Goal: Information Seeking & Learning: Learn about a topic

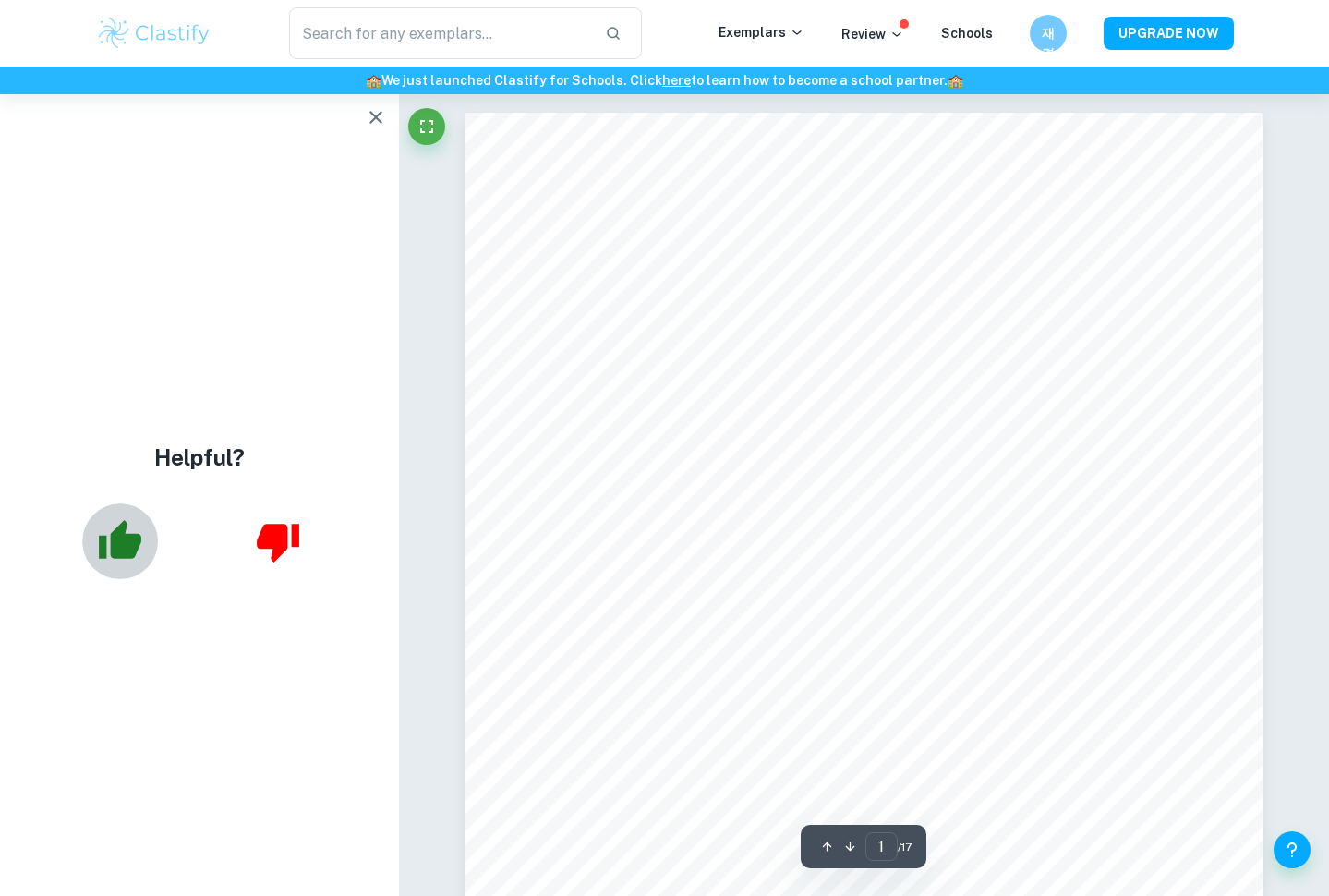
click at [123, 548] on icon "button" at bounding box center [119, 539] width 42 height 38
click at [132, 523] on icon "button" at bounding box center [119, 541] width 46 height 46
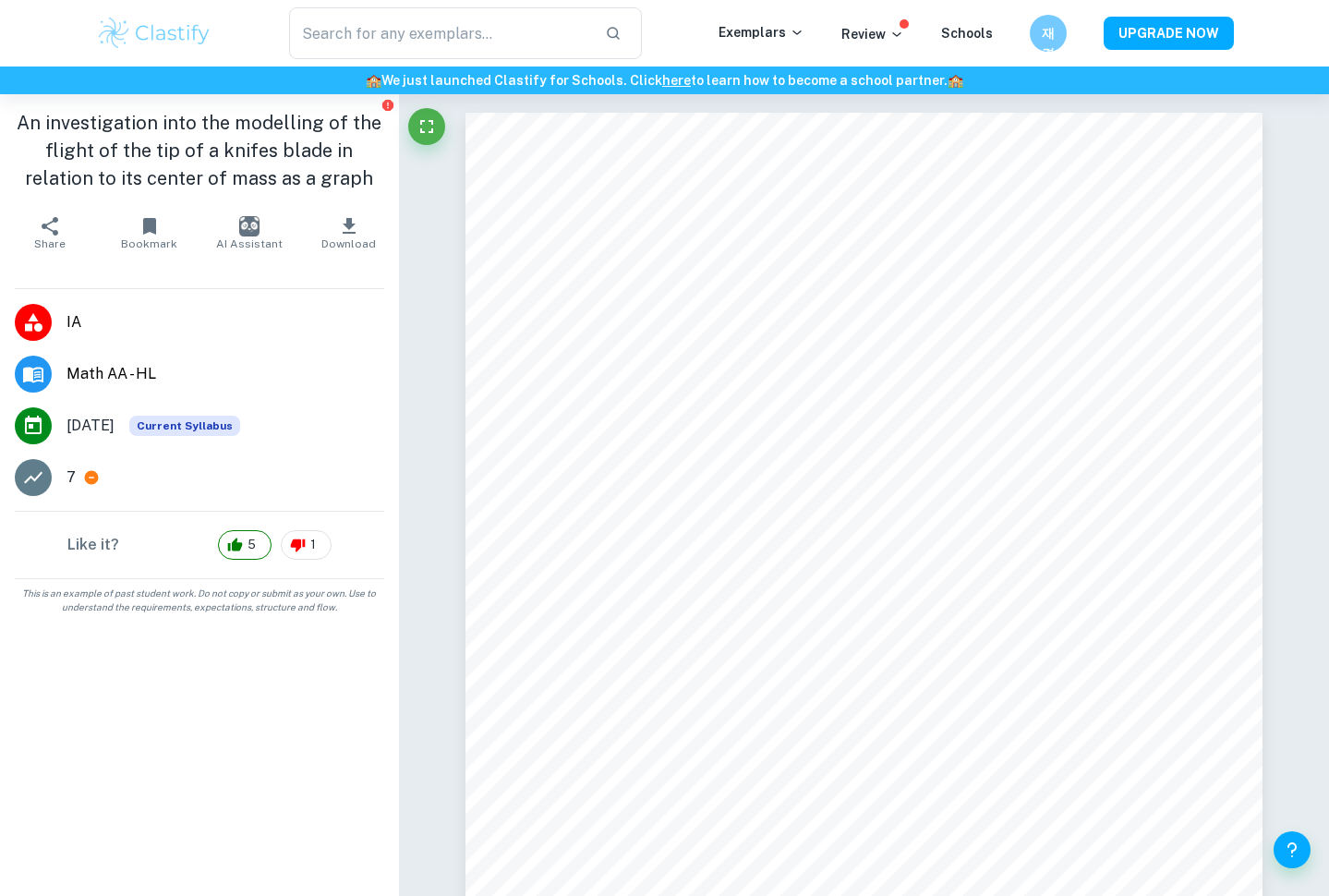
click at [145, 559] on div "Like it? 5 1" at bounding box center [199, 545] width 399 height 66
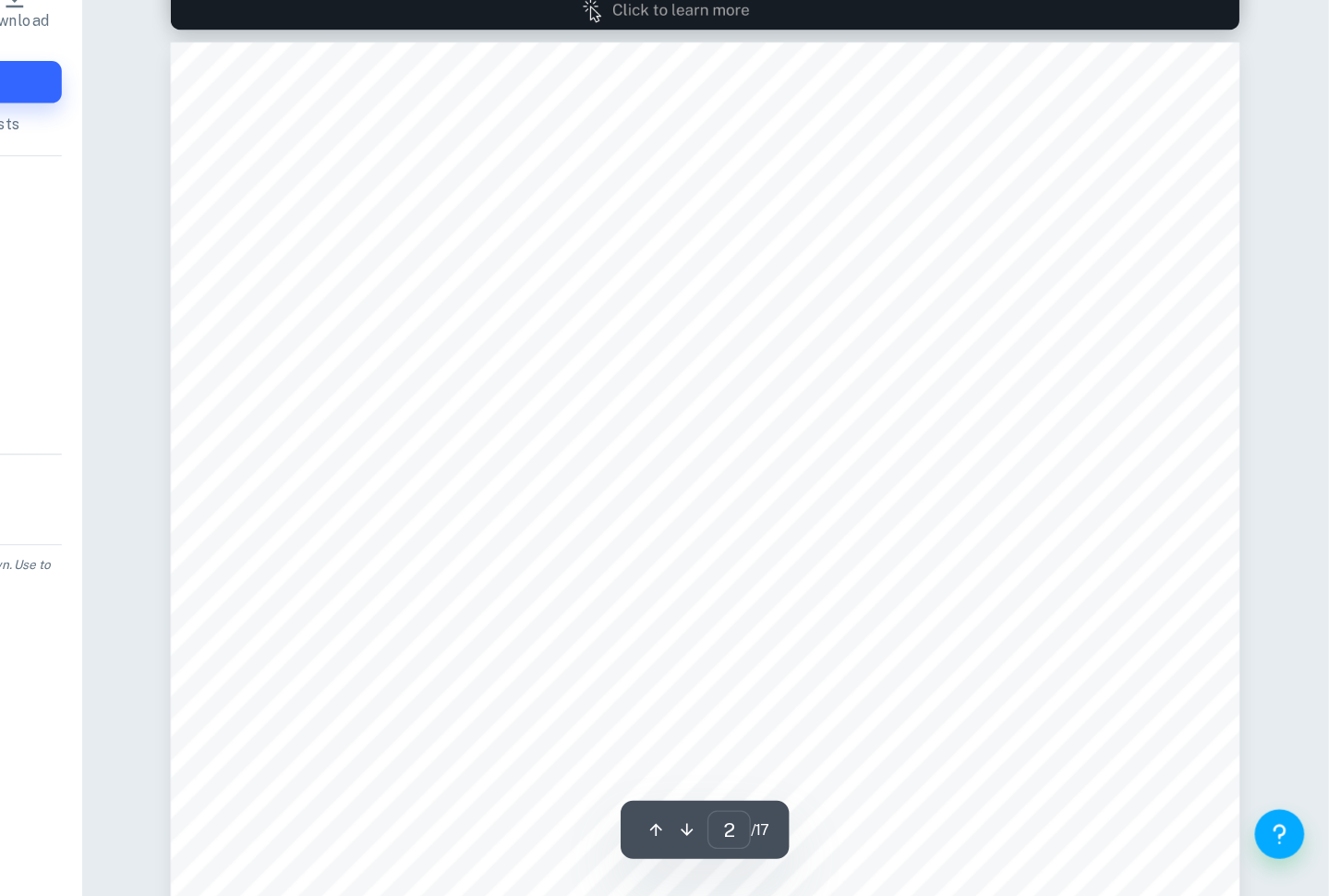
scroll to position [1183, 4]
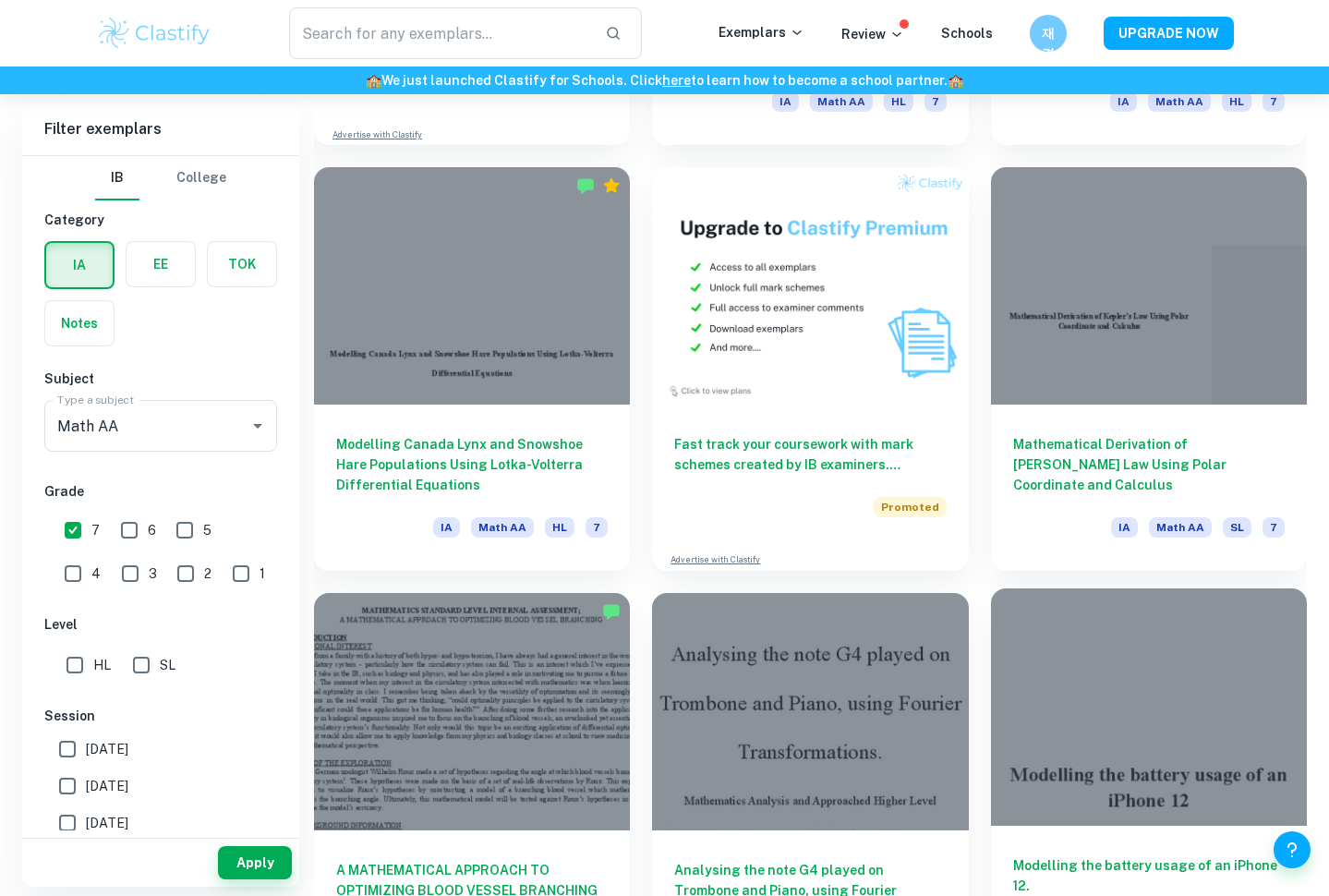
scroll to position [3868, 0]
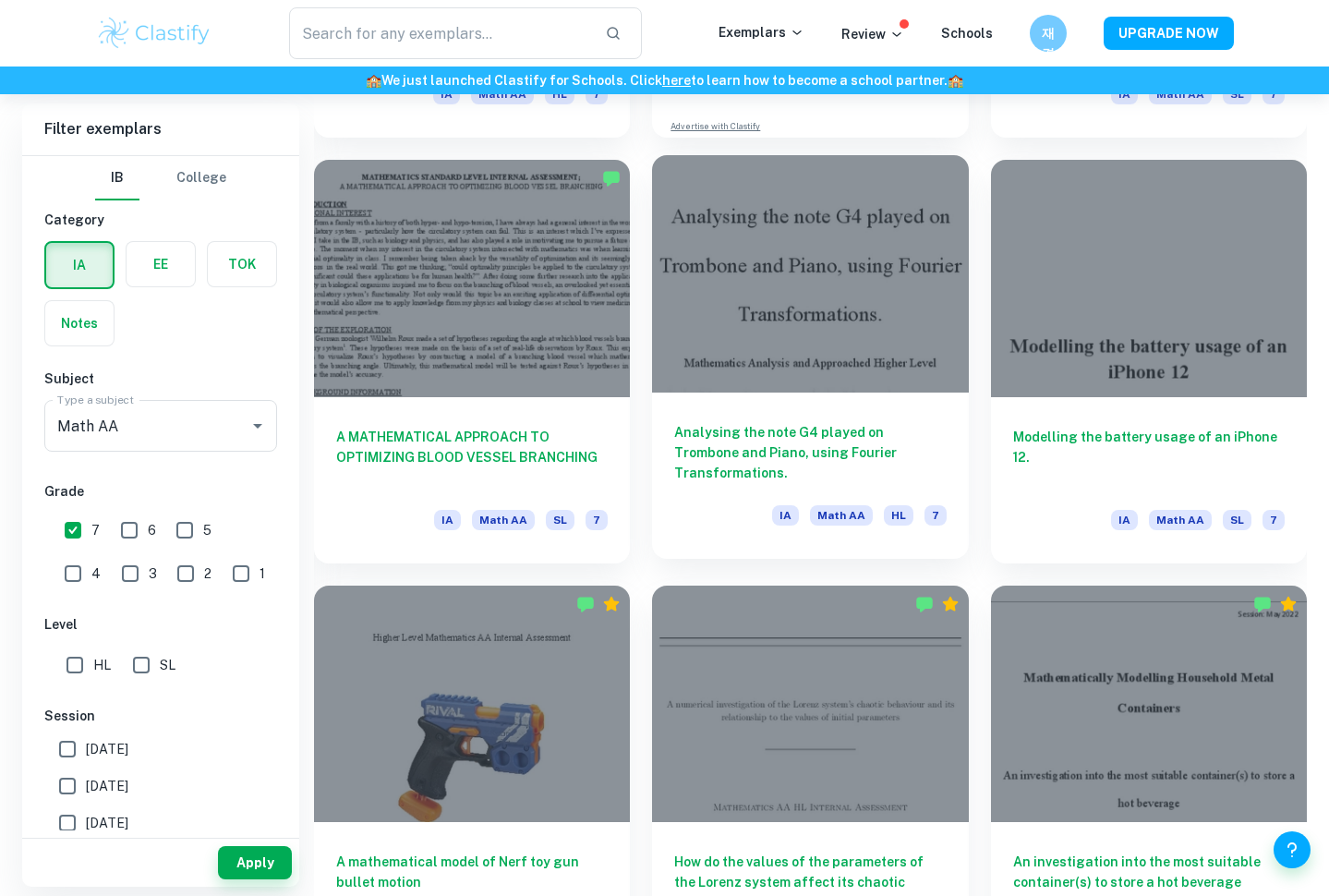
click at [911, 453] on h6 "Analysing the note G4 played on Trombone and Piano, using Fourier Transformatio…" at bounding box center [810, 453] width 271 height 61
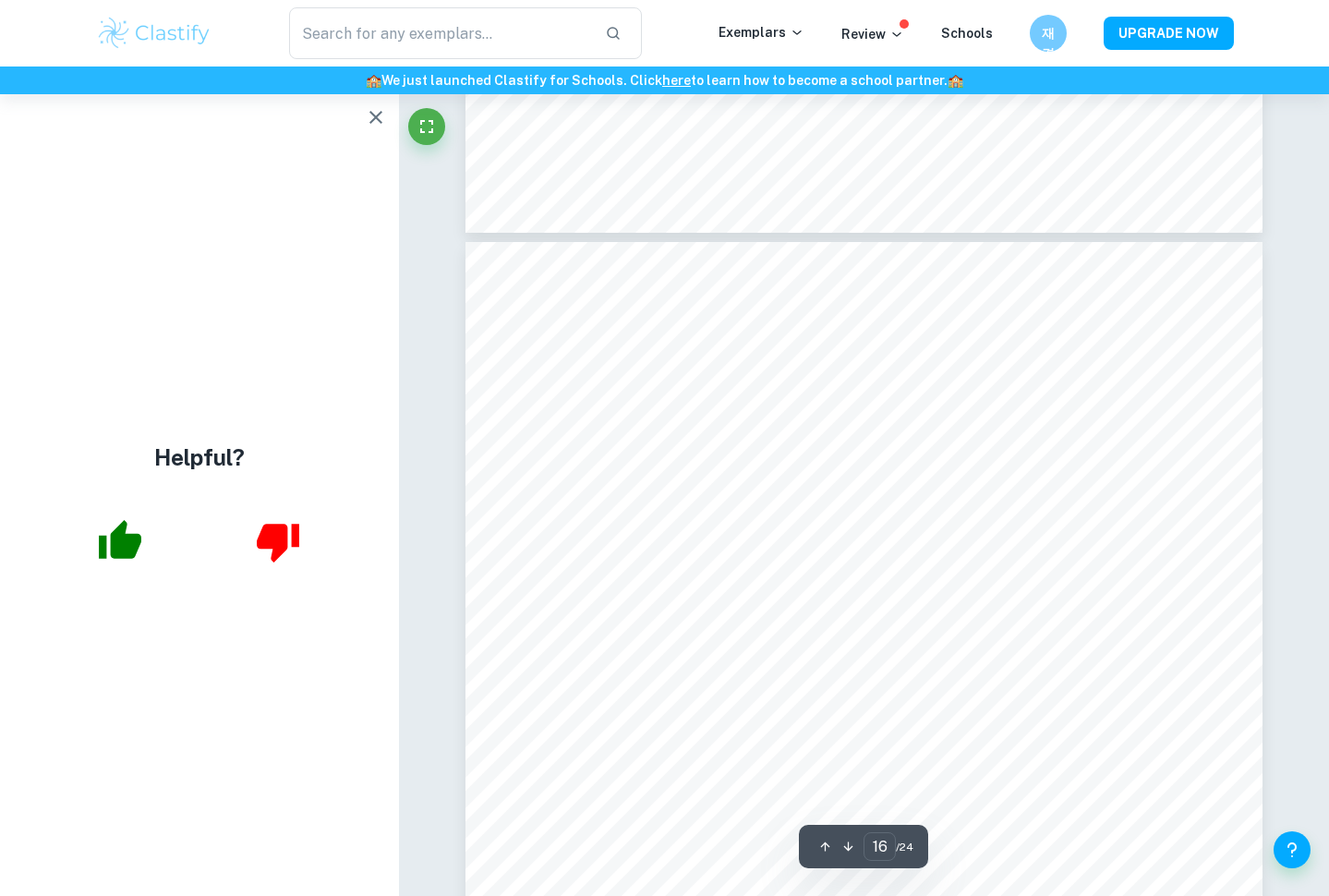
scroll to position [17447, 0]
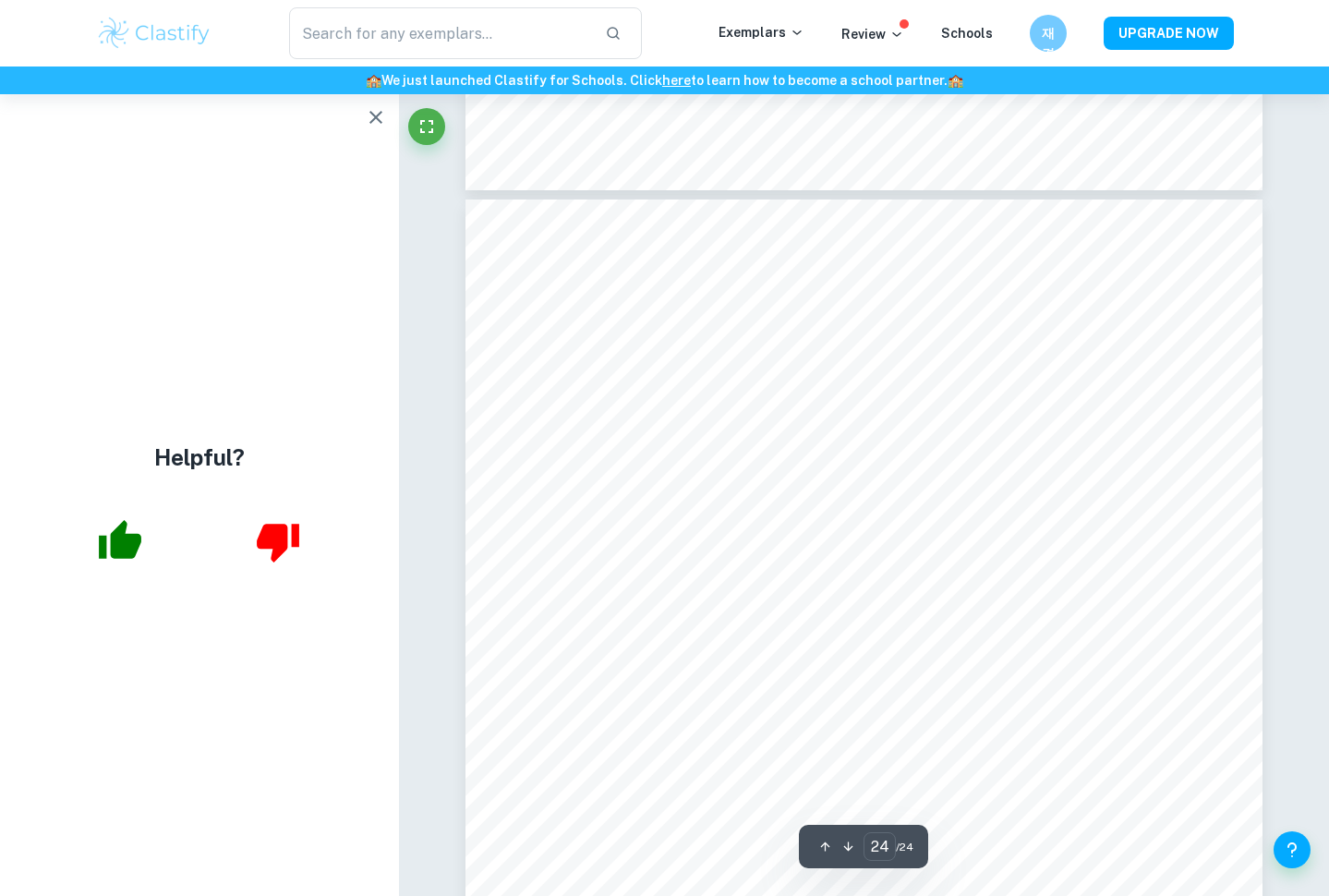
type input "23"
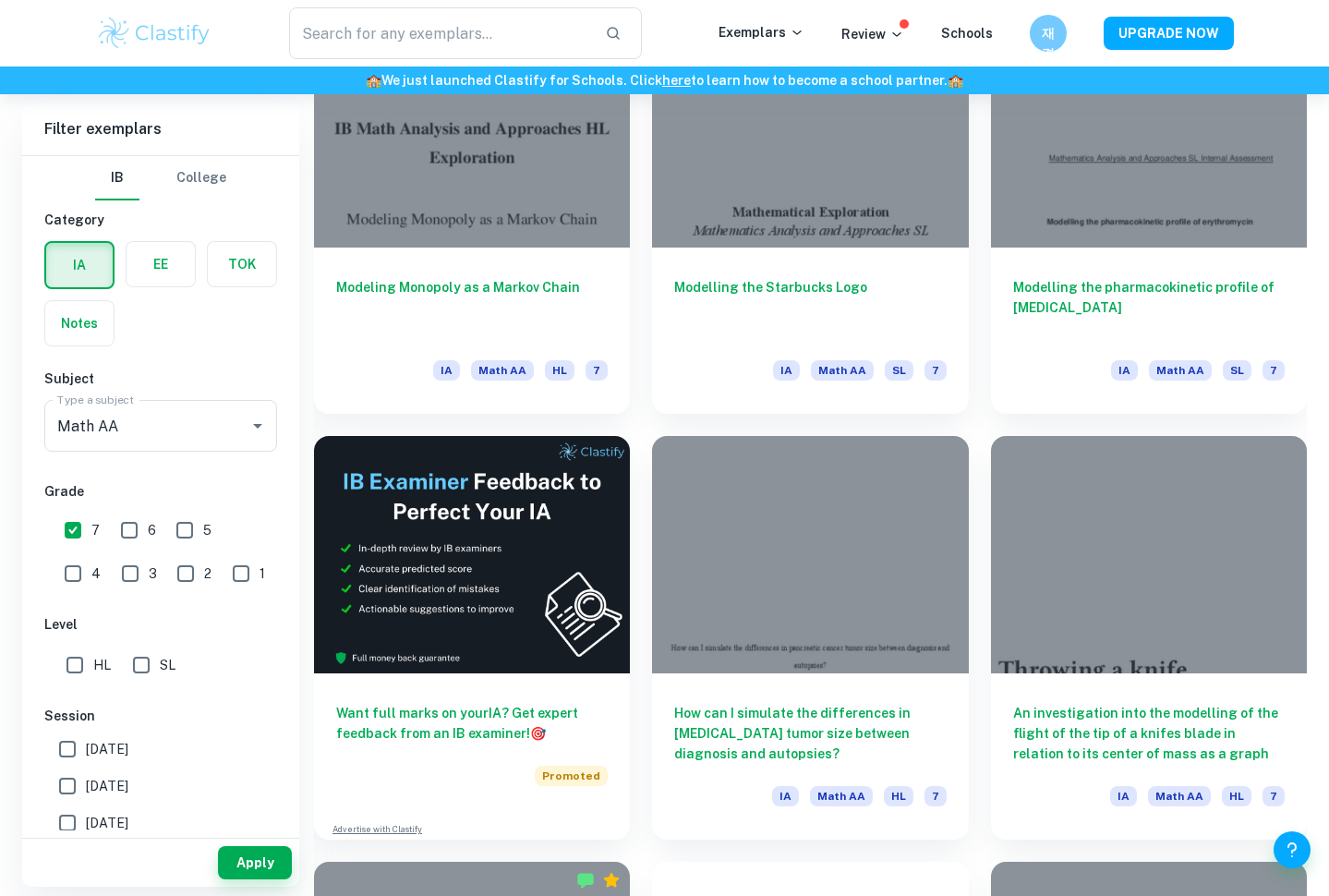
scroll to position [2744, 0]
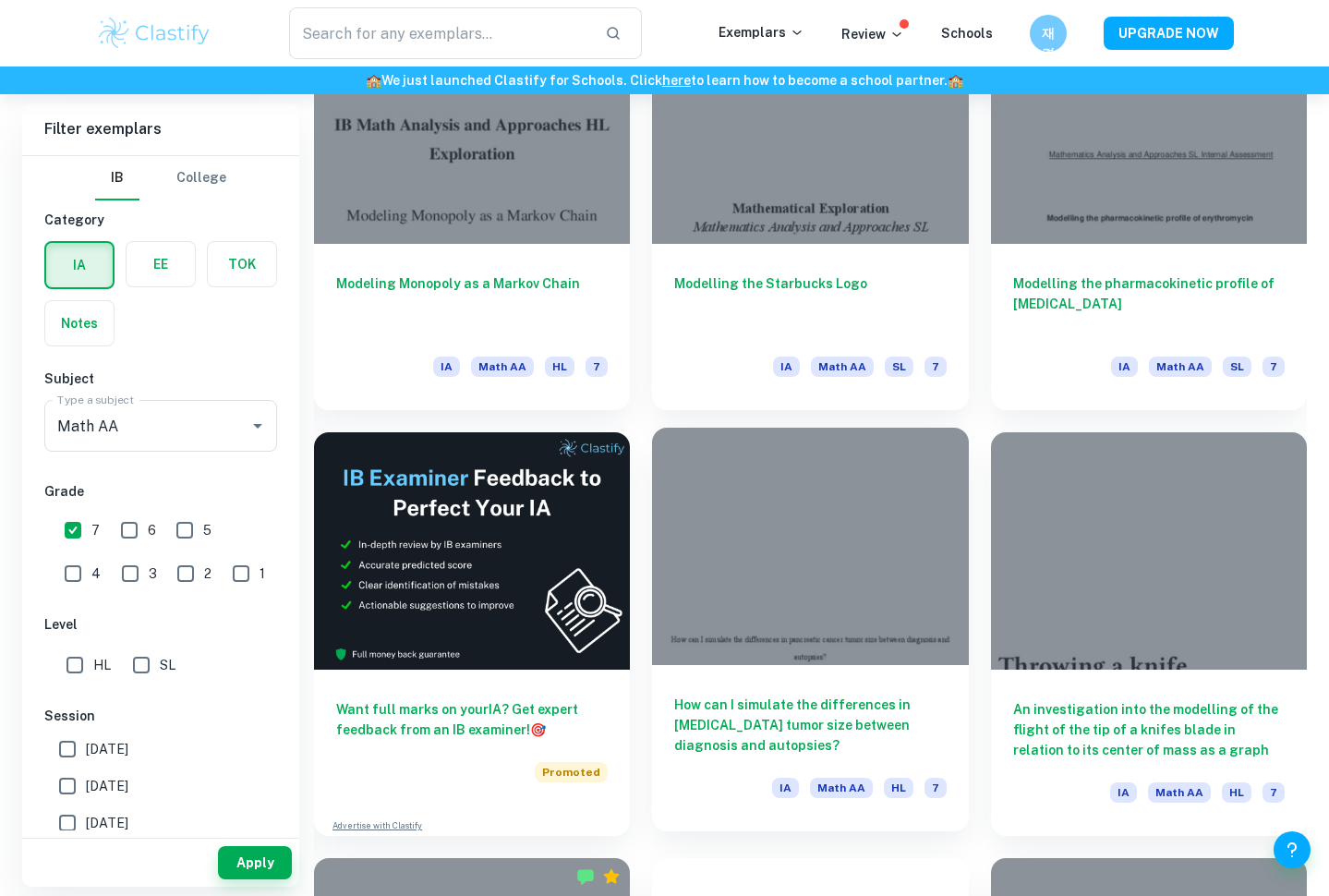
click at [873, 534] on div at bounding box center [810, 547] width 316 height 238
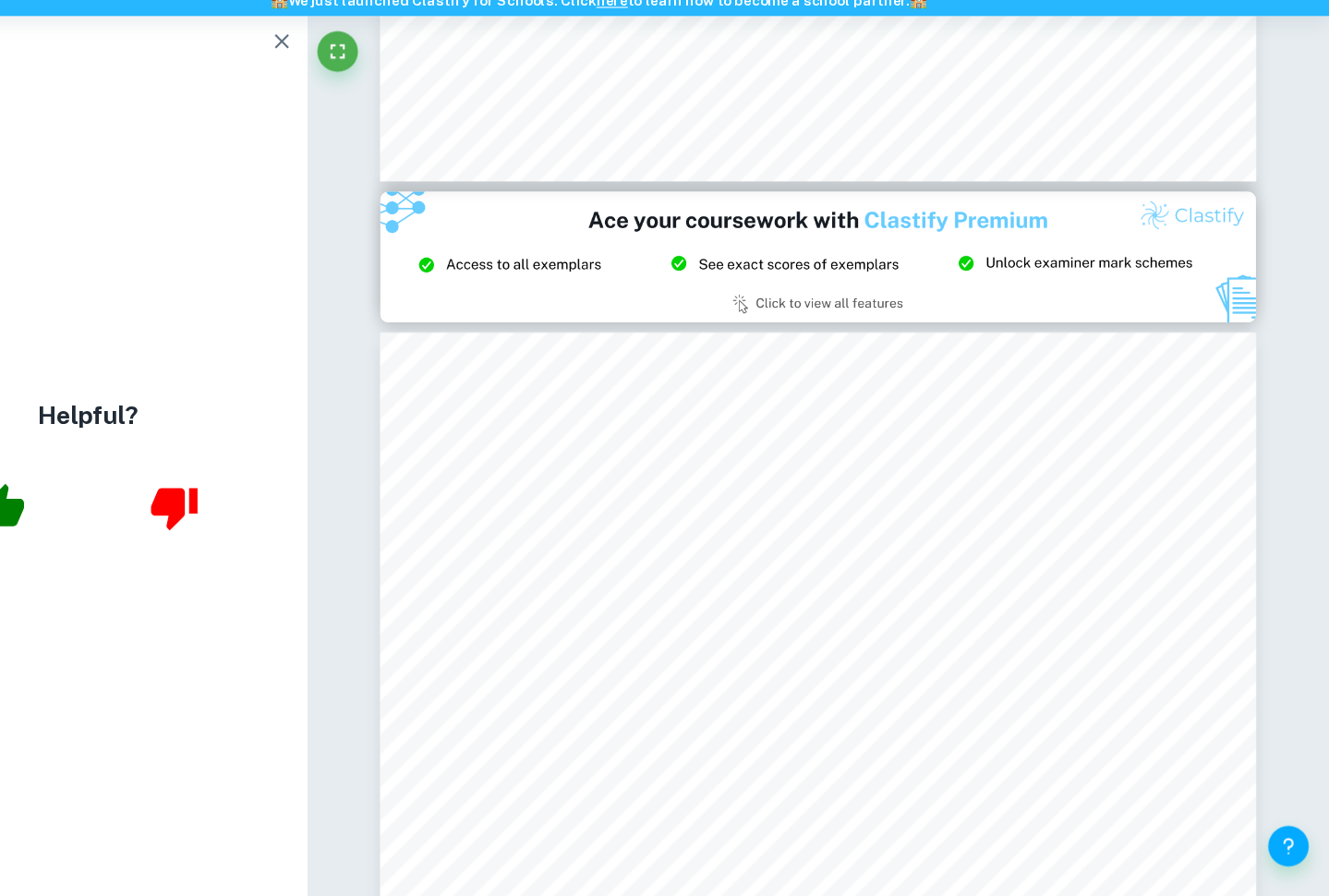
scroll to position [2103, 0]
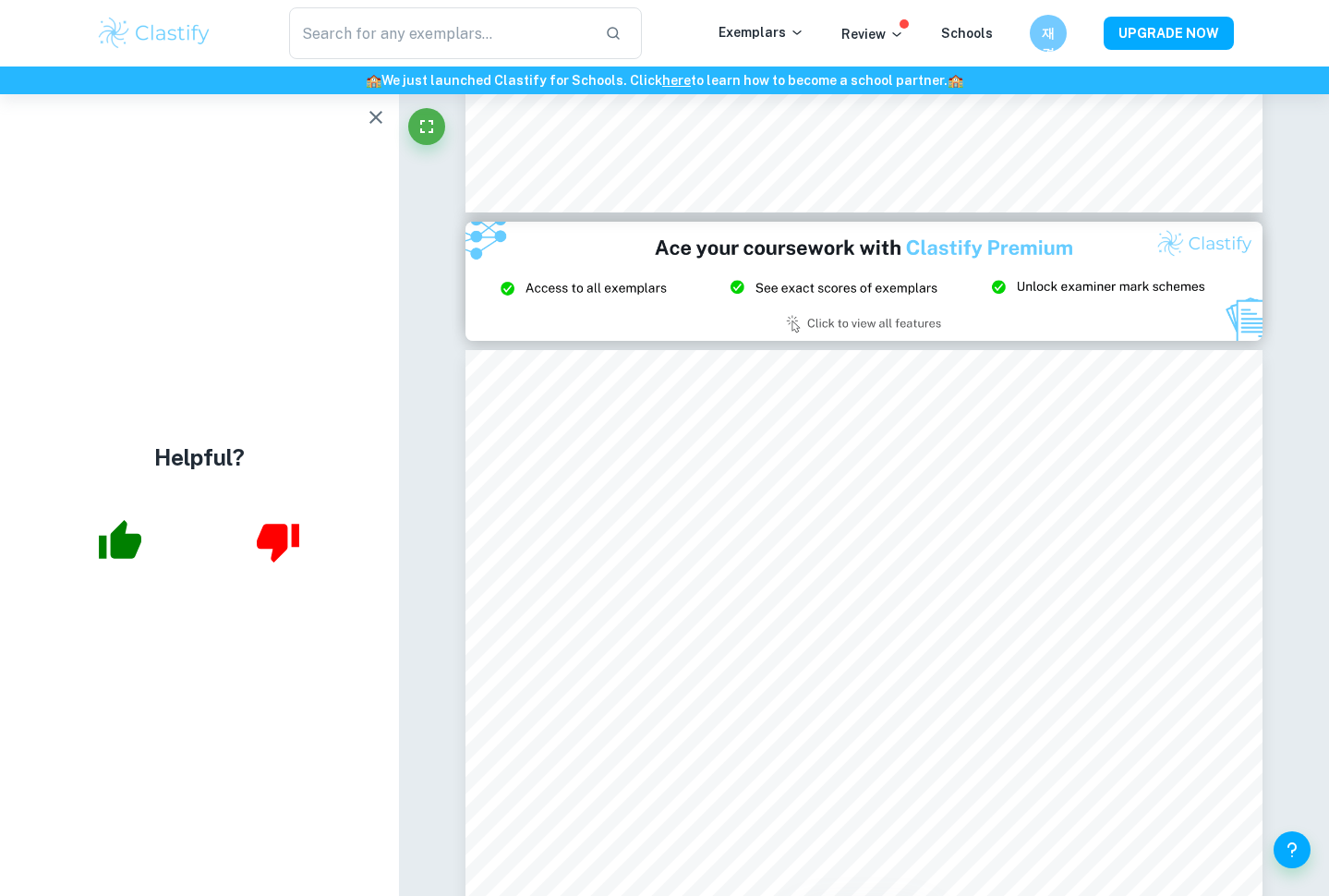
click at [111, 562] on icon "button" at bounding box center [119, 541] width 46 height 46
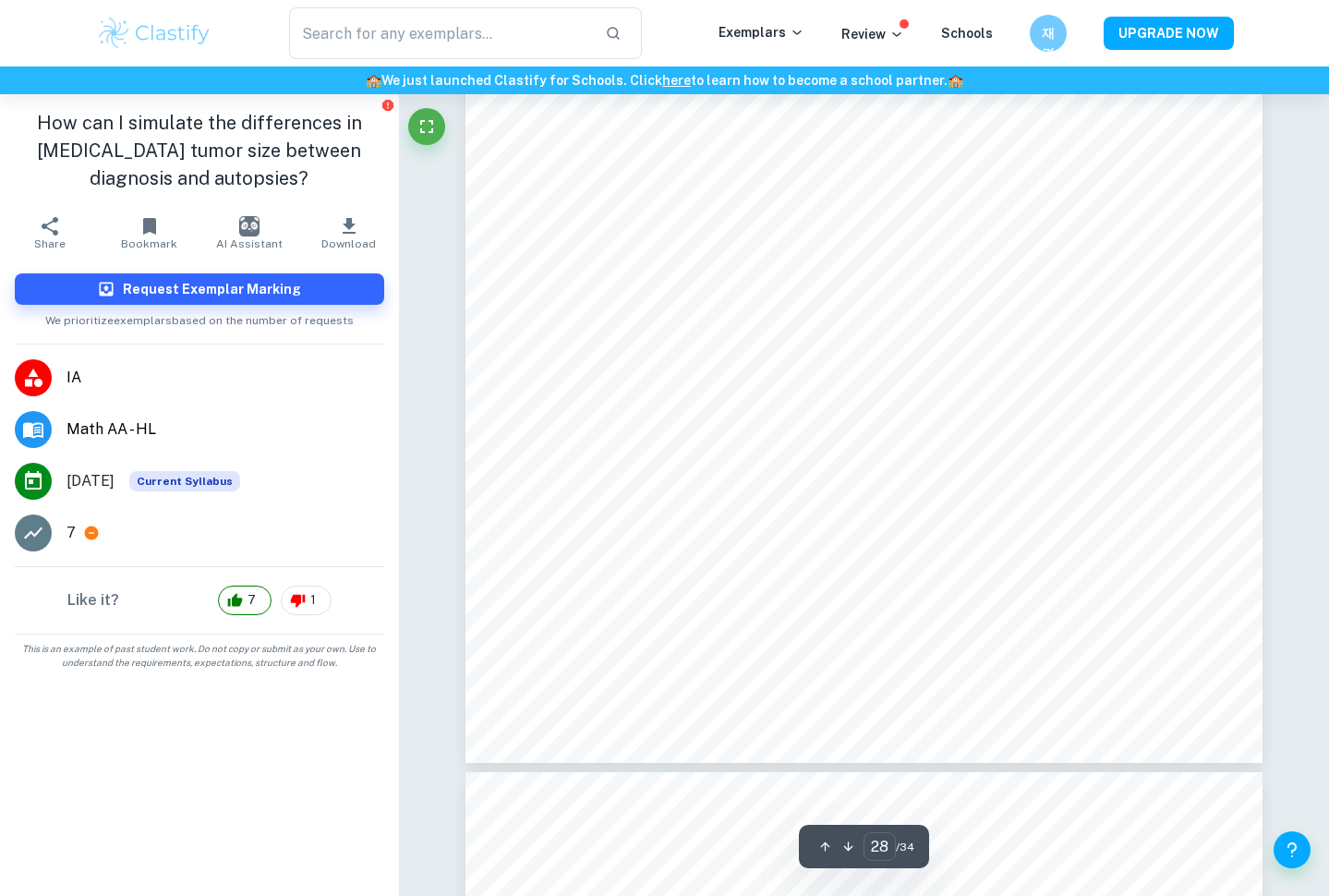
scroll to position [29273, 1]
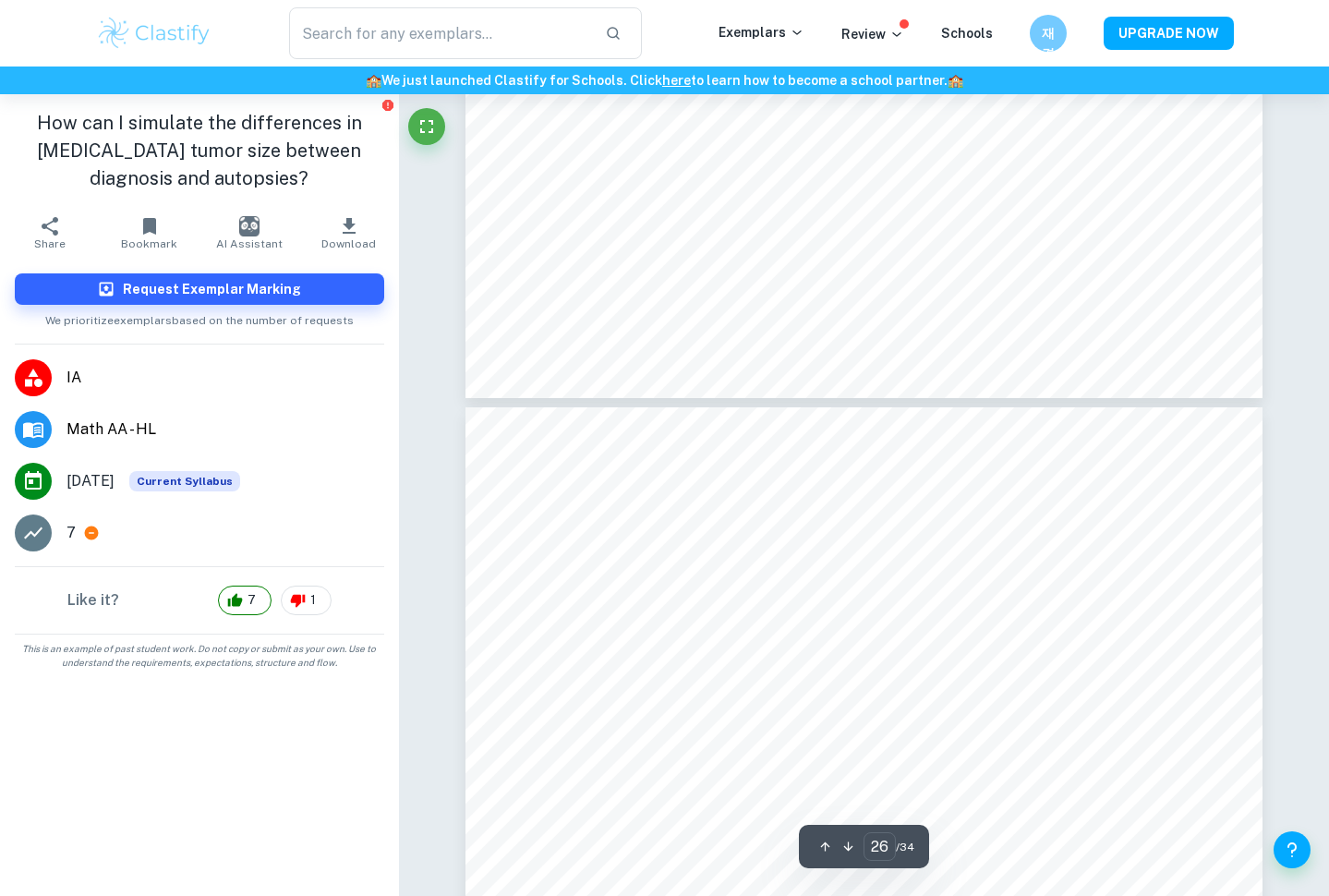
type input "25"
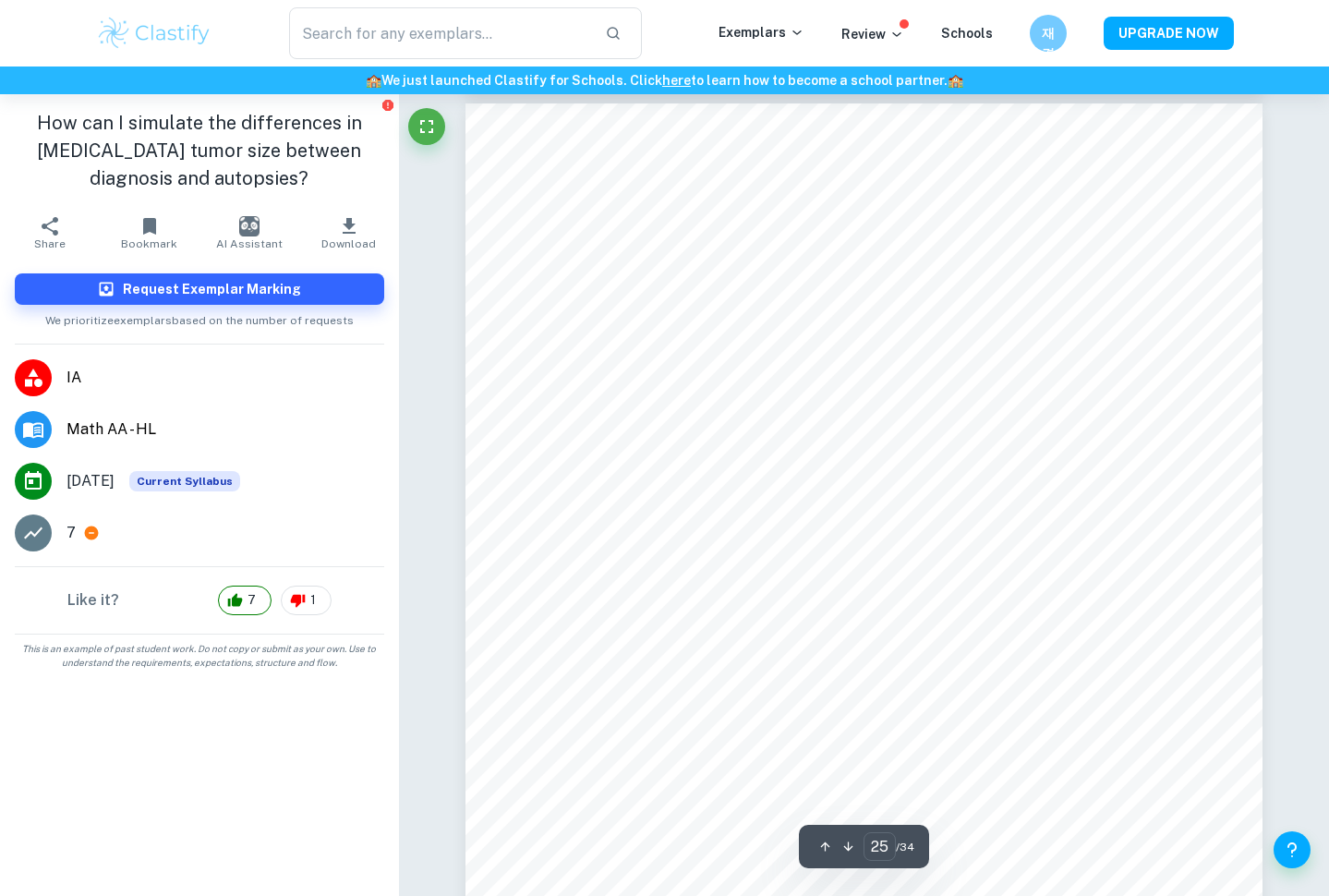
scroll to position [25648, 0]
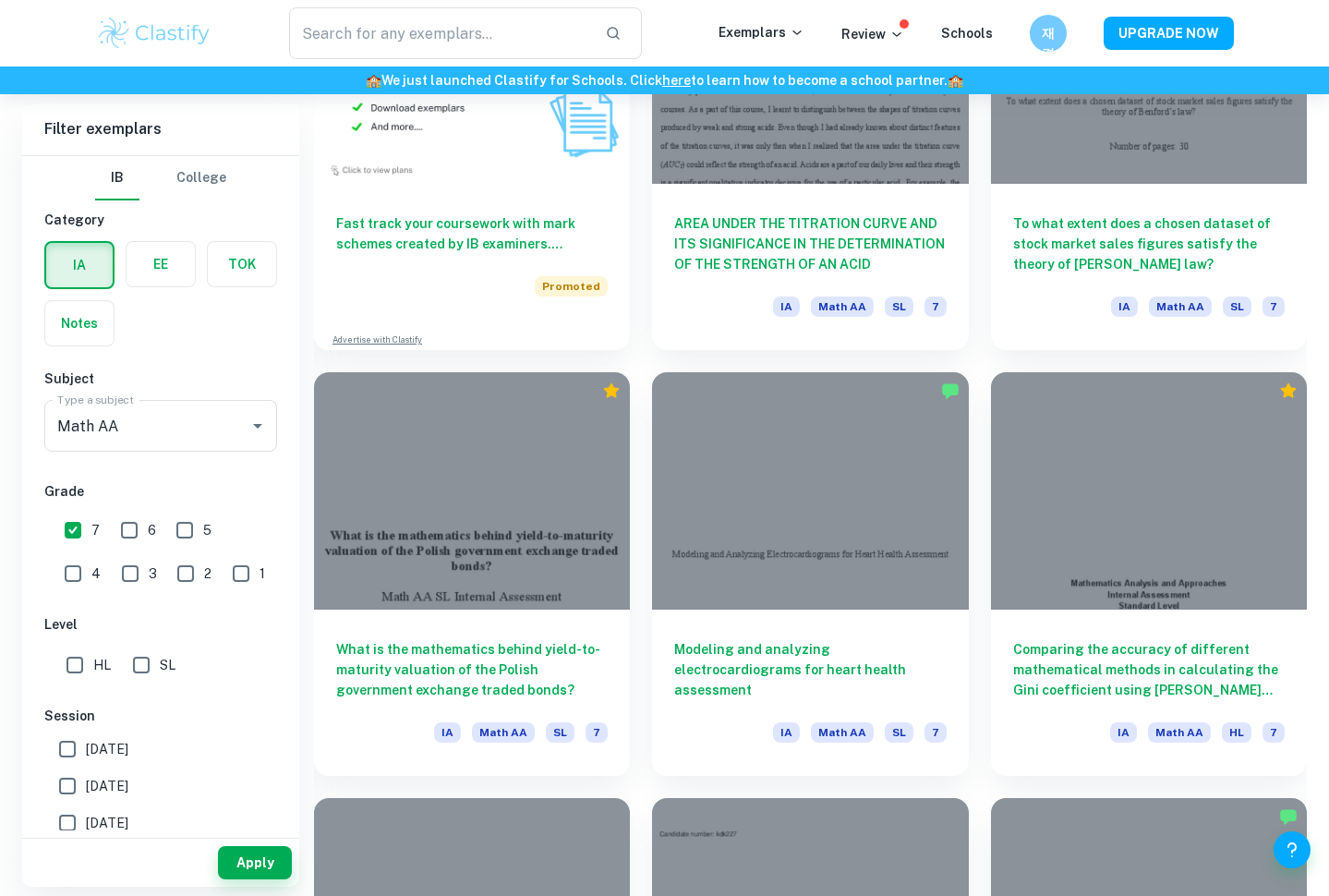
scroll to position [1545, 0]
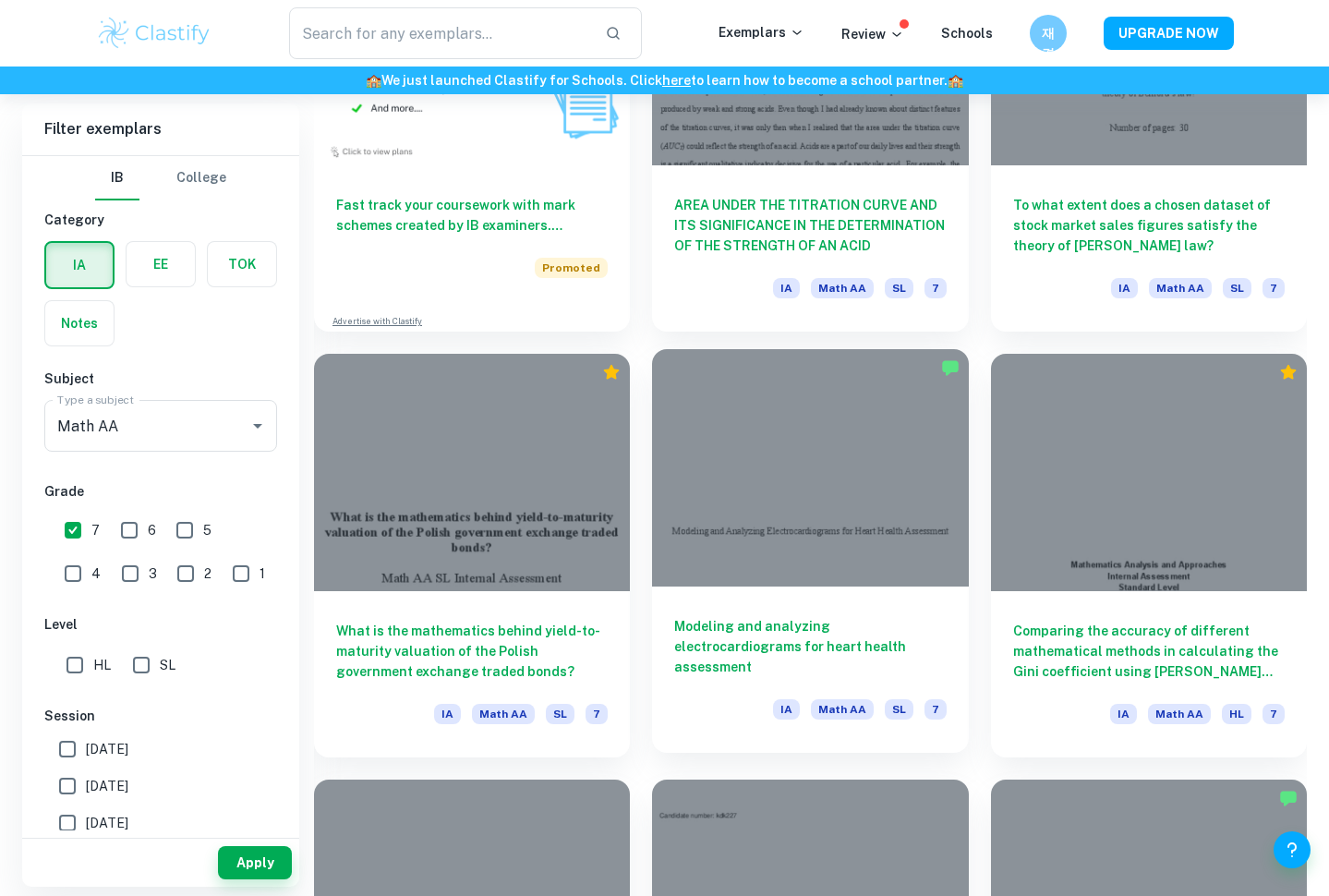
click at [973, 538] on div "Comparing the accuracy of different mathematical methods in calculating the Gin…" at bounding box center [1138, 545] width 338 height 426
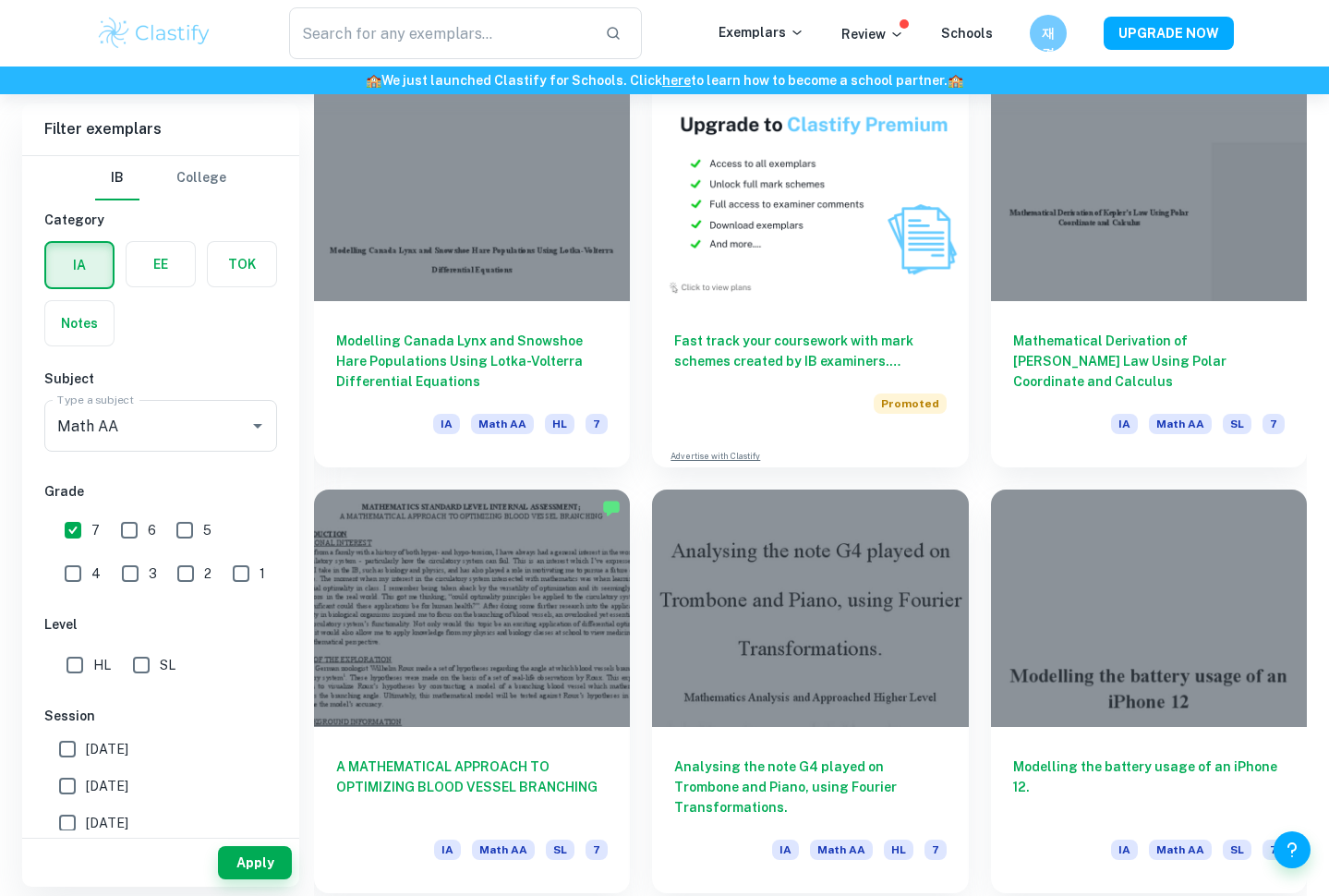
scroll to position [3536, 0]
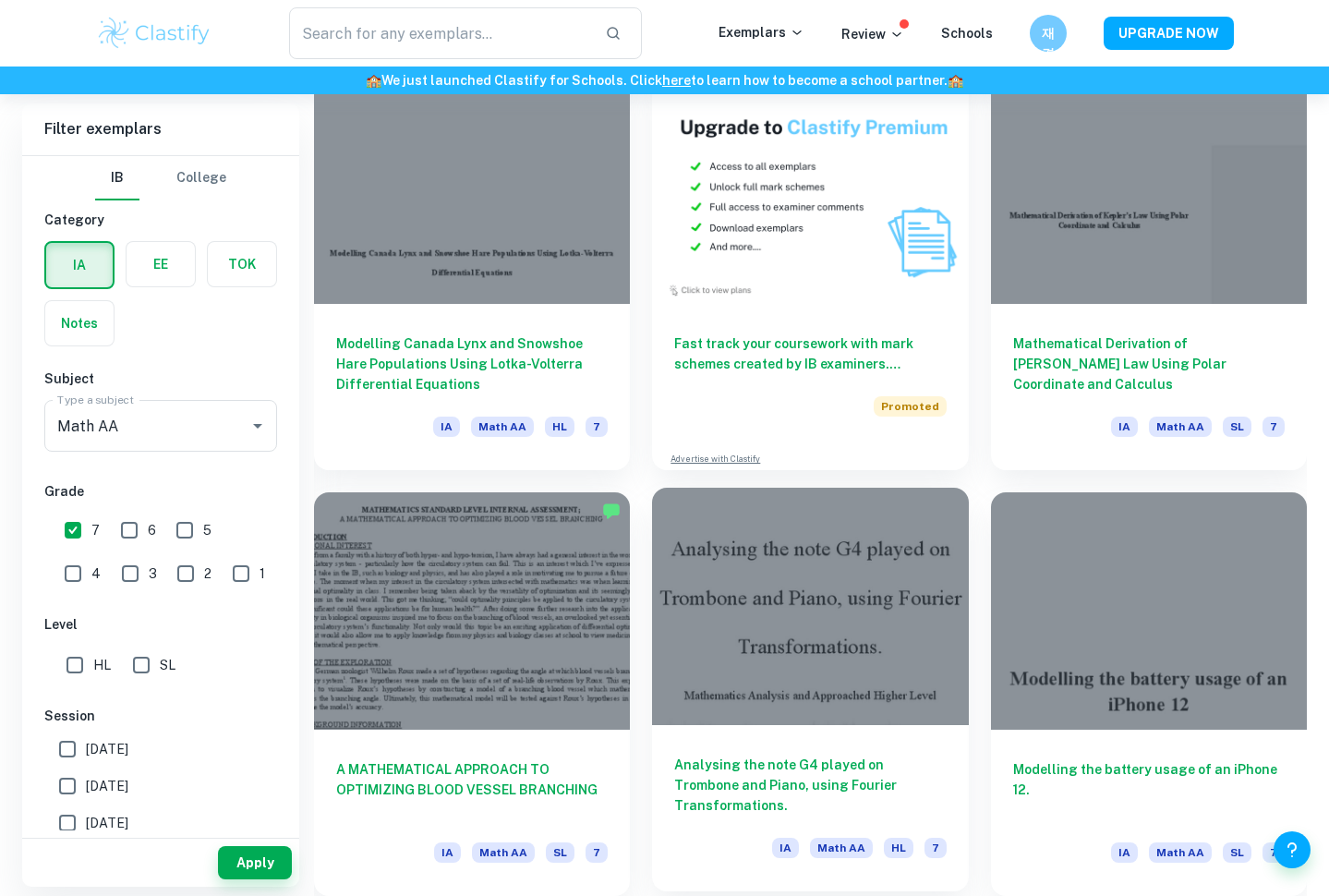
click at [877, 564] on div at bounding box center [810, 606] width 316 height 238
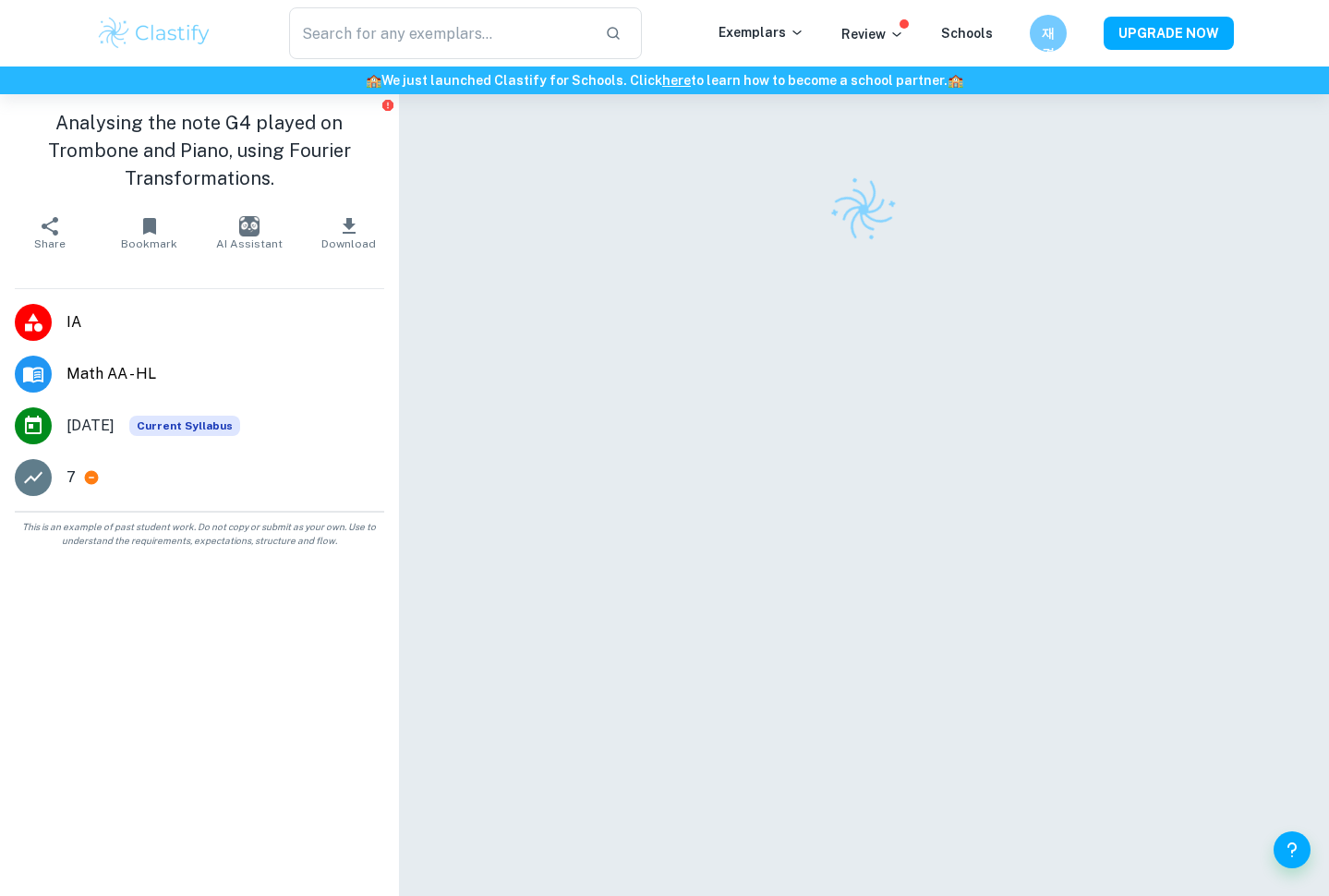
click at [877, 564] on div at bounding box center [864, 516] width 797 height 843
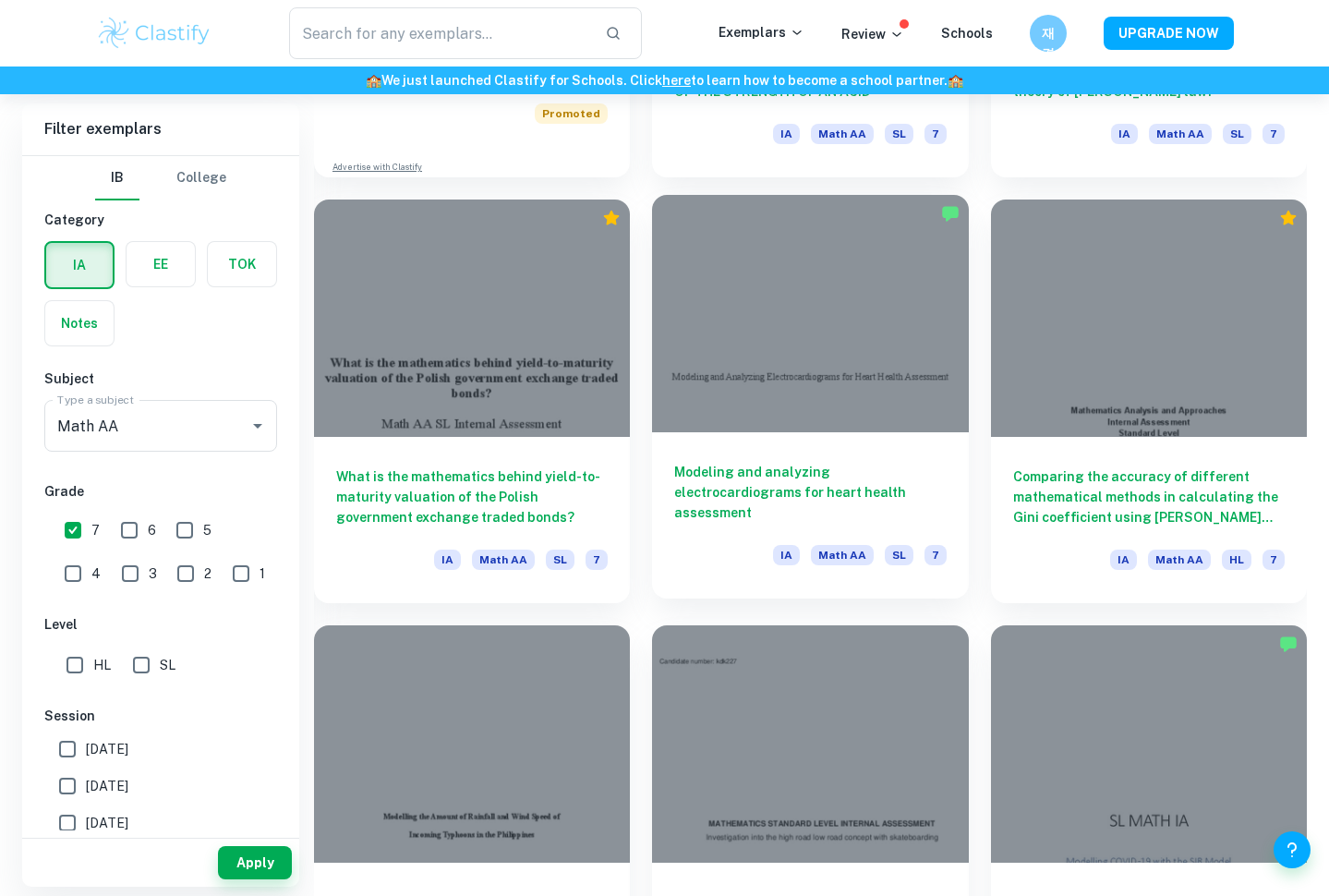
scroll to position [1682, 0]
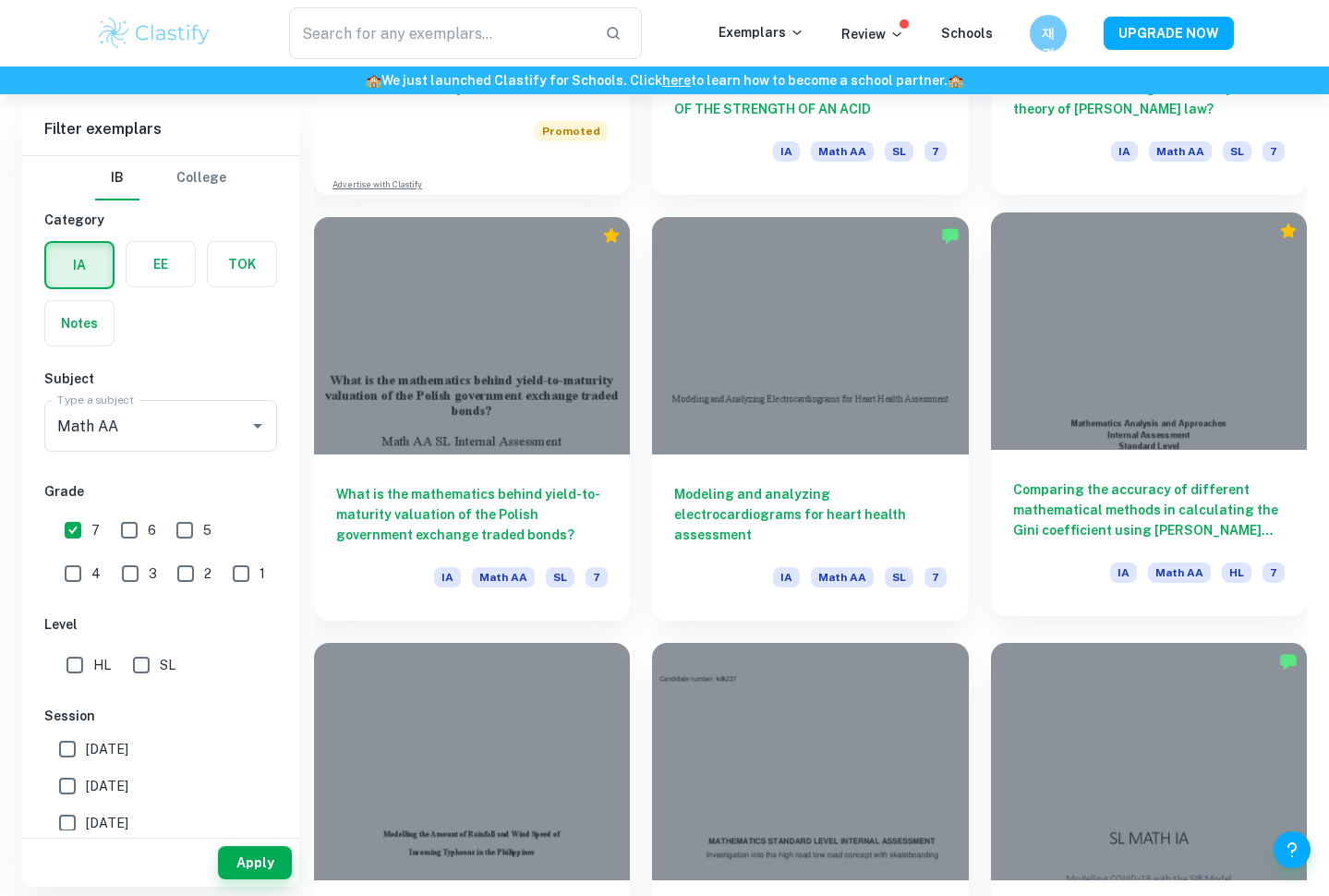
click at [1080, 338] on div at bounding box center [1149, 331] width 316 height 238
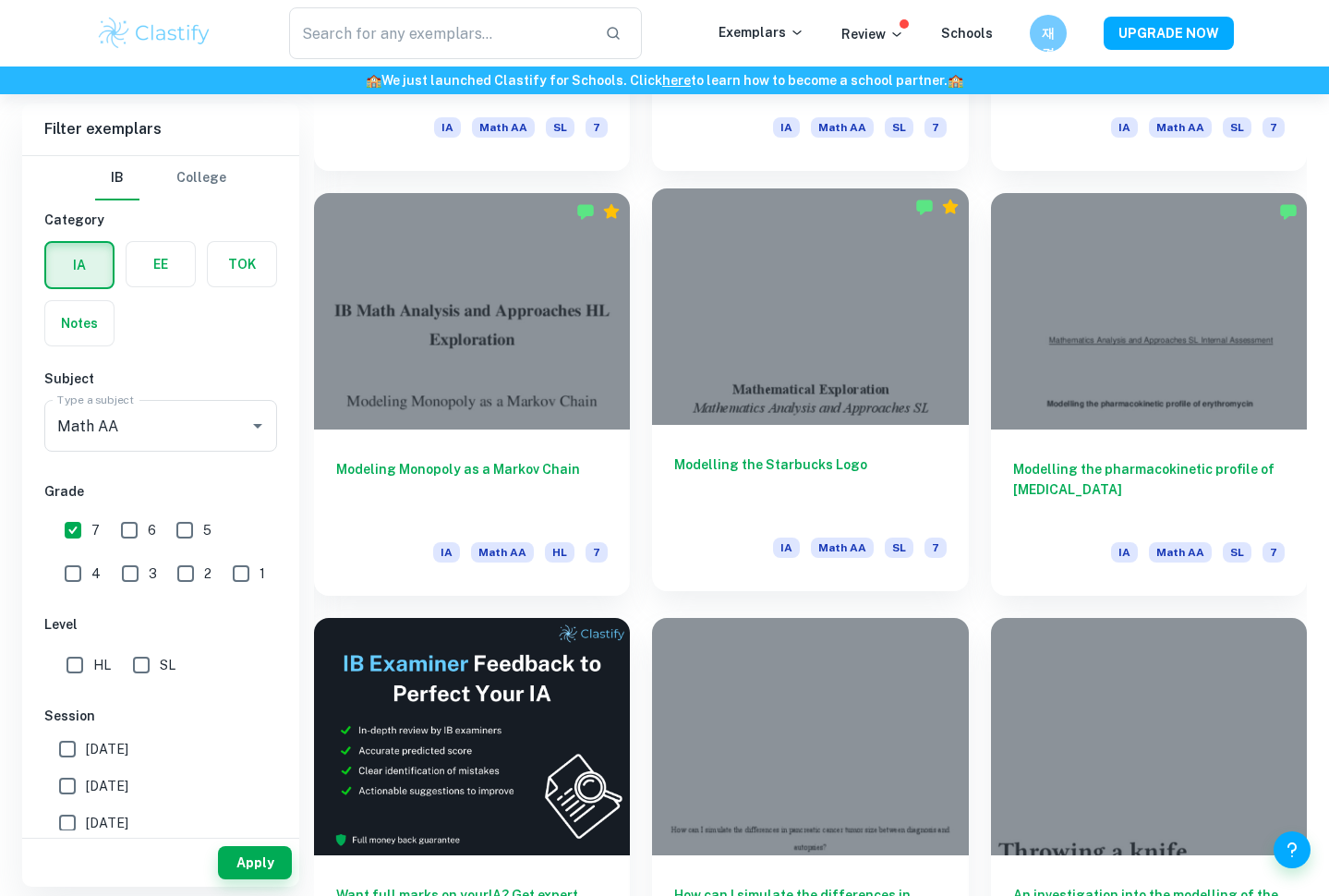
scroll to position [2417, 0]
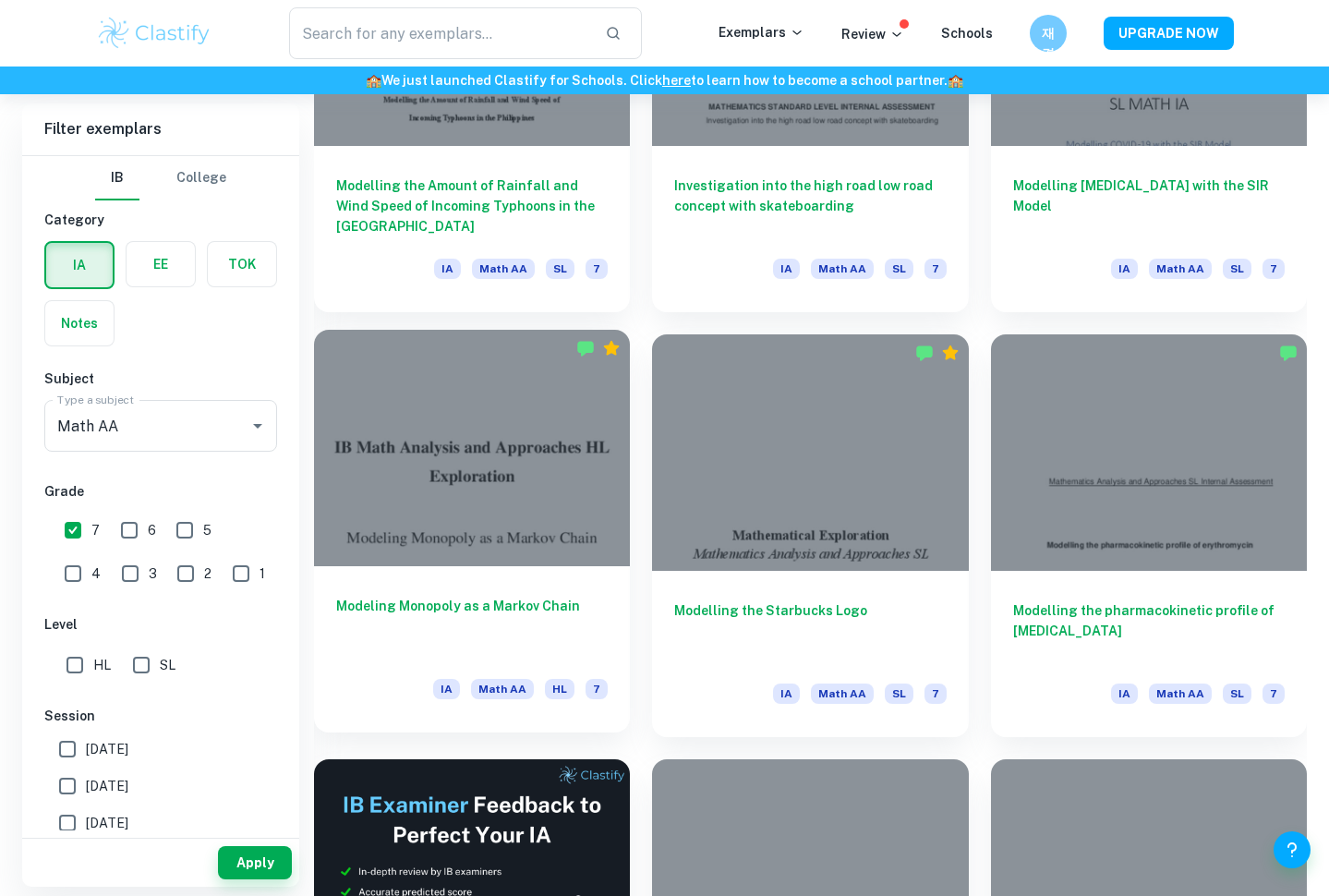
click at [437, 509] on div at bounding box center [472, 448] width 316 height 238
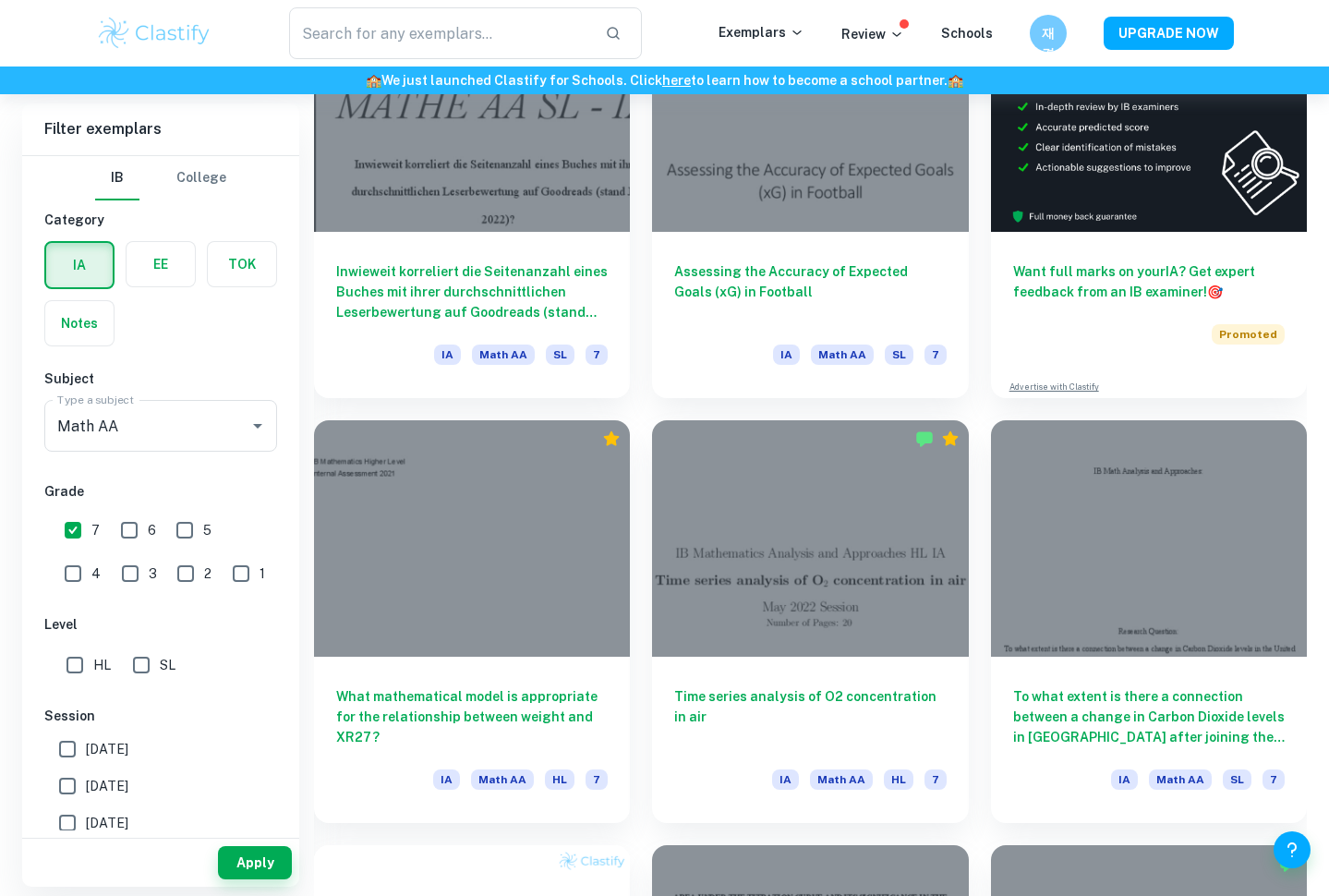
scroll to position [630, 0]
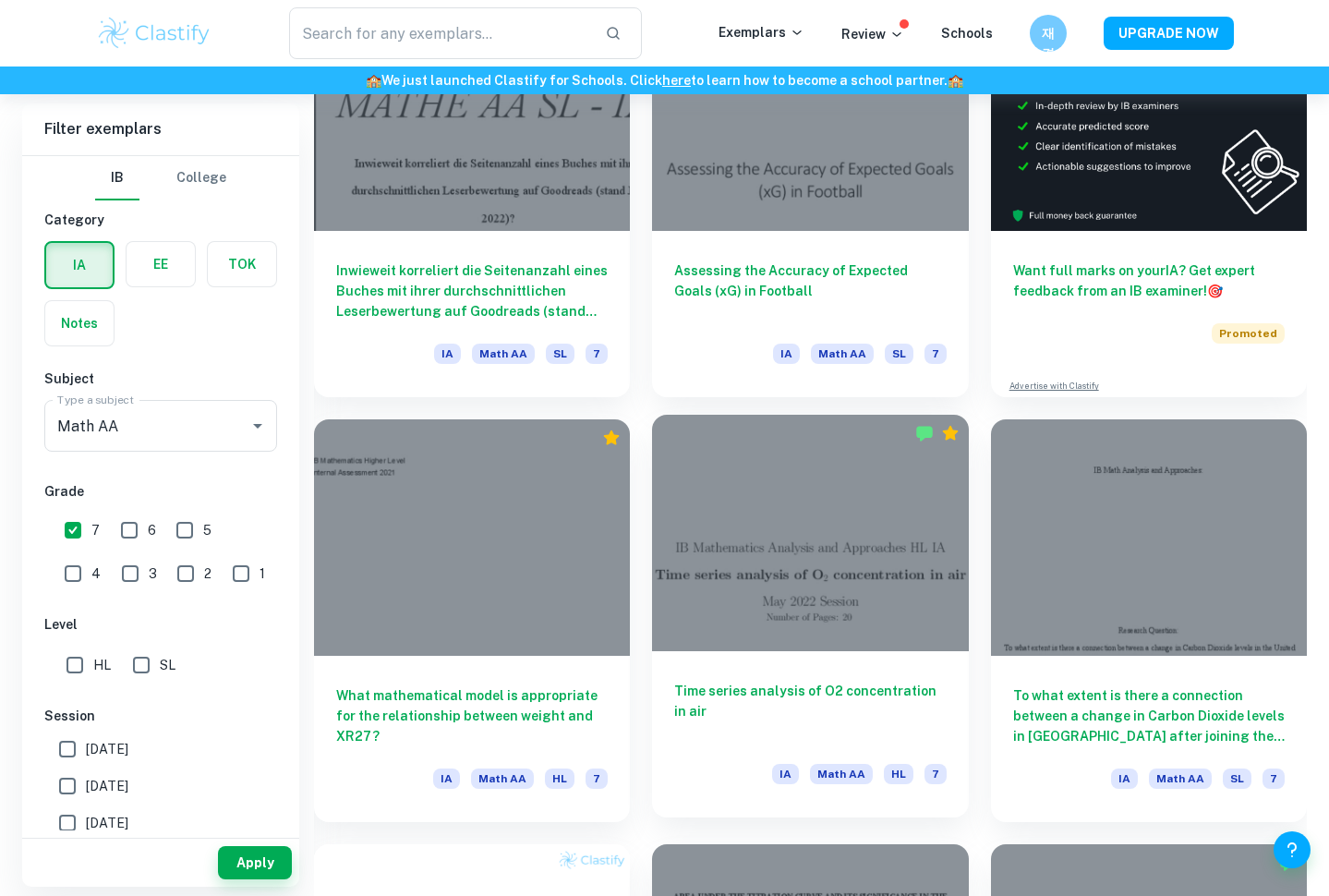
click at [919, 483] on div at bounding box center [810, 533] width 316 height 238
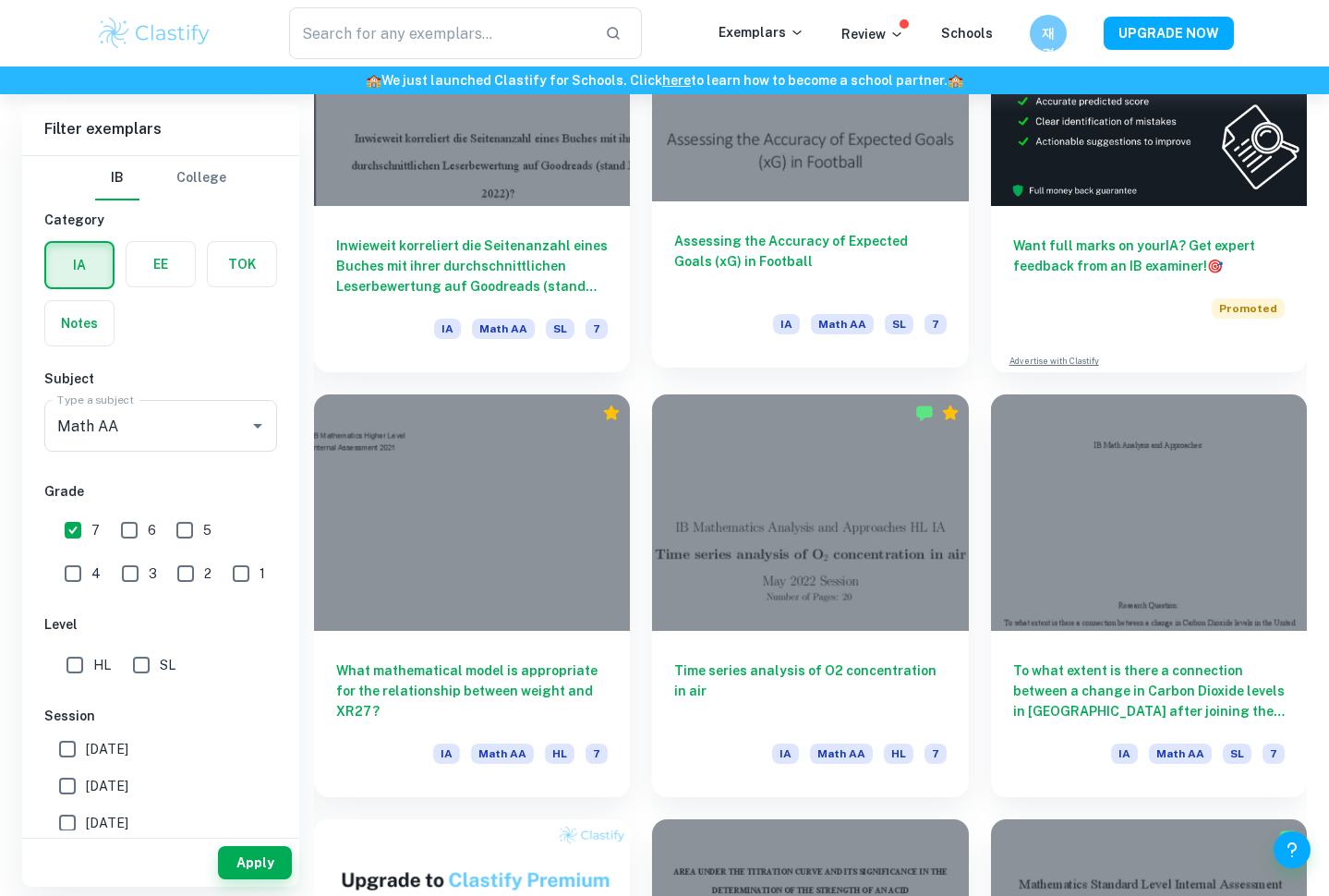
scroll to position [732, 0]
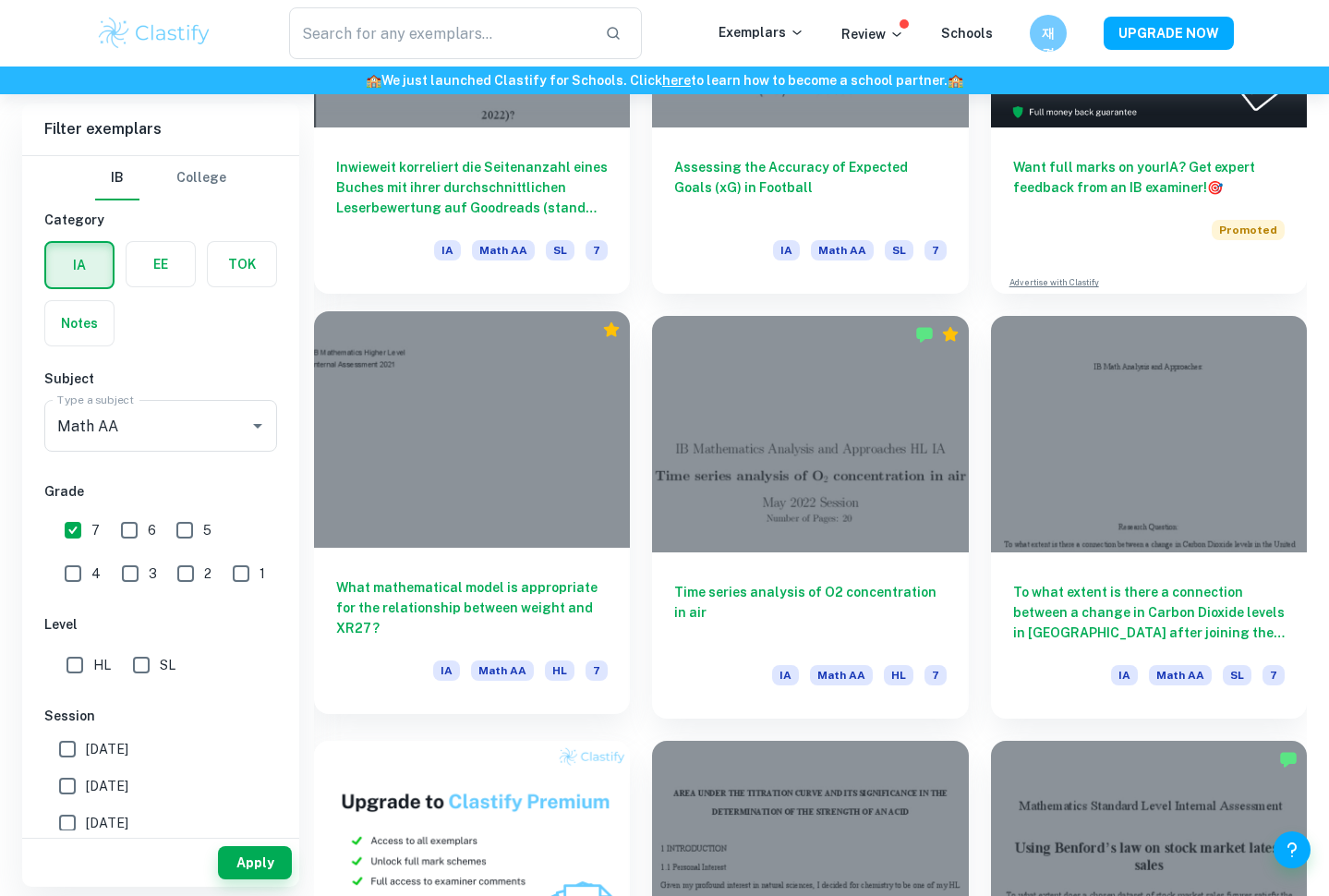
click at [486, 487] on div at bounding box center [472, 430] width 316 height 238
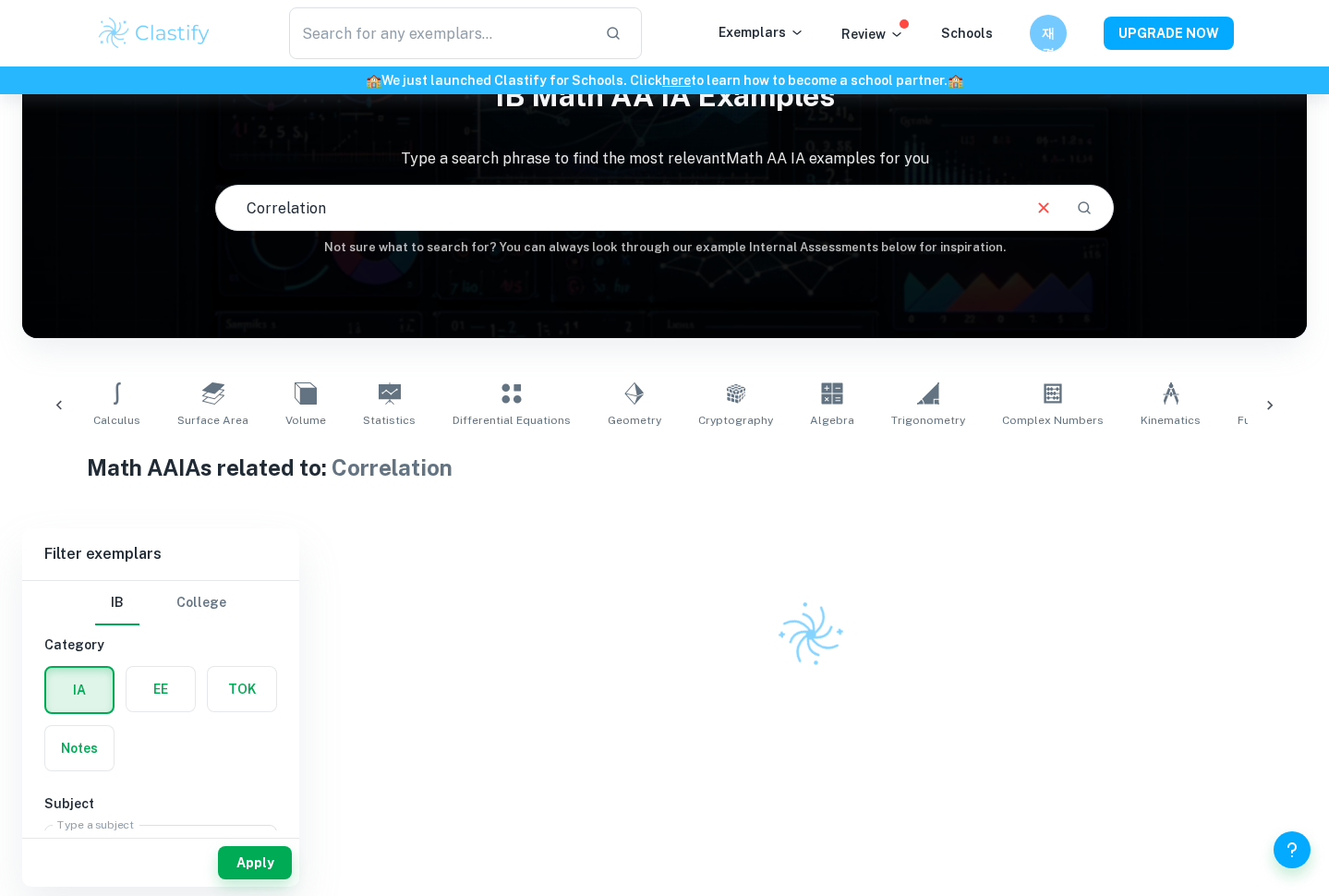
scroll to position [0, 290]
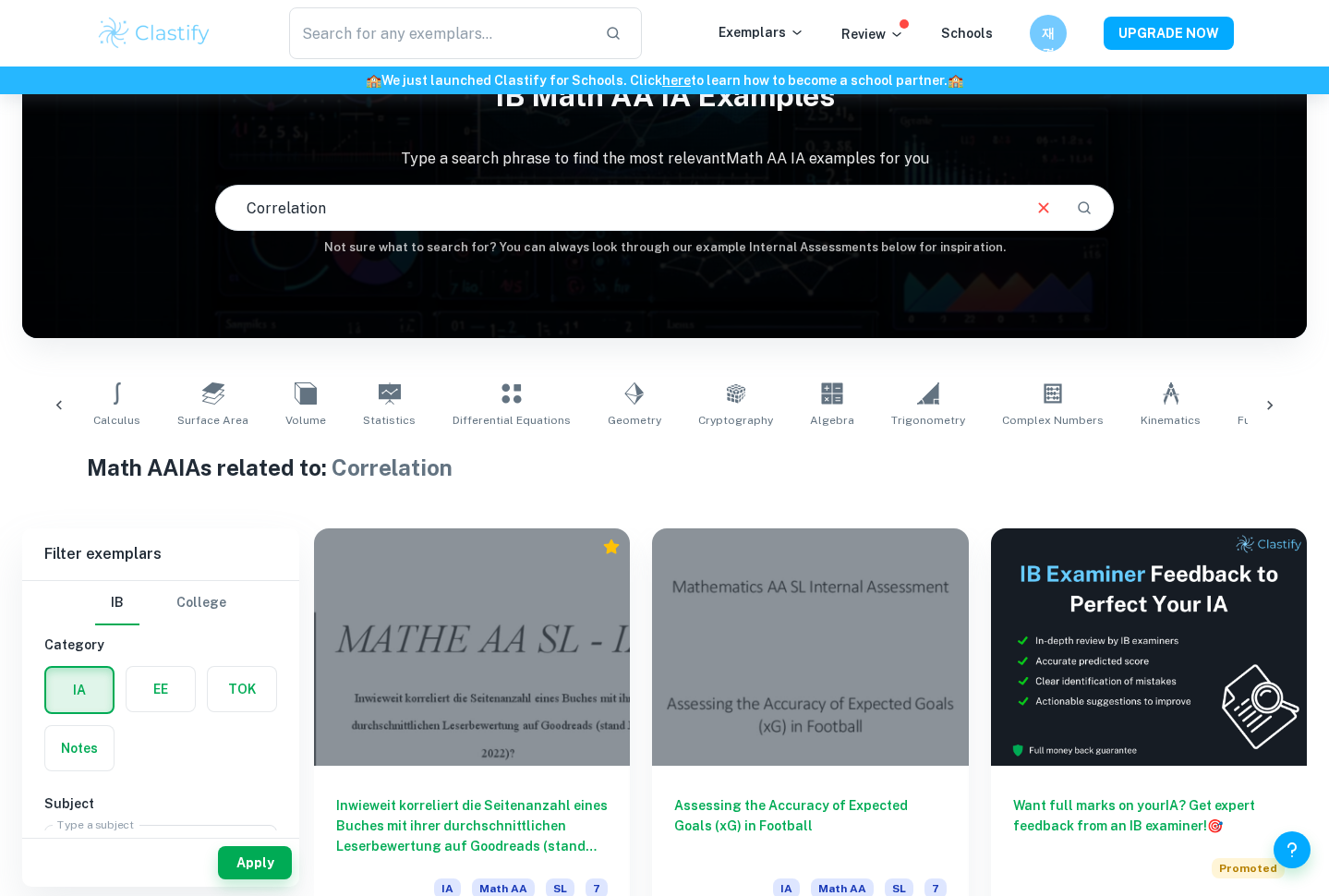
click at [1079, 402] on div "Optimization Modelling Probability Calculus Surface Area Volume Statistics Diff…" at bounding box center [664, 406] width 1167 height 61
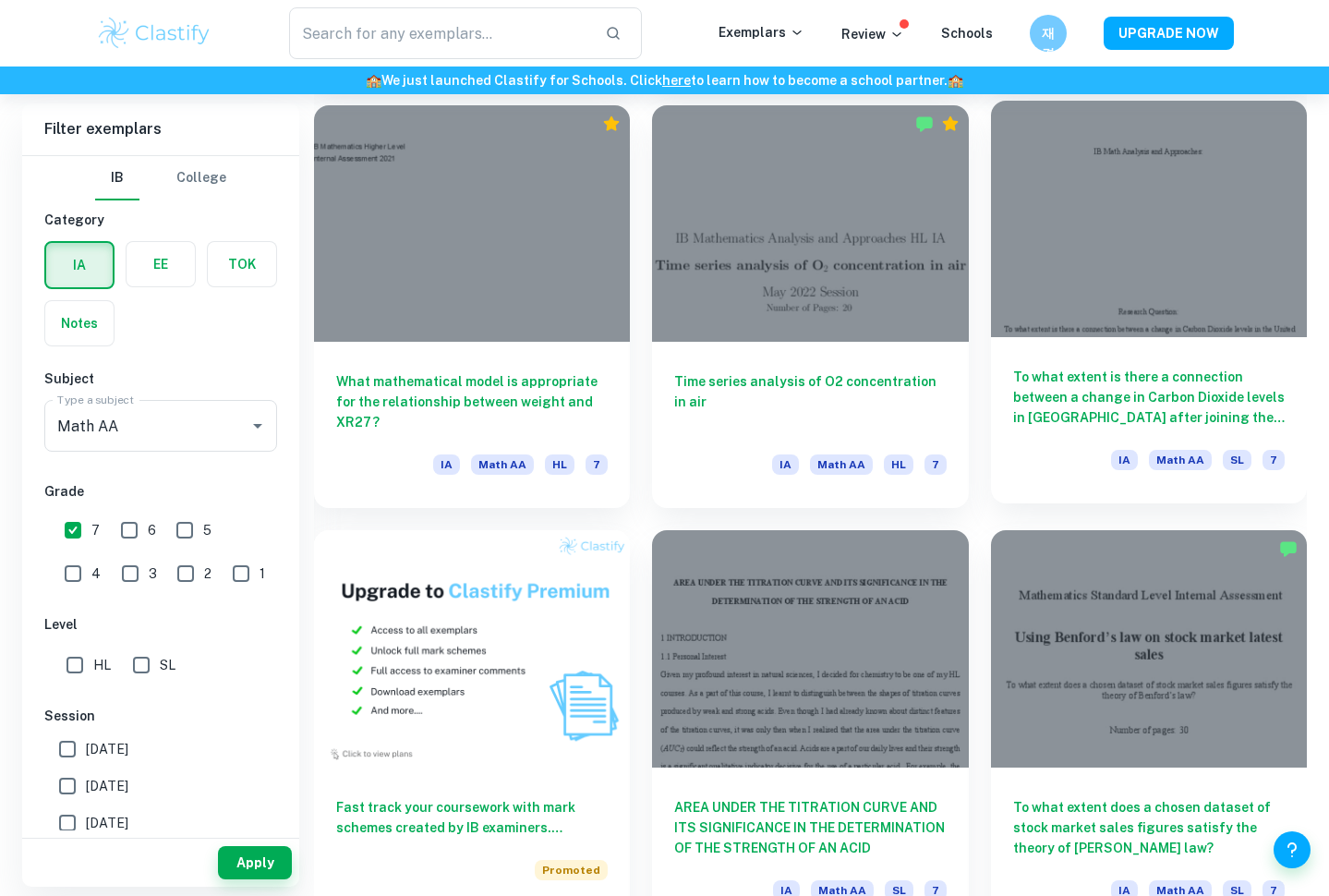
scroll to position [947, 0]
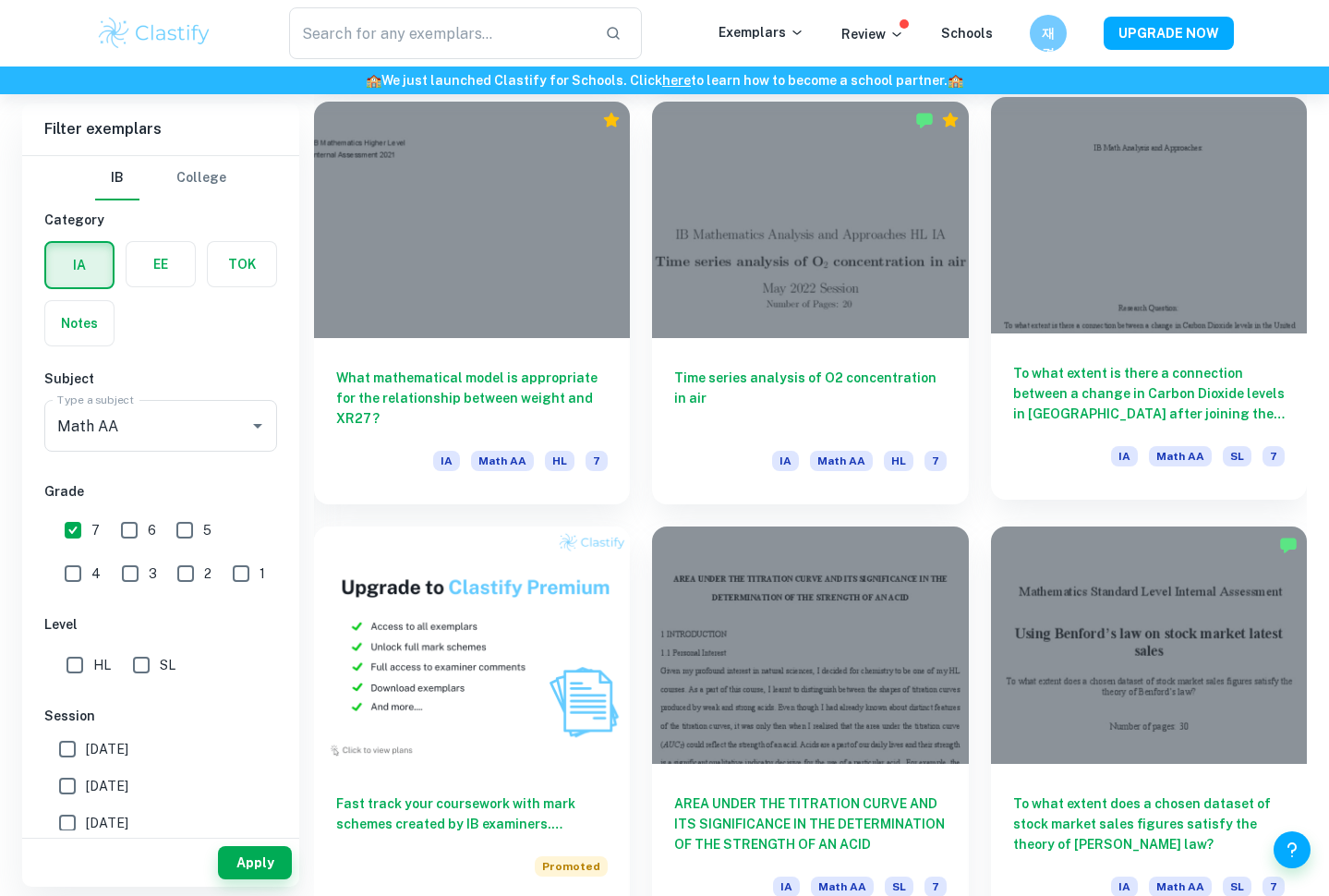
click at [1139, 309] on div at bounding box center [1149, 215] width 316 height 238
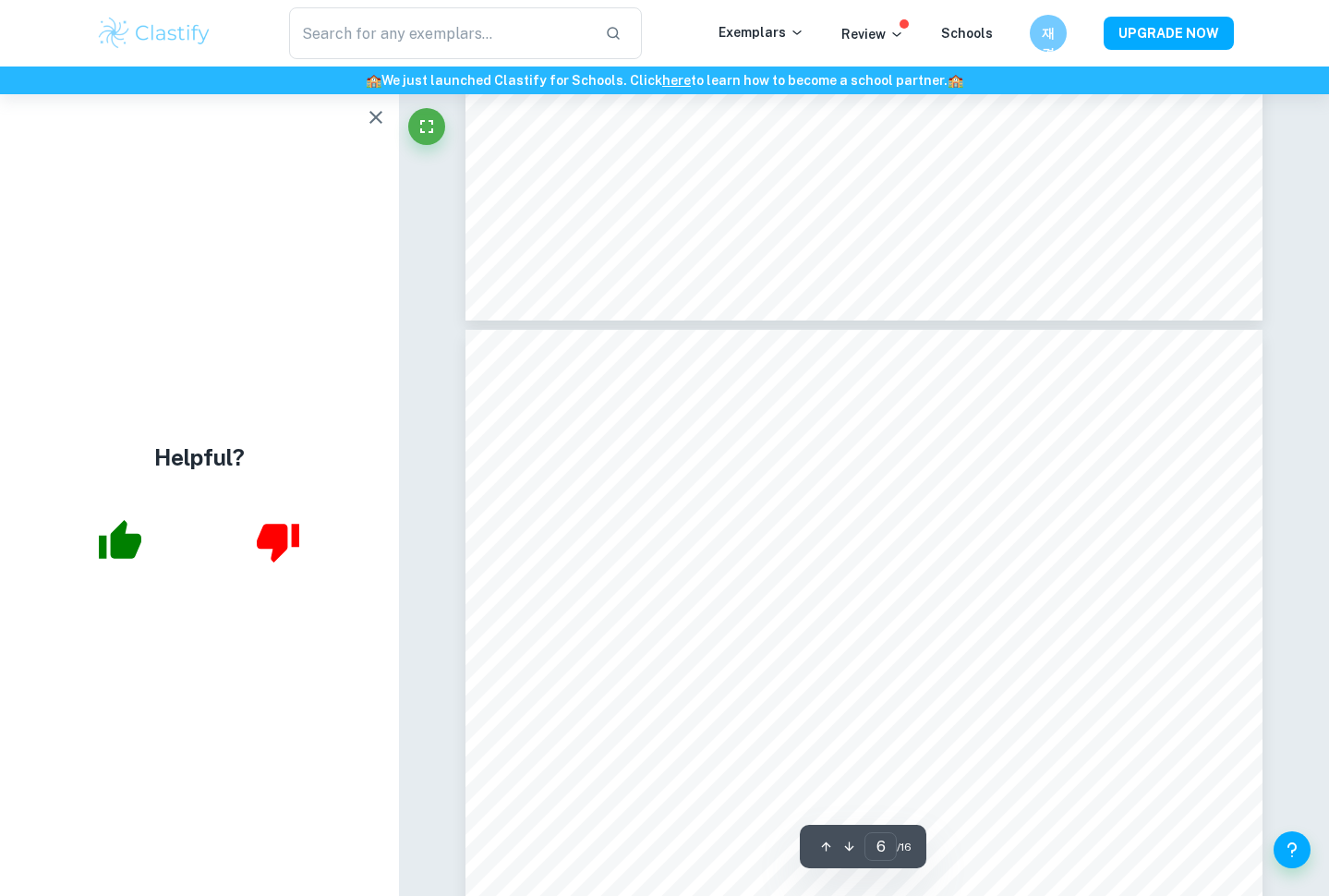
scroll to position [5267, 0]
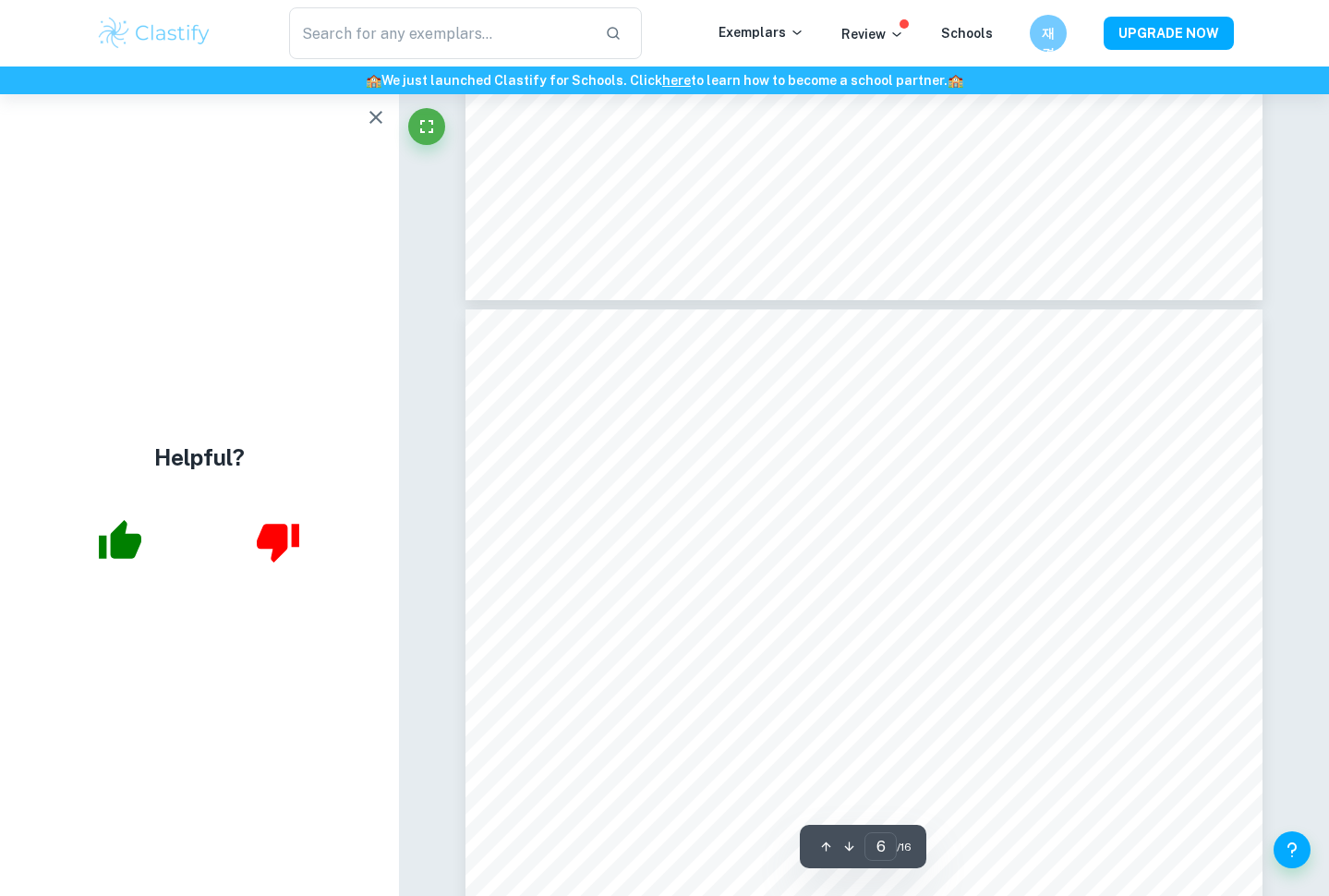
click at [108, 551] on icon "button" at bounding box center [119, 541] width 46 height 46
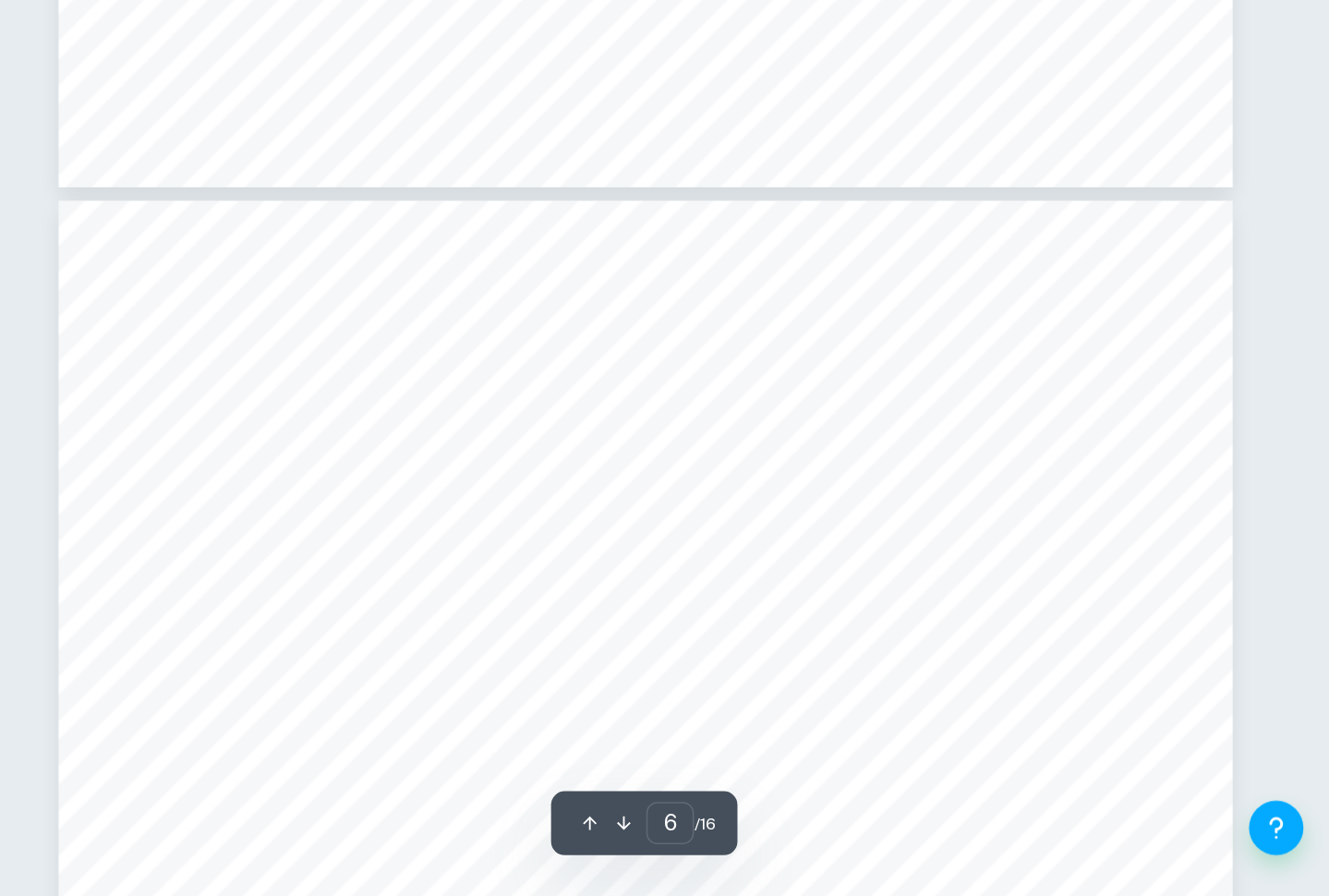
scroll to position [5184, 0]
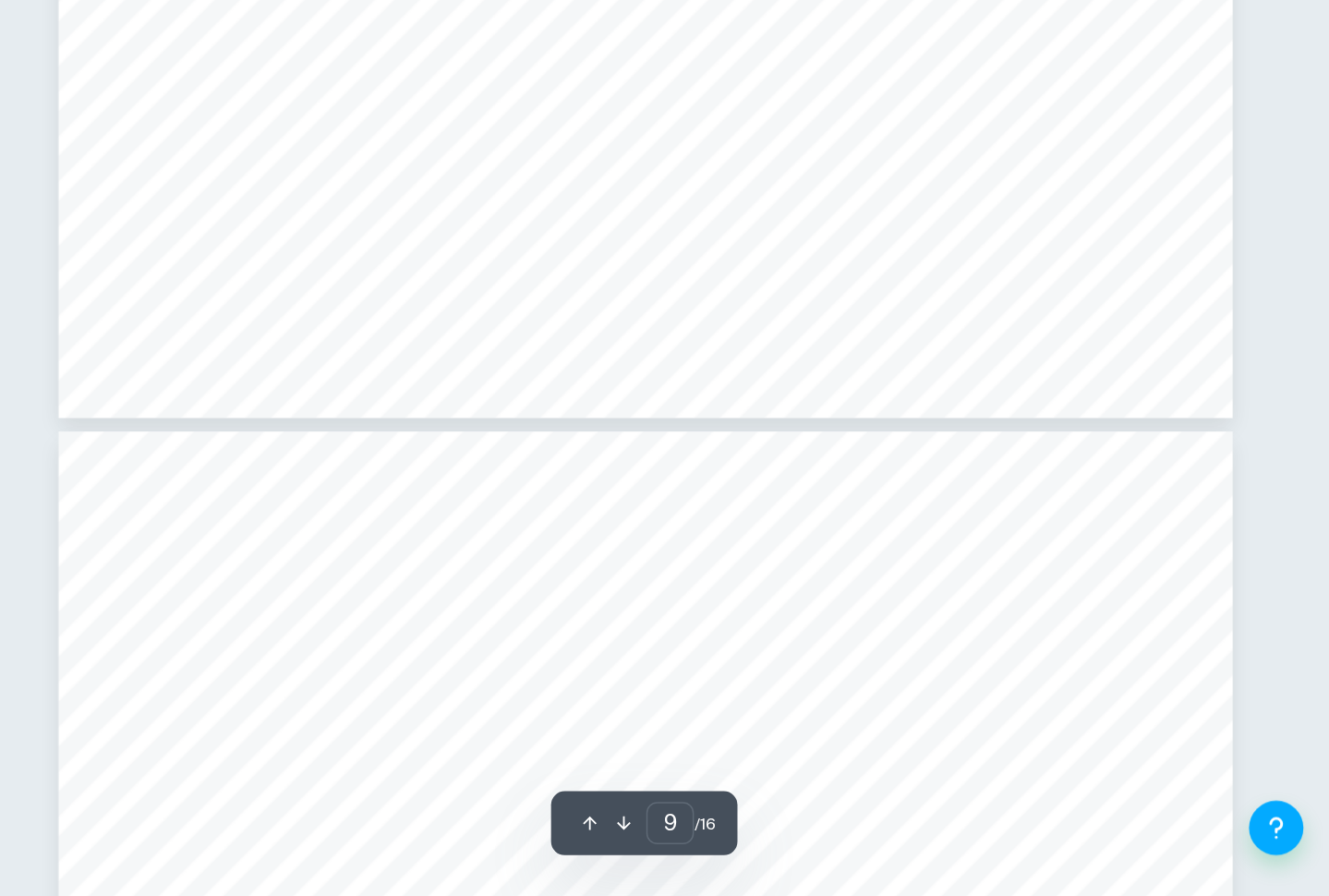
type input "10"
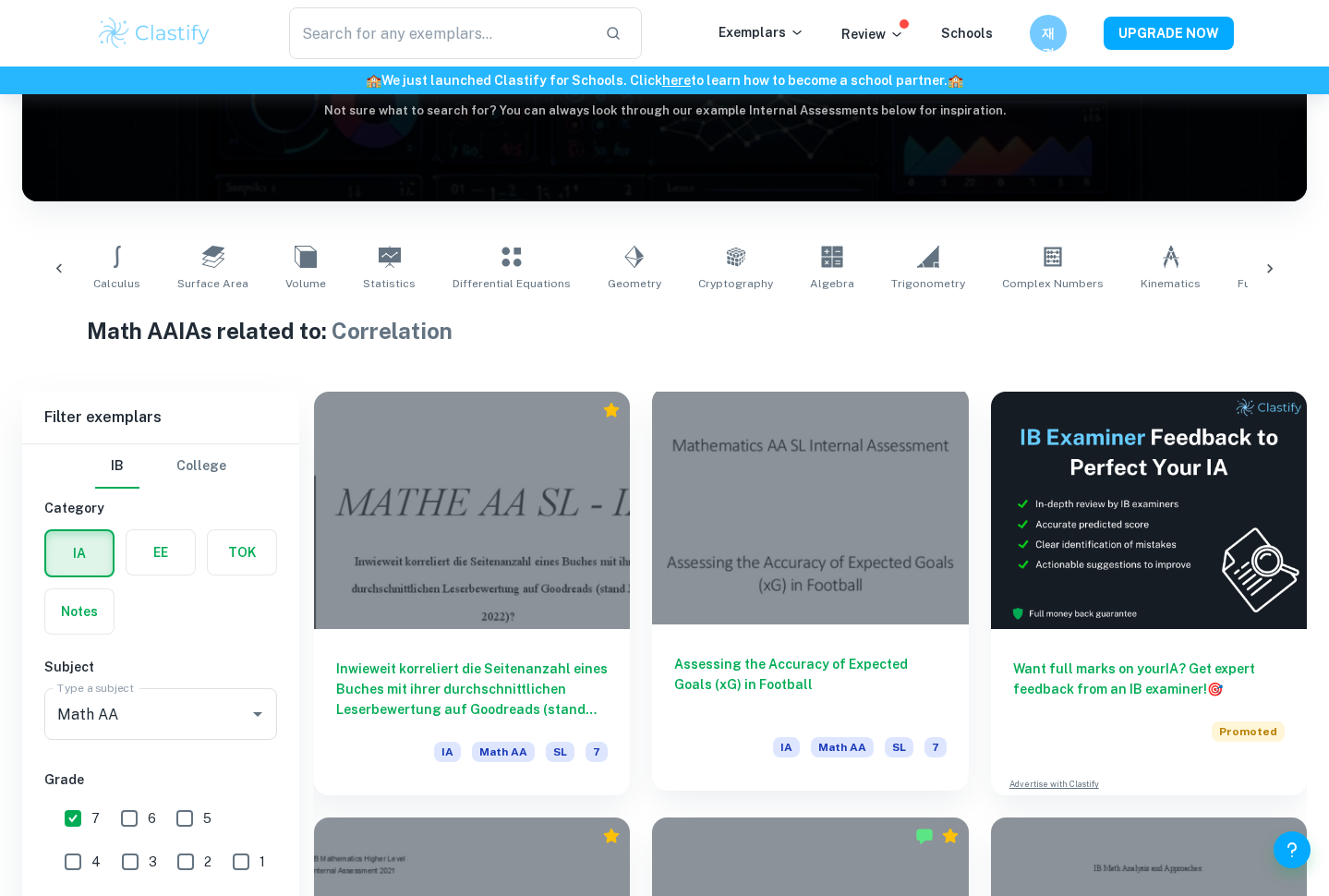
scroll to position [1887, 0]
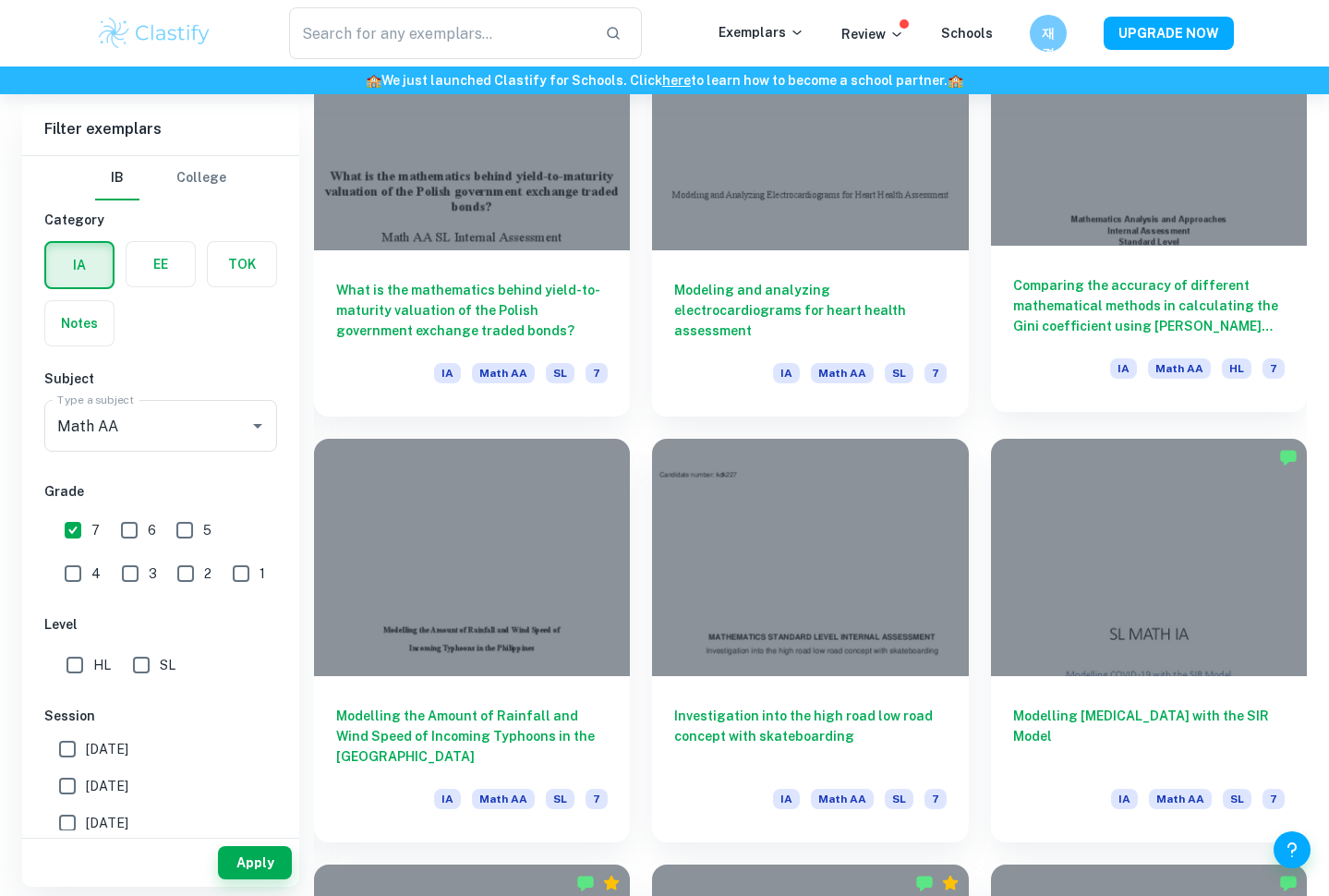
drag, startPoint x: 1230, startPoint y: 340, endPoint x: 1177, endPoint y: 275, distance: 83.9
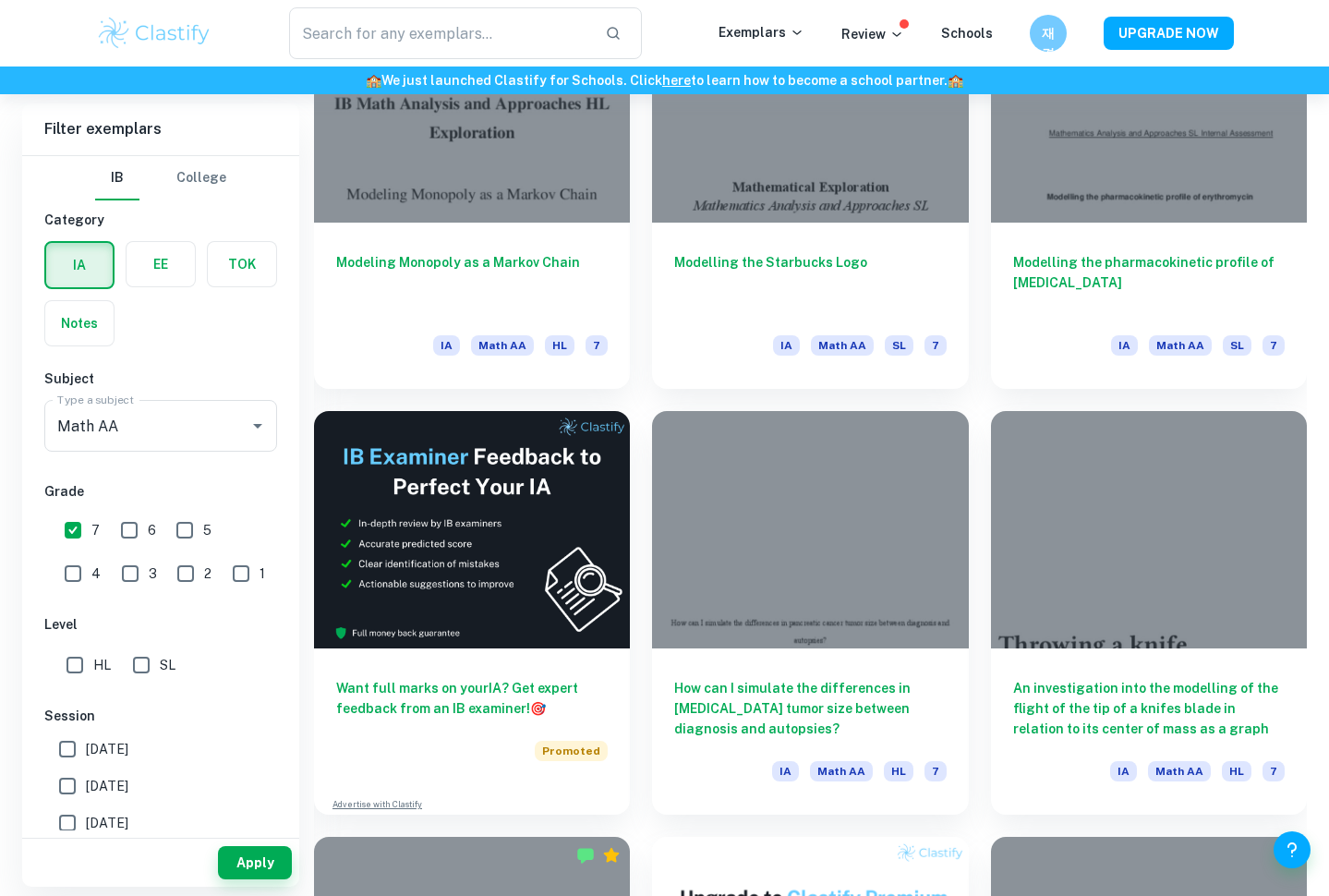
scroll to position [2870, 0]
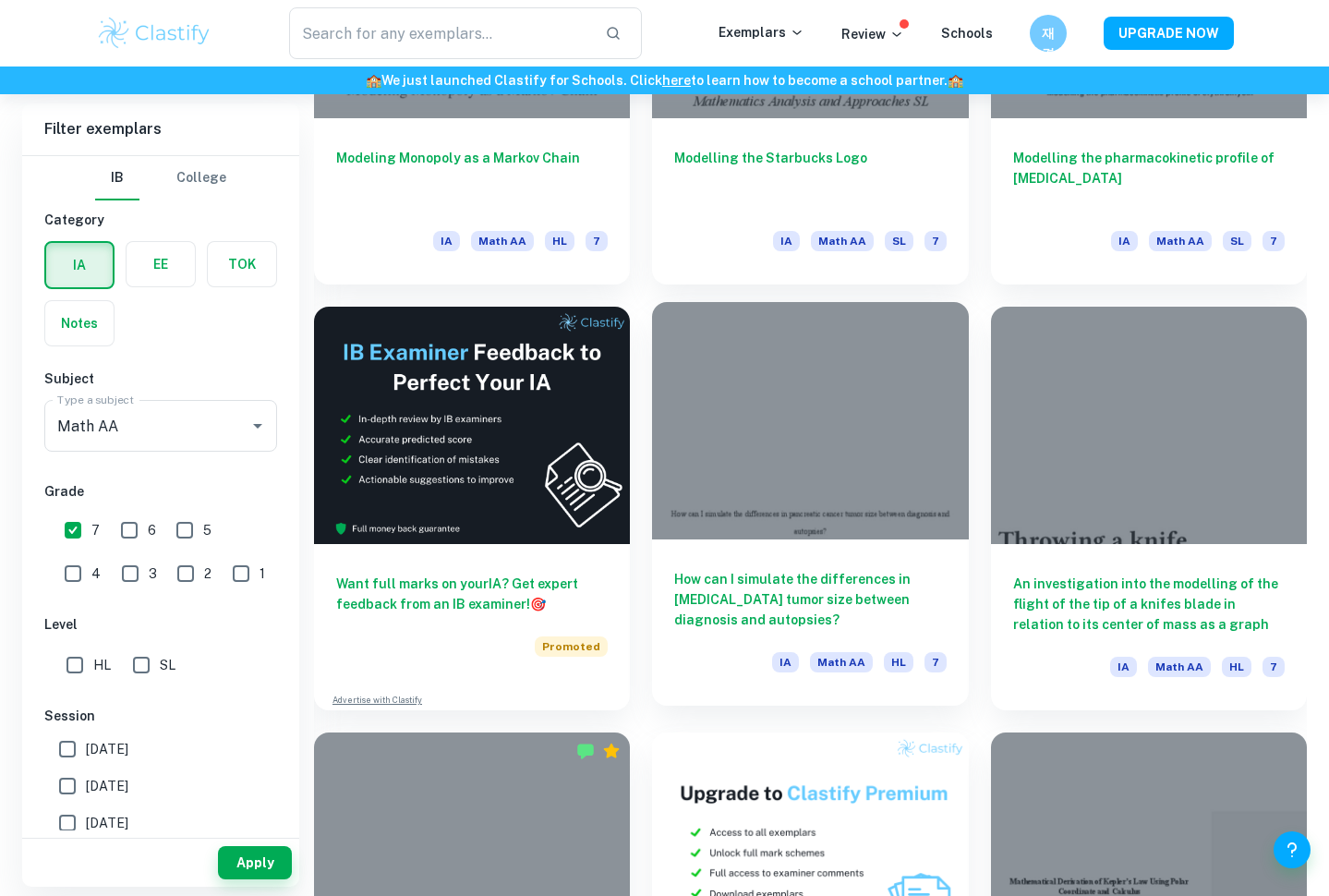
click at [877, 573] on h6 "How can I simulate the differences in [MEDICAL_DATA] tumor size between diagnos…" at bounding box center [810, 600] width 271 height 61
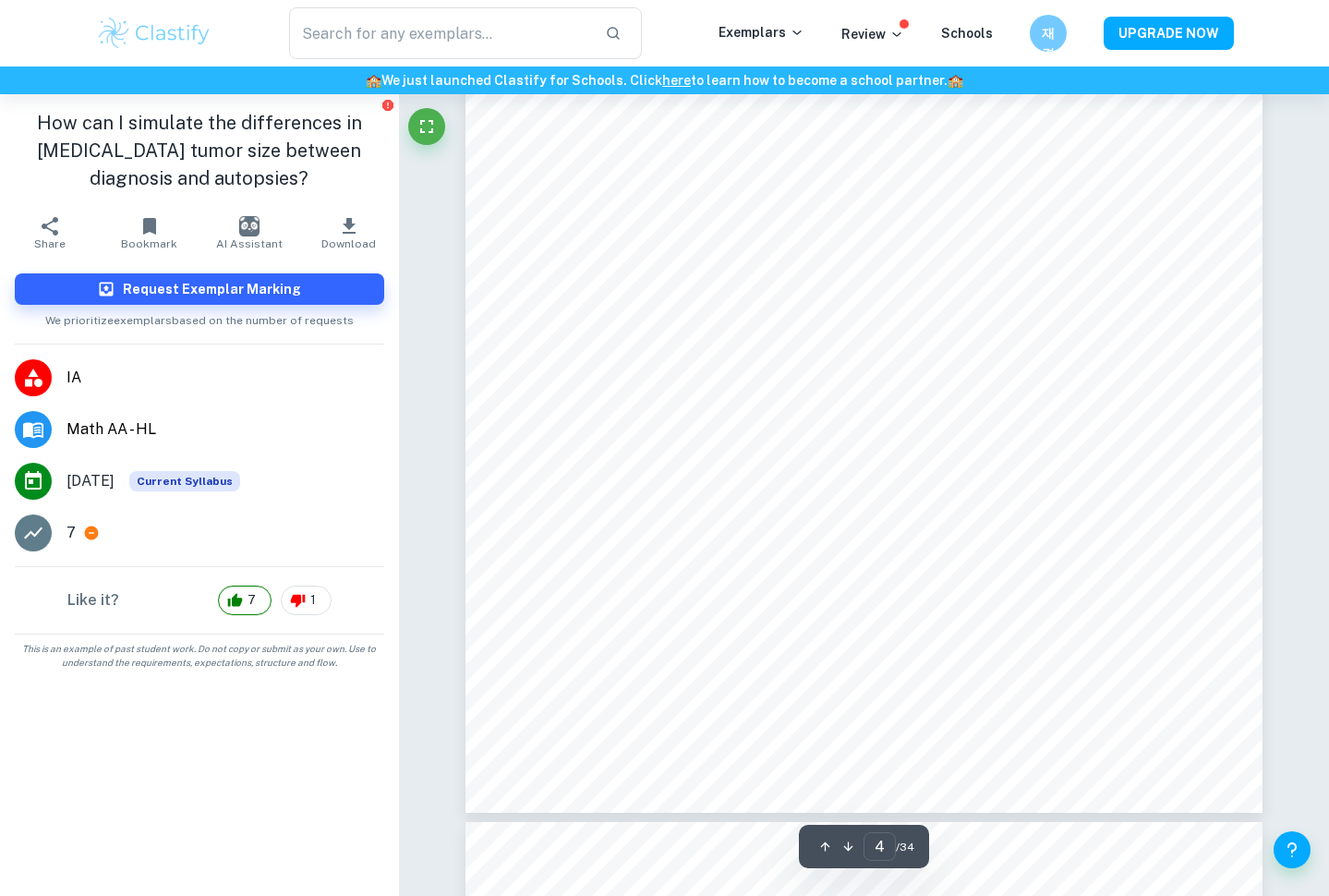
scroll to position [3866, 1]
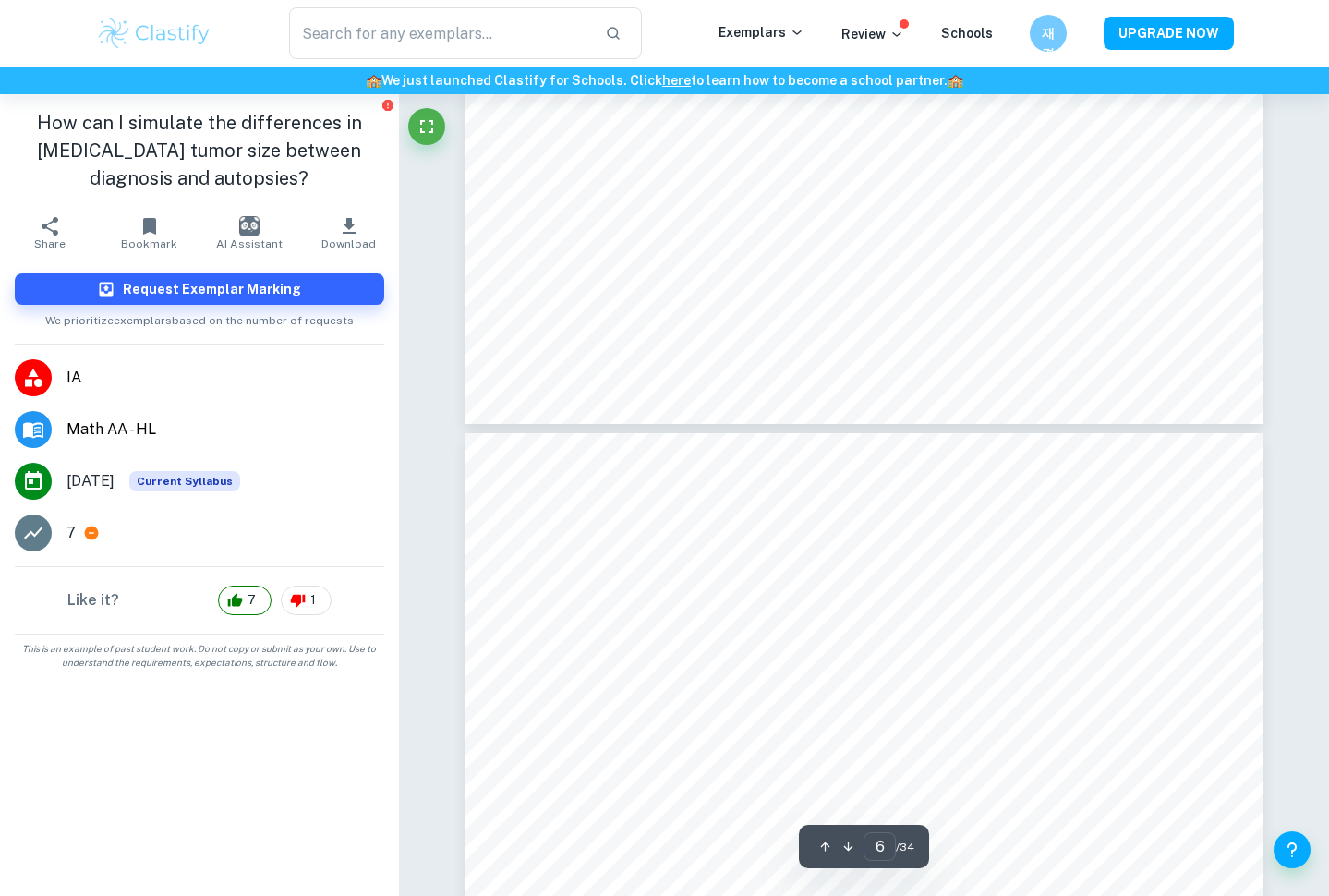
type input "7"
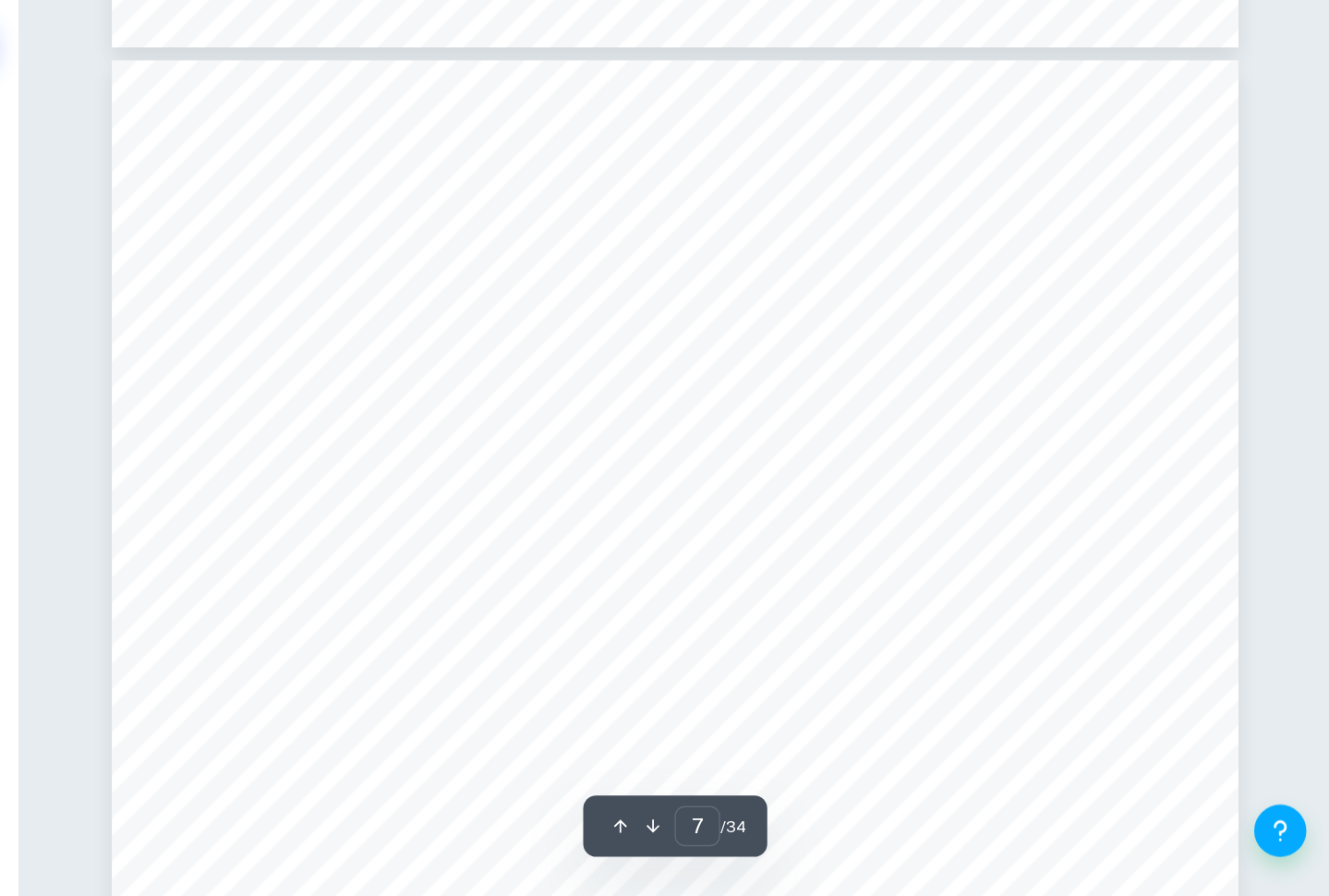
scroll to position [6314, 0]
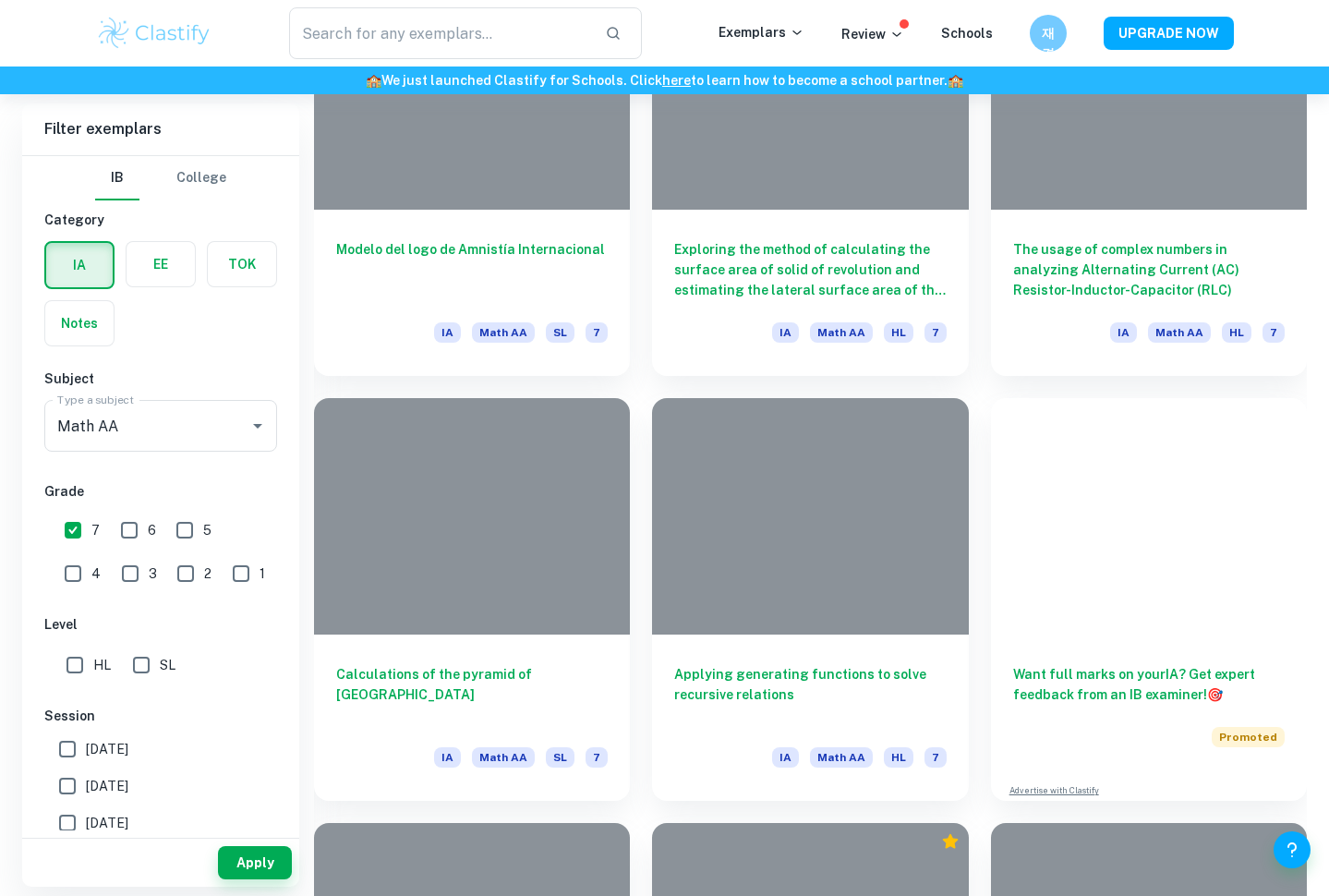
scroll to position [7880, 0]
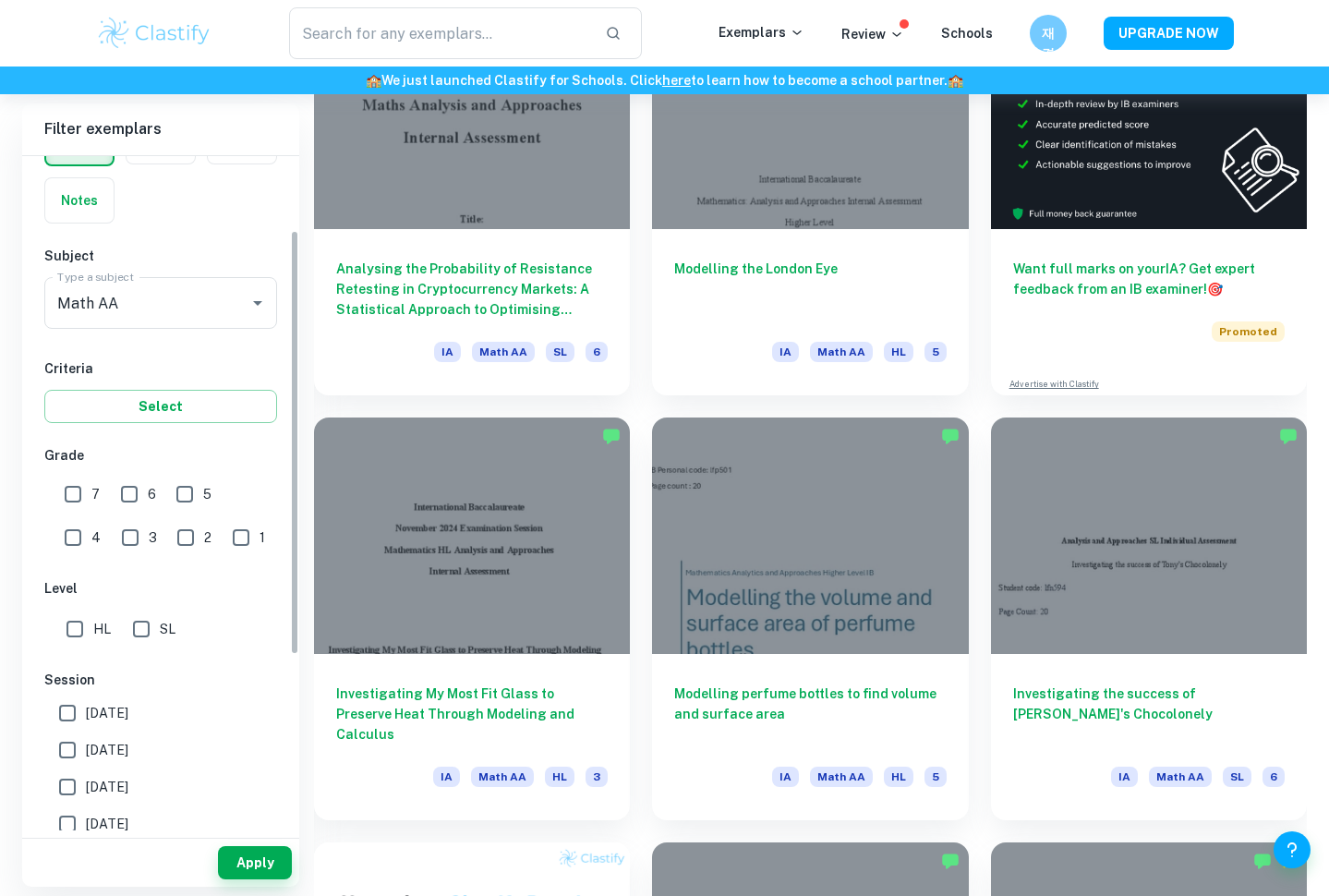
scroll to position [140, 0]
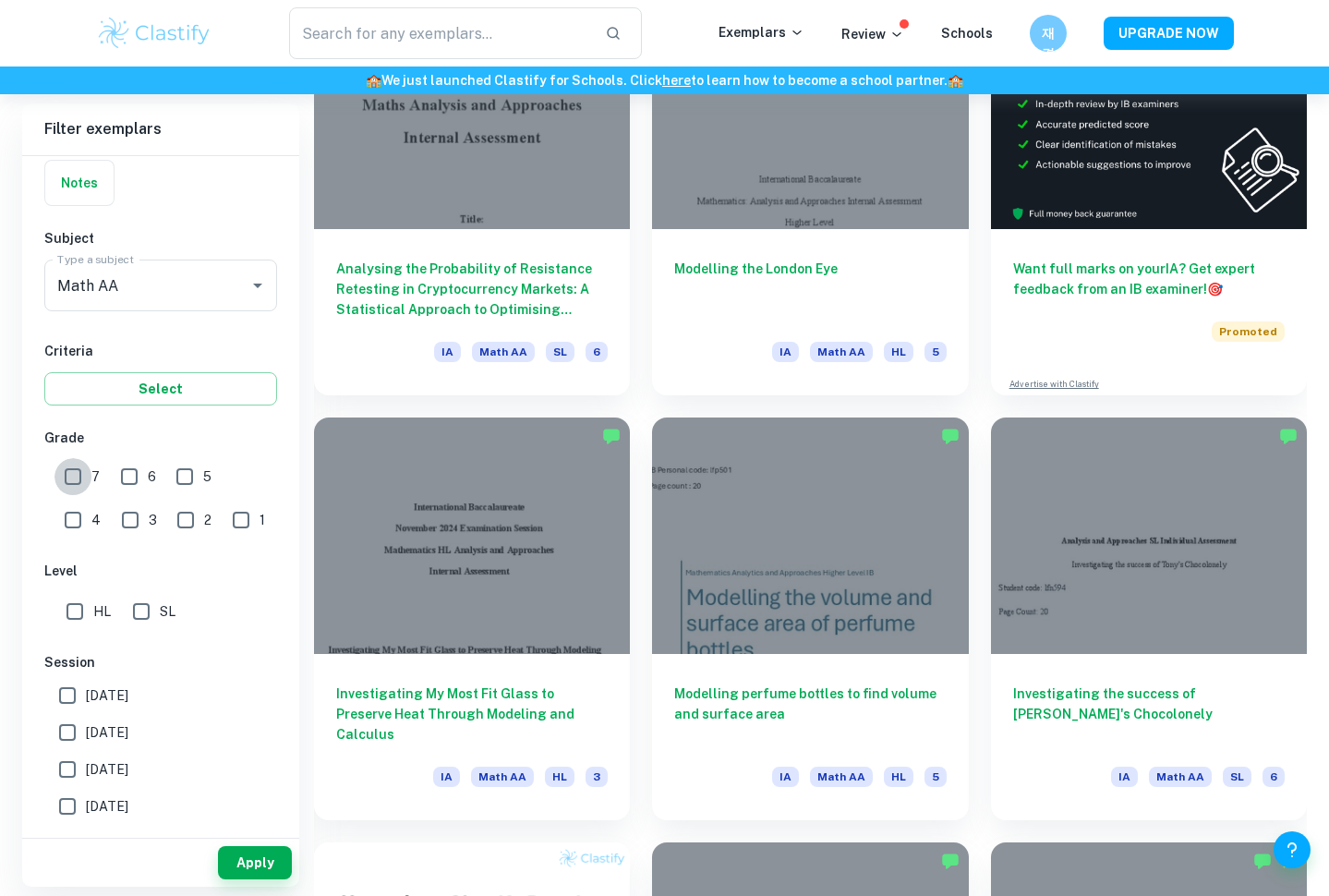
click at [63, 468] on input "7" at bounding box center [72, 476] width 37 height 37
checkbox input "true"
click at [248, 863] on button "Apply" at bounding box center [255, 863] width 74 height 34
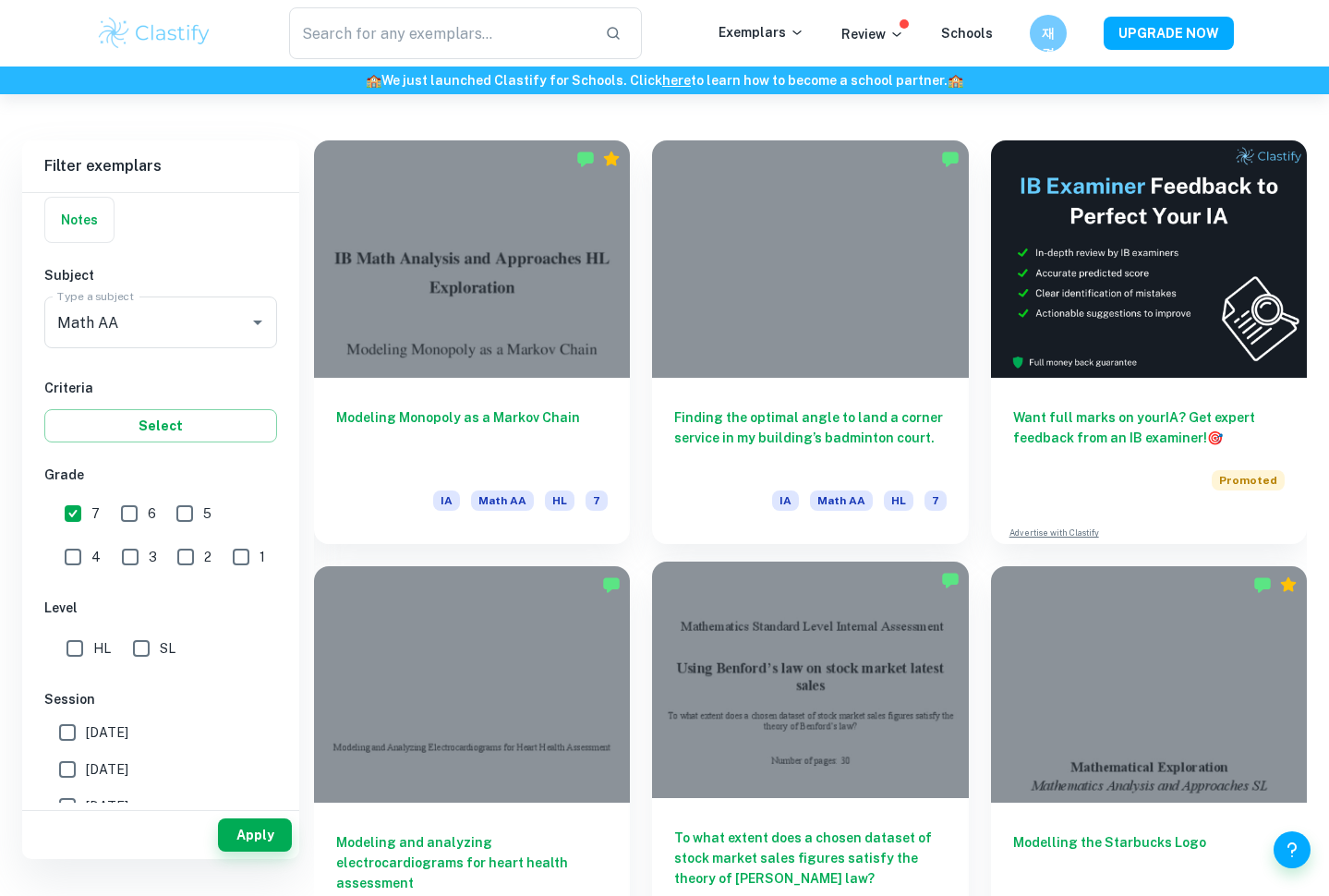
scroll to position [455, 0]
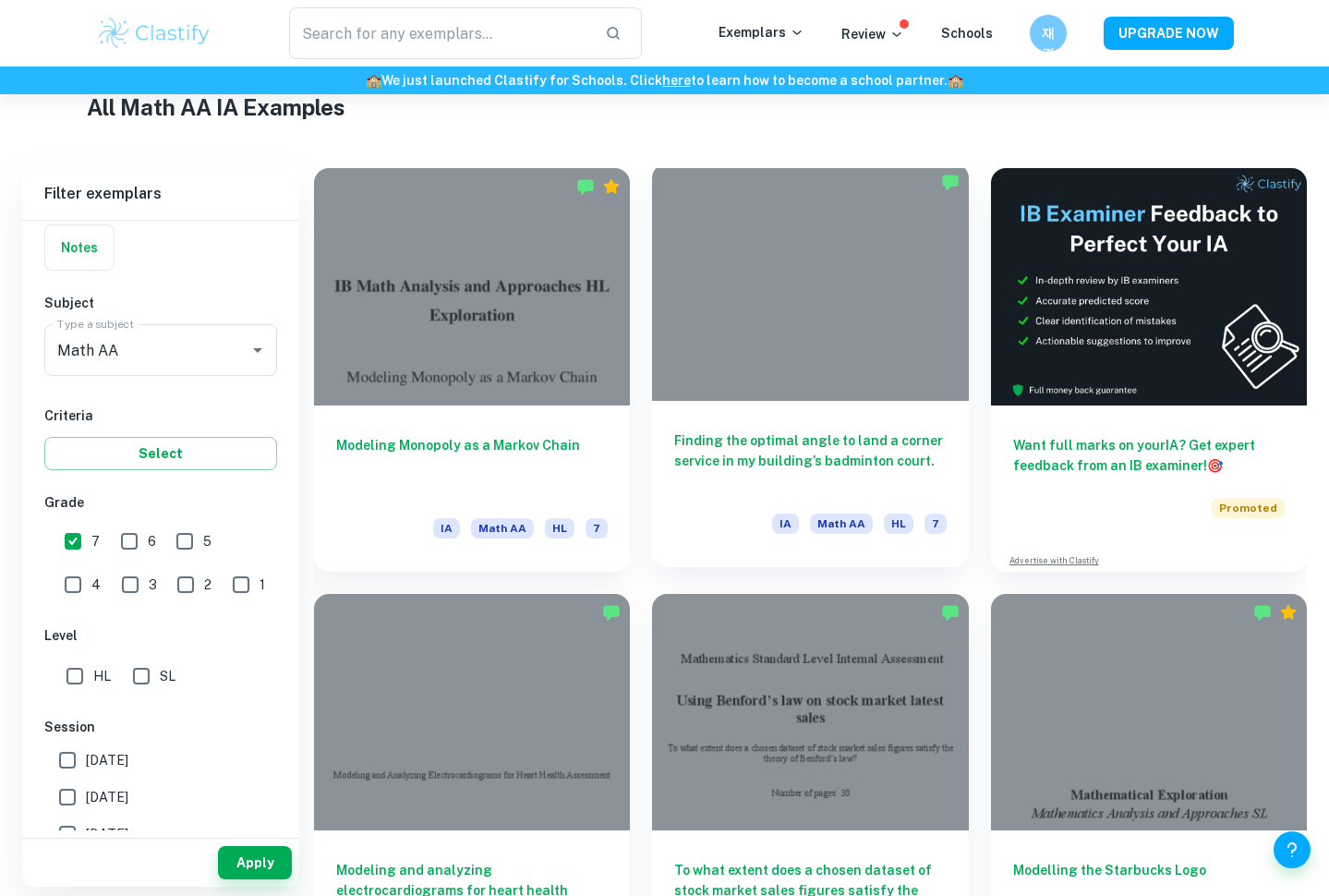
click at [810, 347] on div at bounding box center [810, 282] width 316 height 238
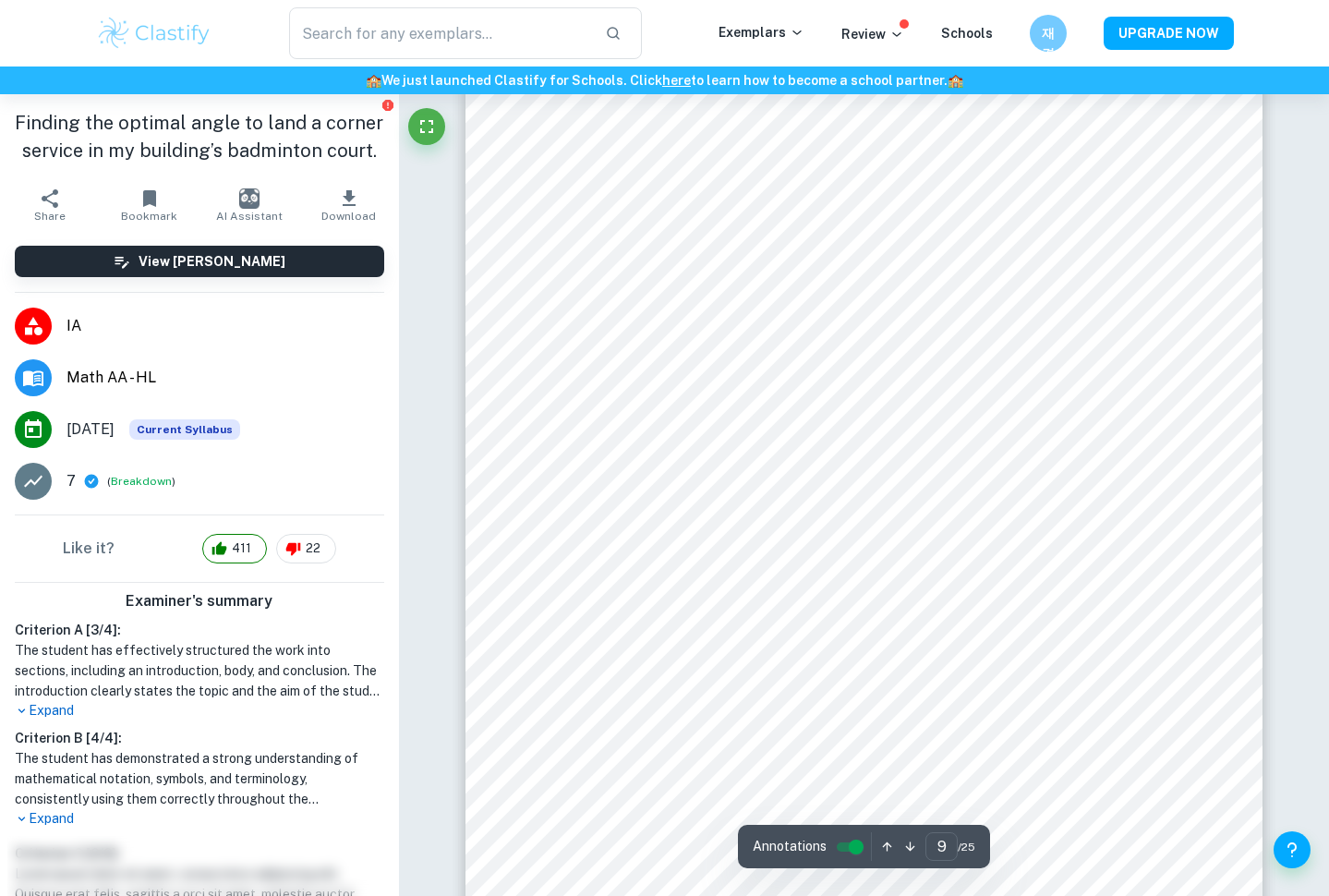
scroll to position [9802, 0]
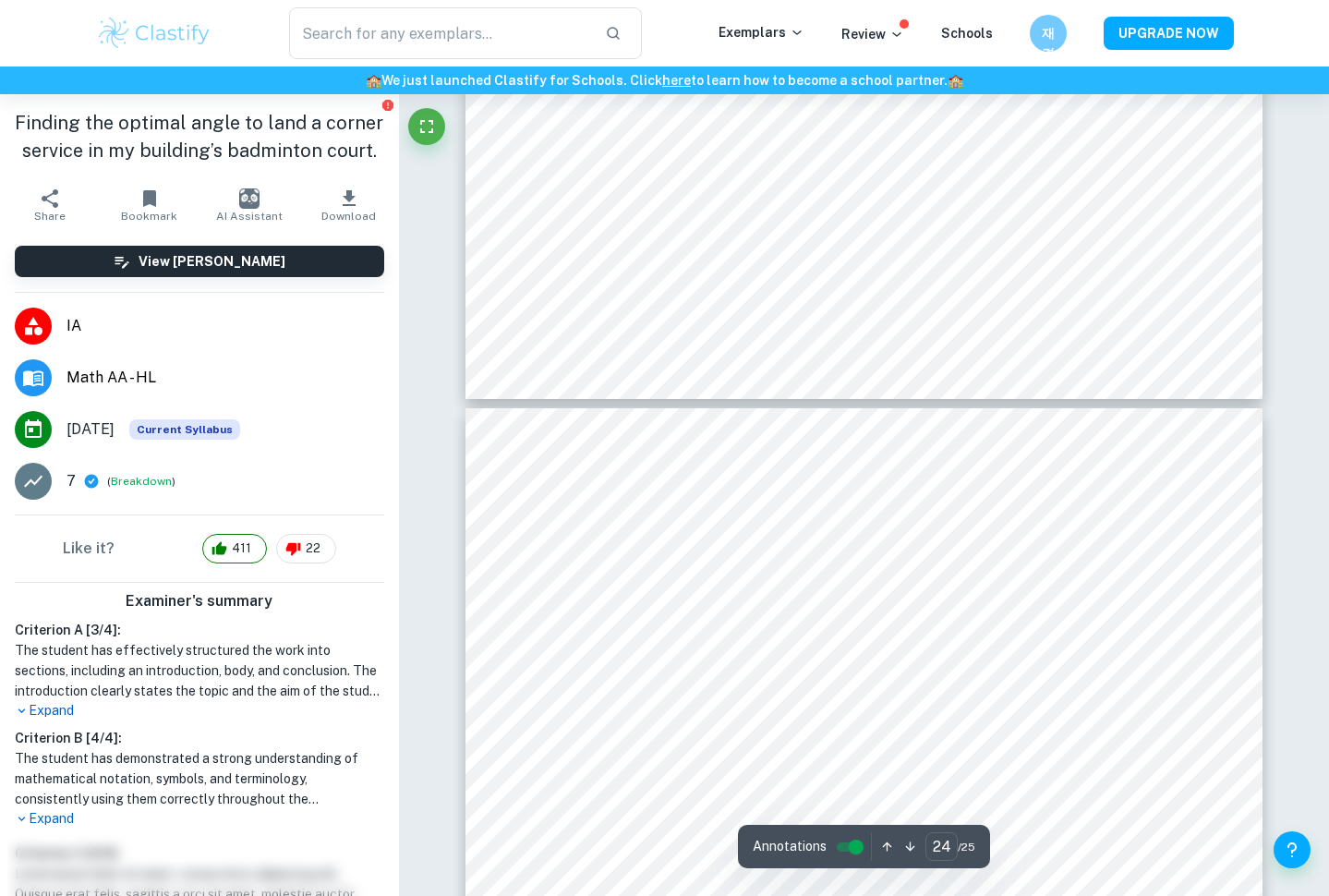
type input "25"
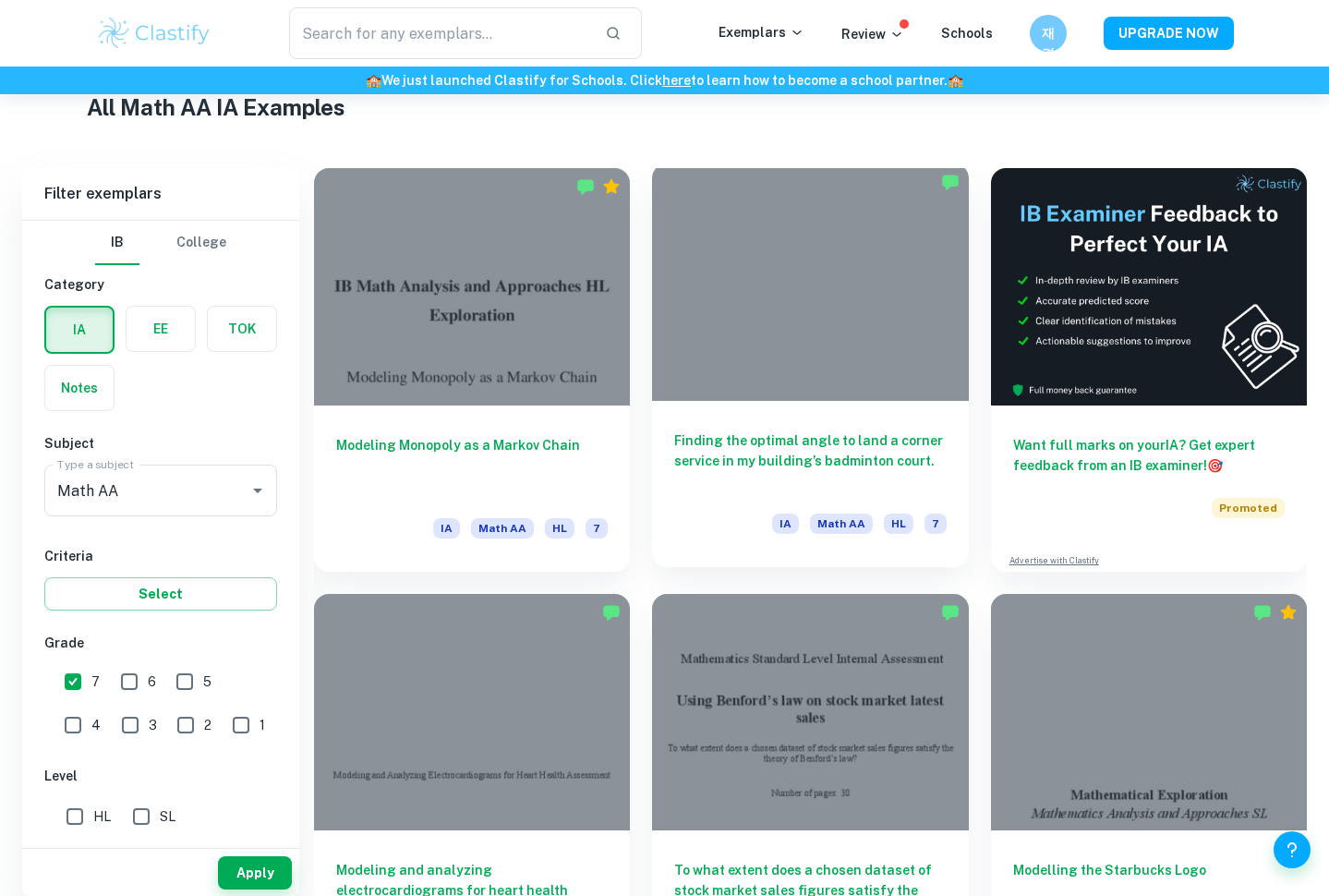
scroll to position [973, 0]
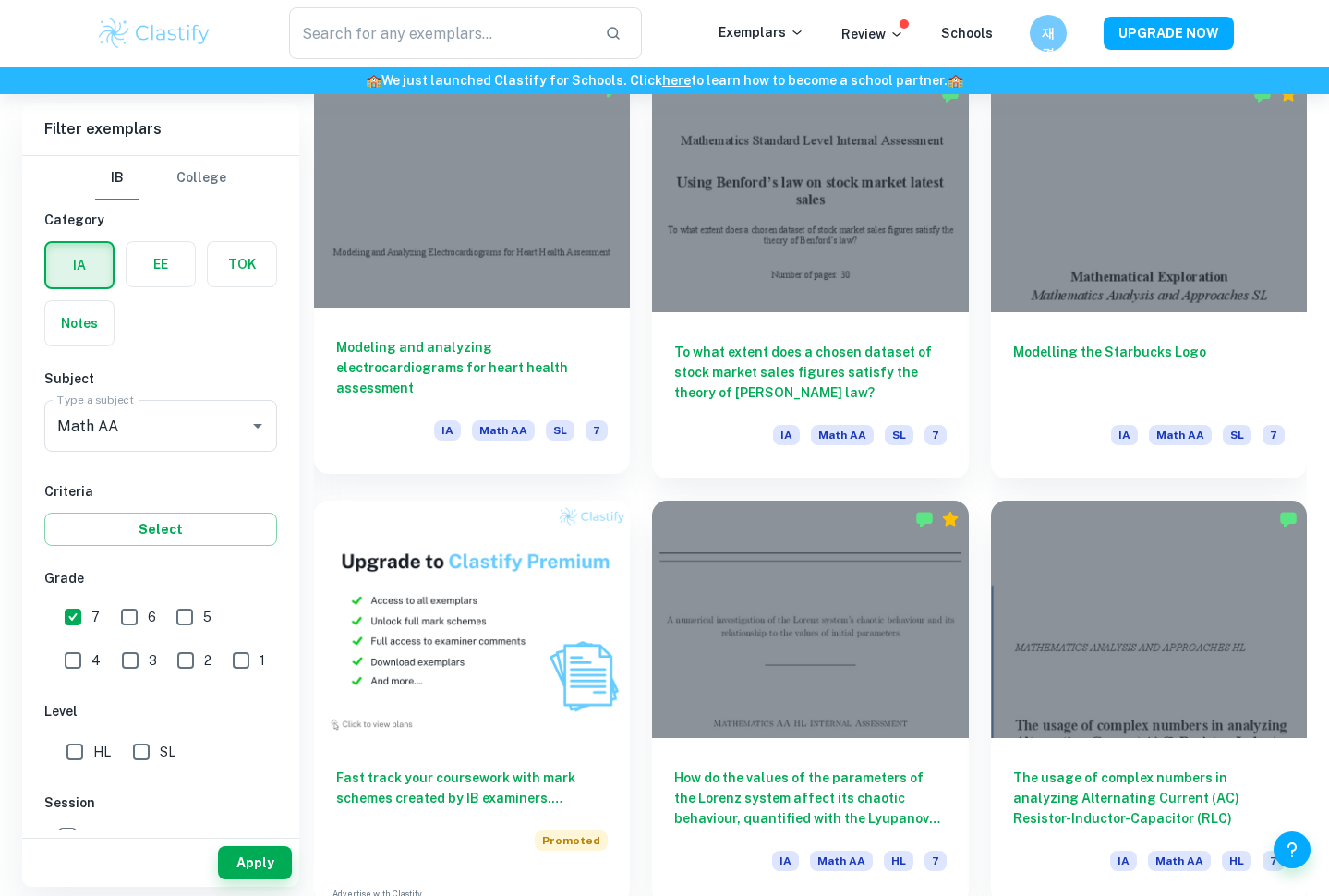
click at [481, 336] on div "Modeling and analyzing electrocardiograms for heart health assessment IA Math A…" at bounding box center [472, 391] width 316 height 167
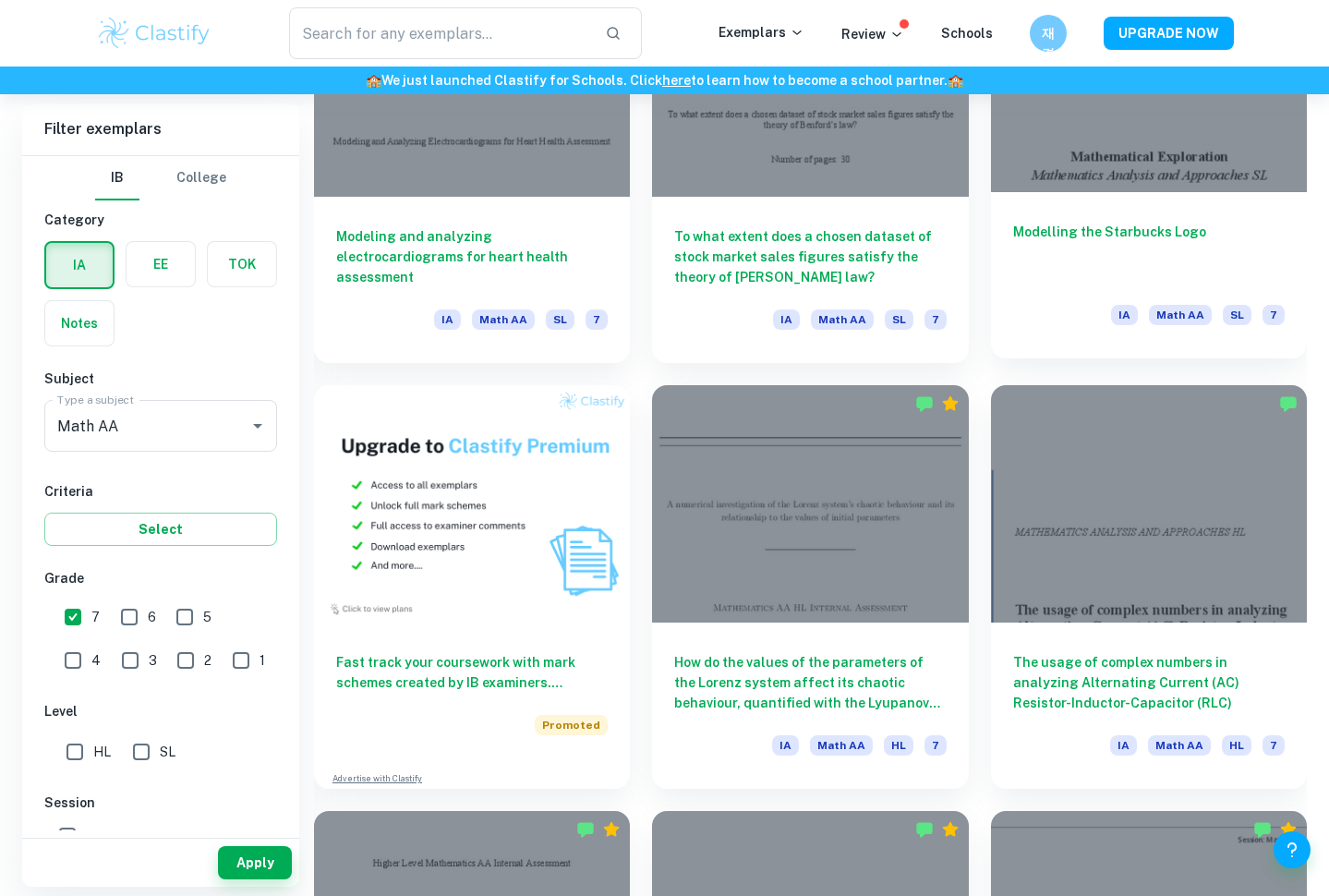
scroll to position [1265, 0]
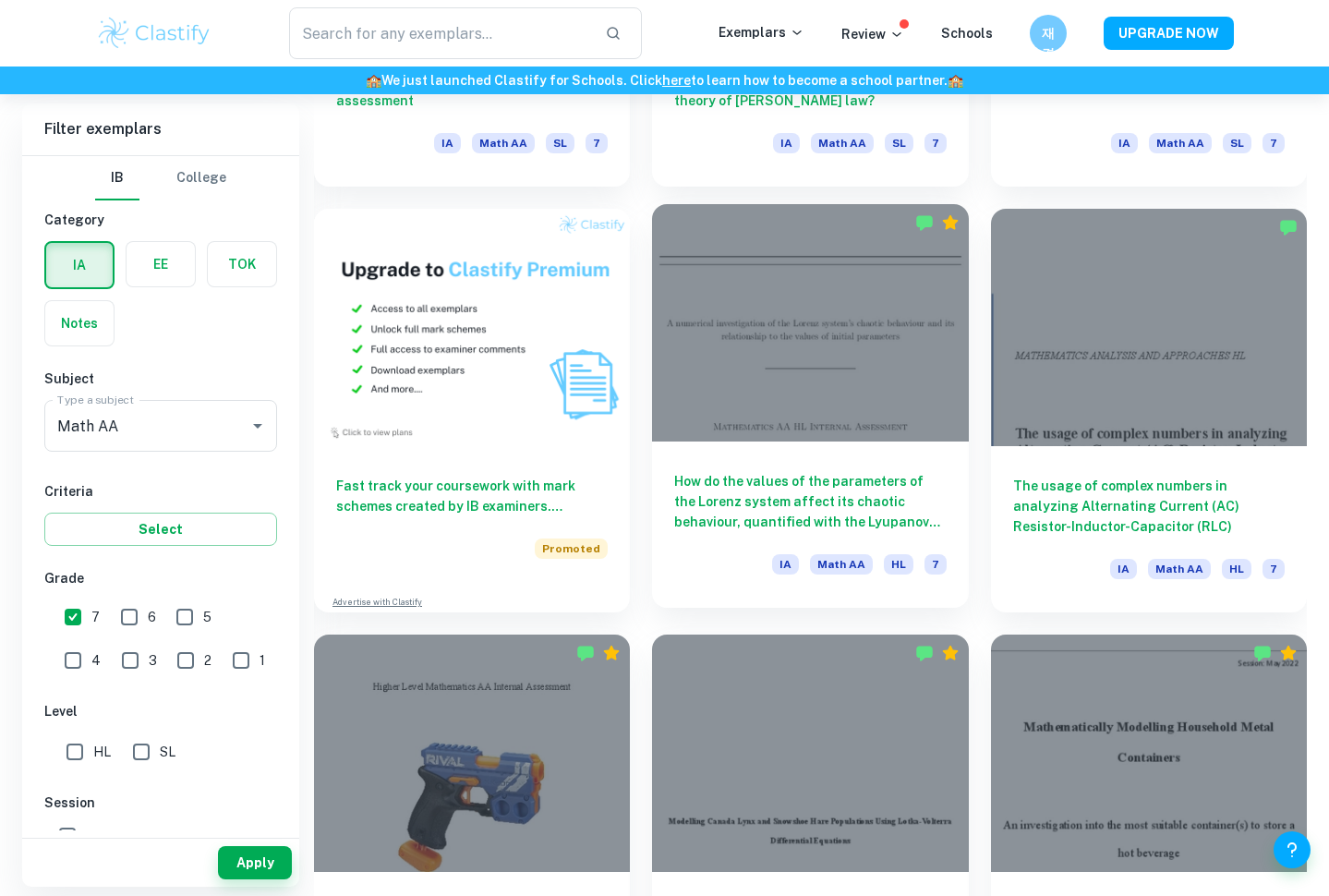
click at [868, 385] on div at bounding box center [810, 323] width 316 height 238
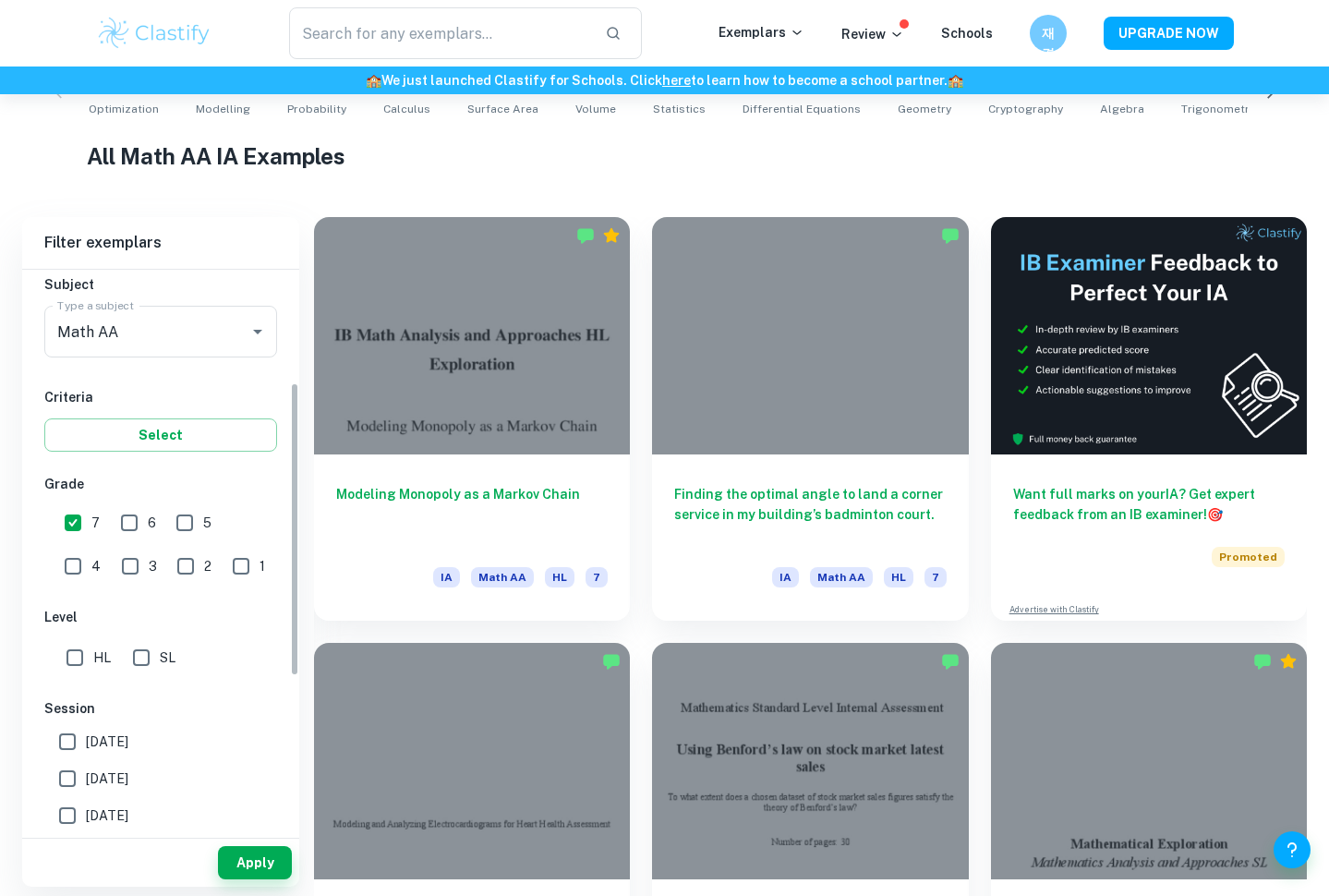
scroll to position [214, 0]
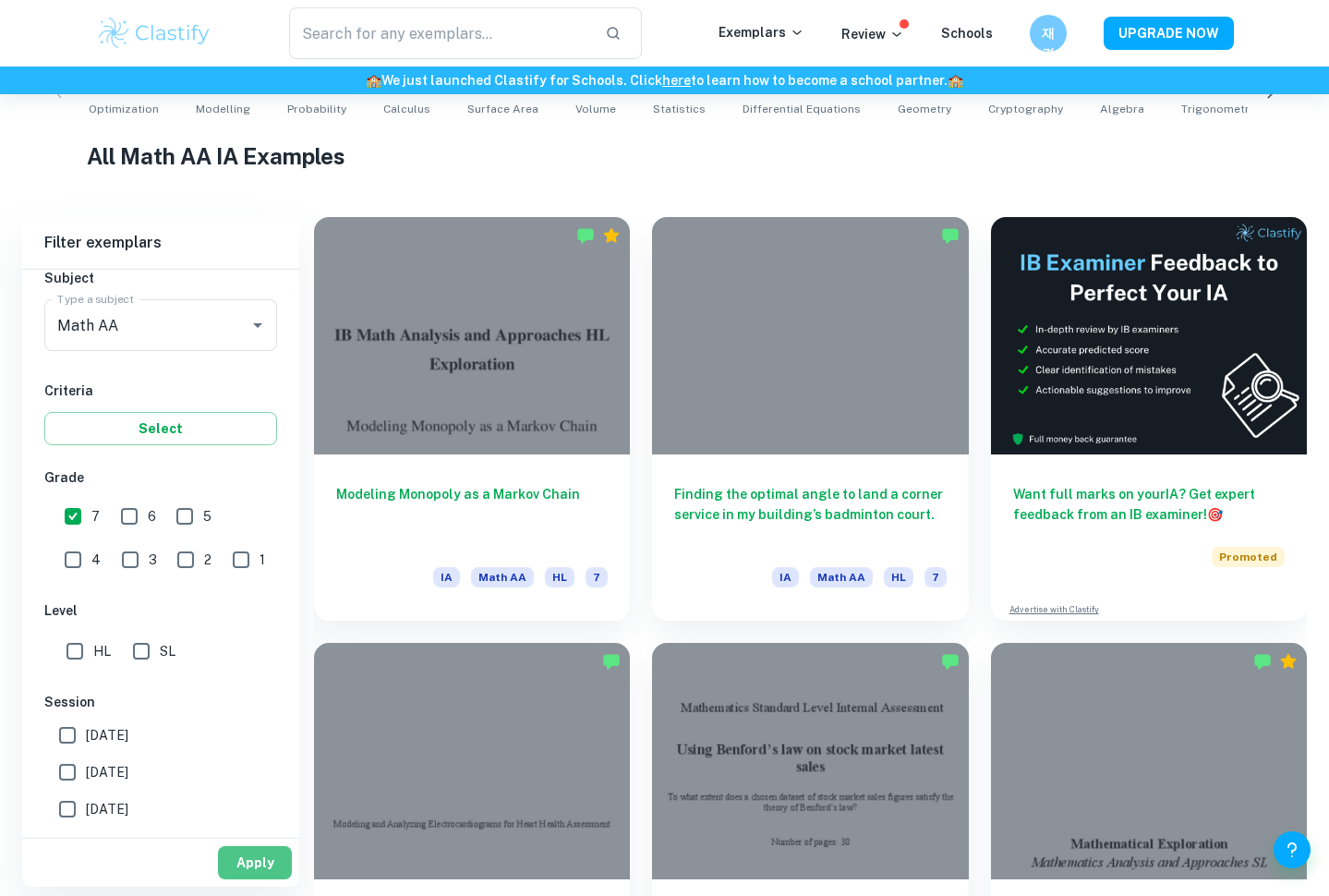
click at [253, 869] on button "Apply" at bounding box center [255, 863] width 74 height 34
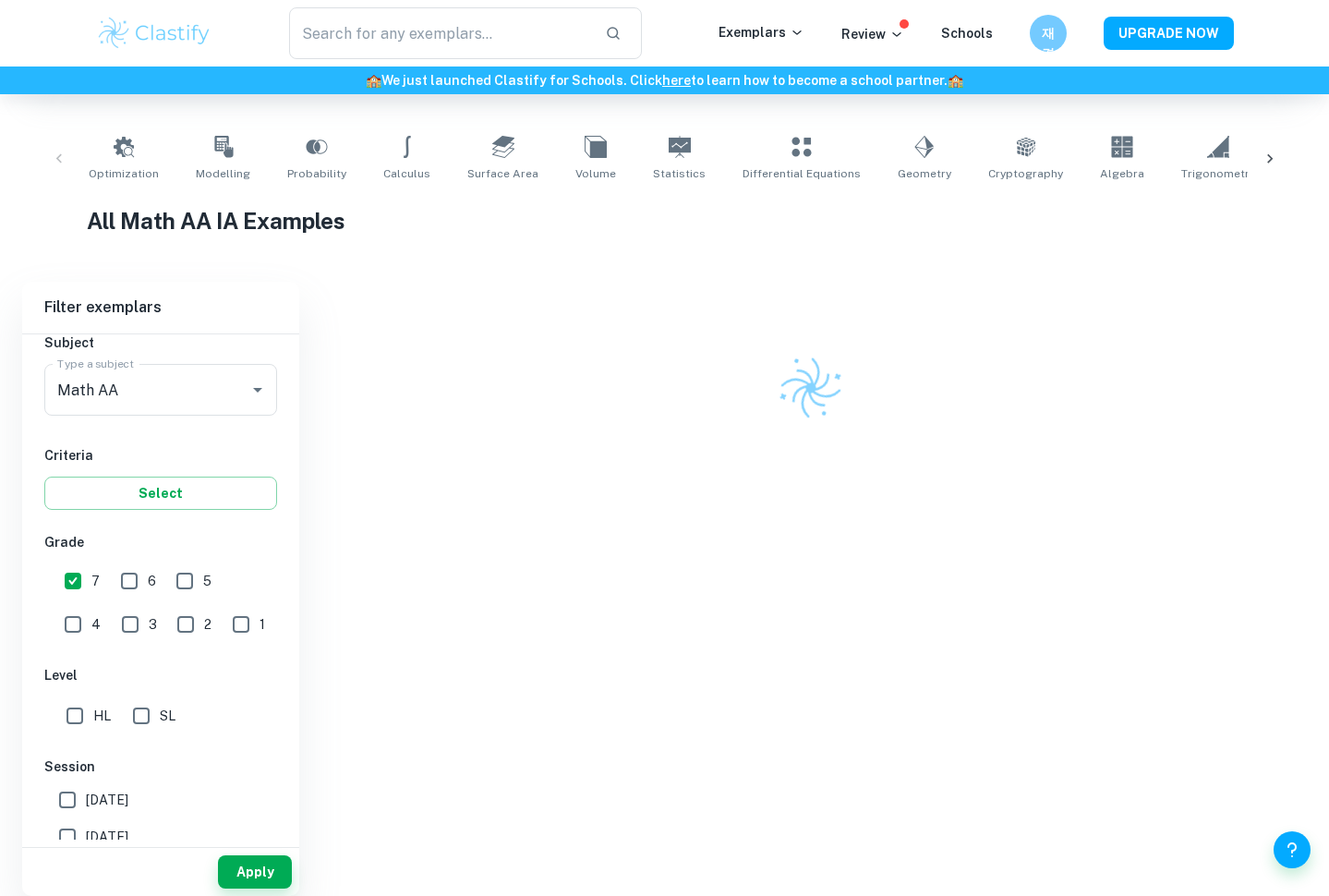
scroll to position [332, 0]
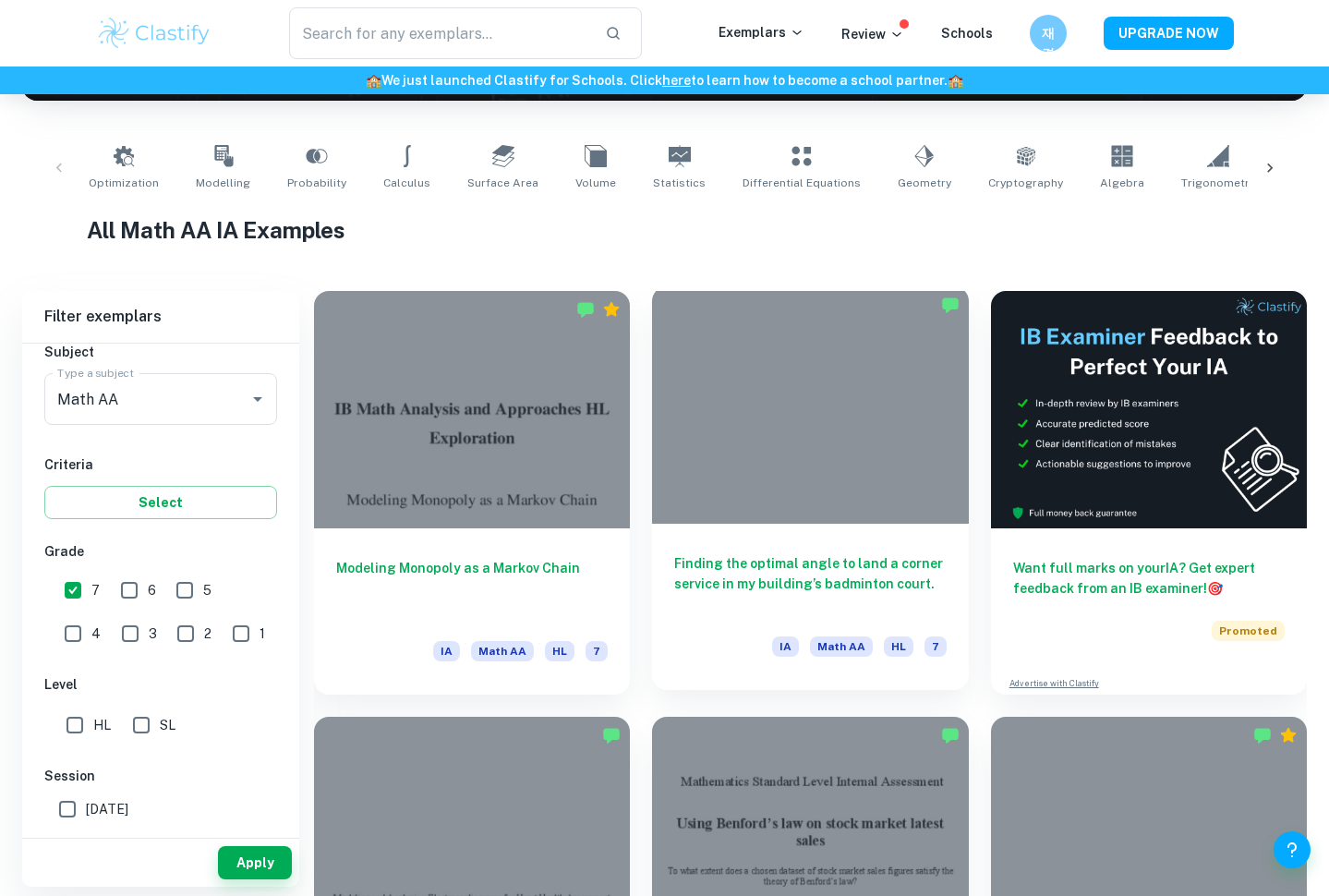
click at [797, 492] on div at bounding box center [810, 405] width 316 height 238
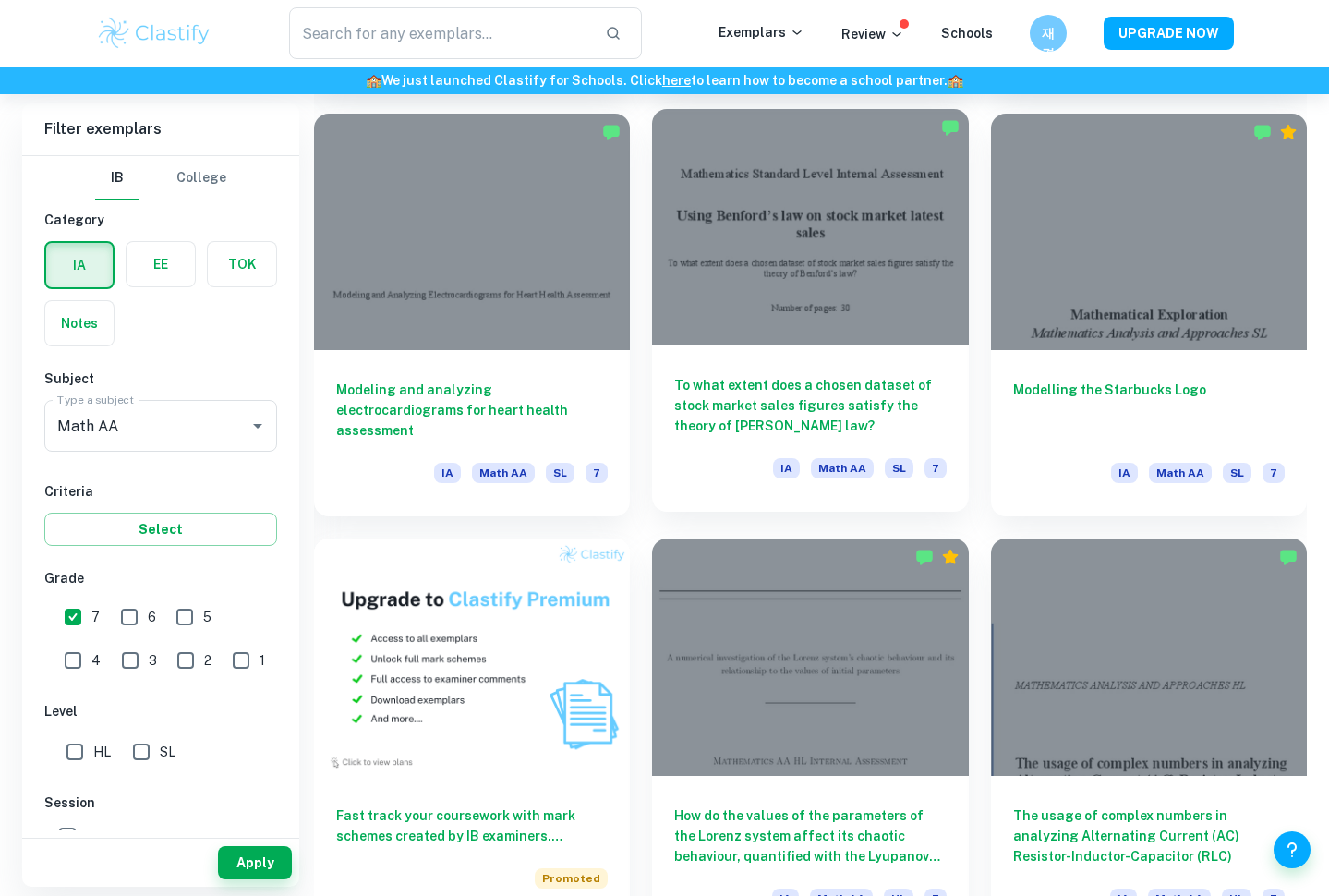
scroll to position [1317, 0]
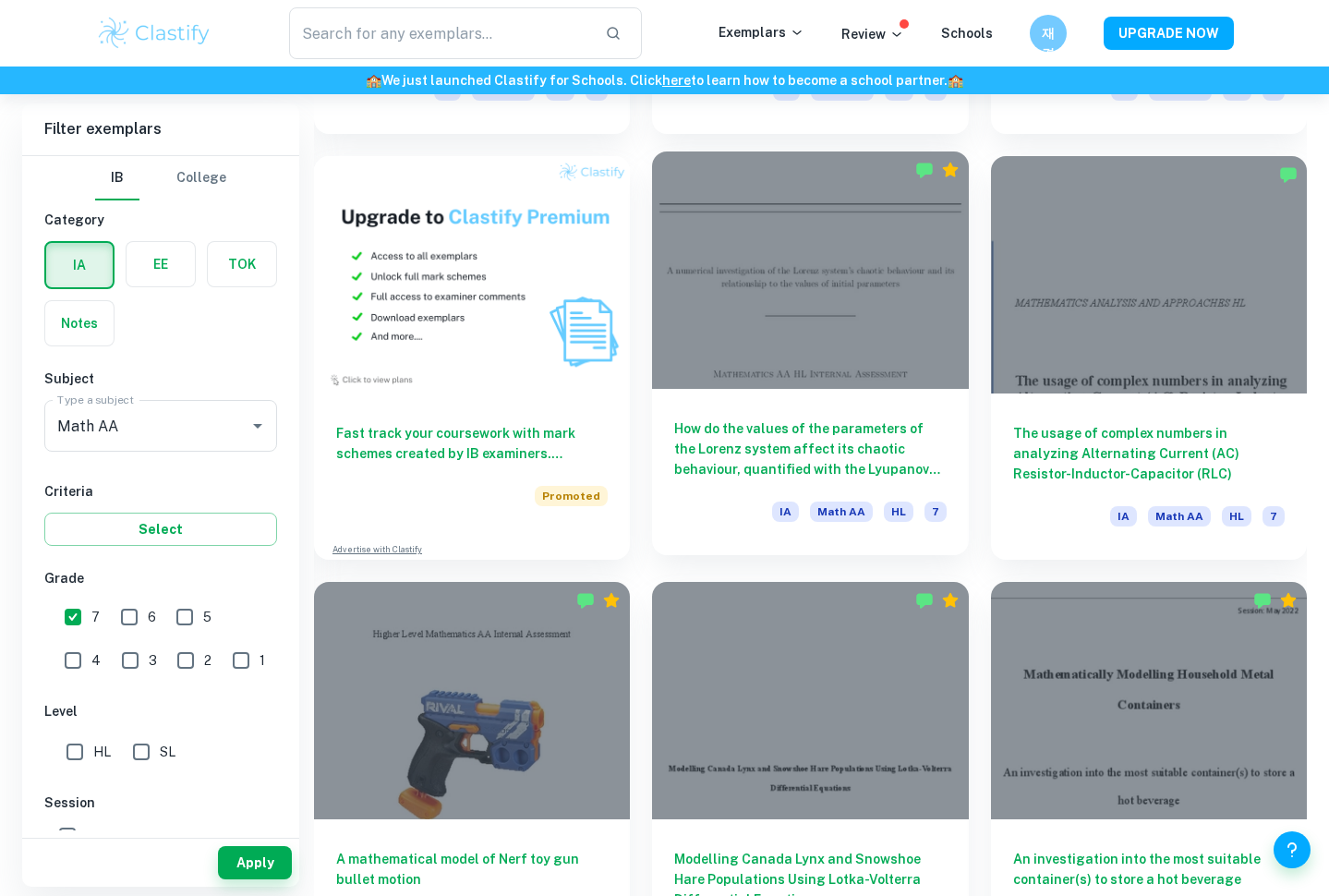
click at [801, 424] on h6 "How do the values of the parameters of the Lorenz system affect its chaotic beh…" at bounding box center [810, 449] width 271 height 61
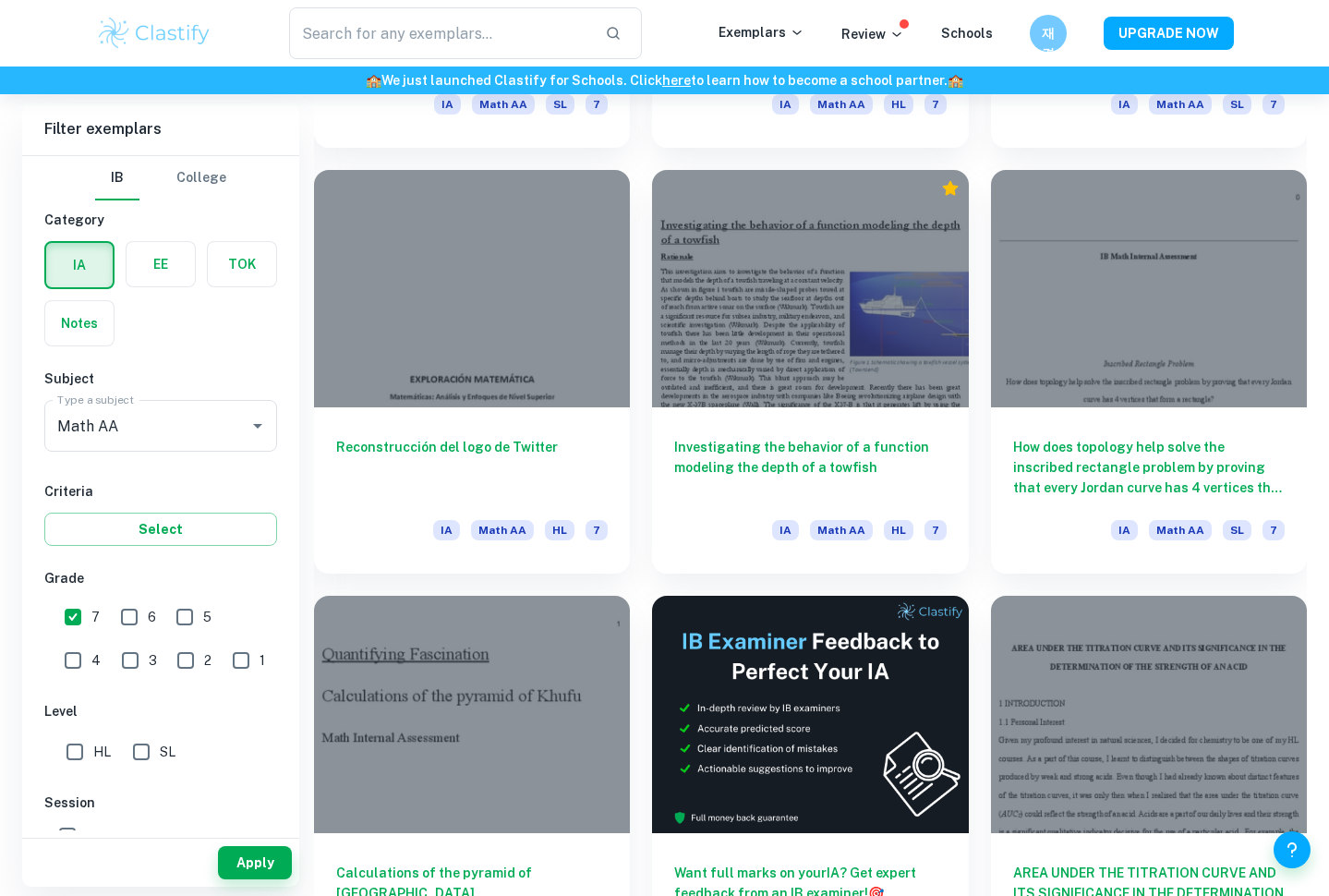
scroll to position [4735, 0]
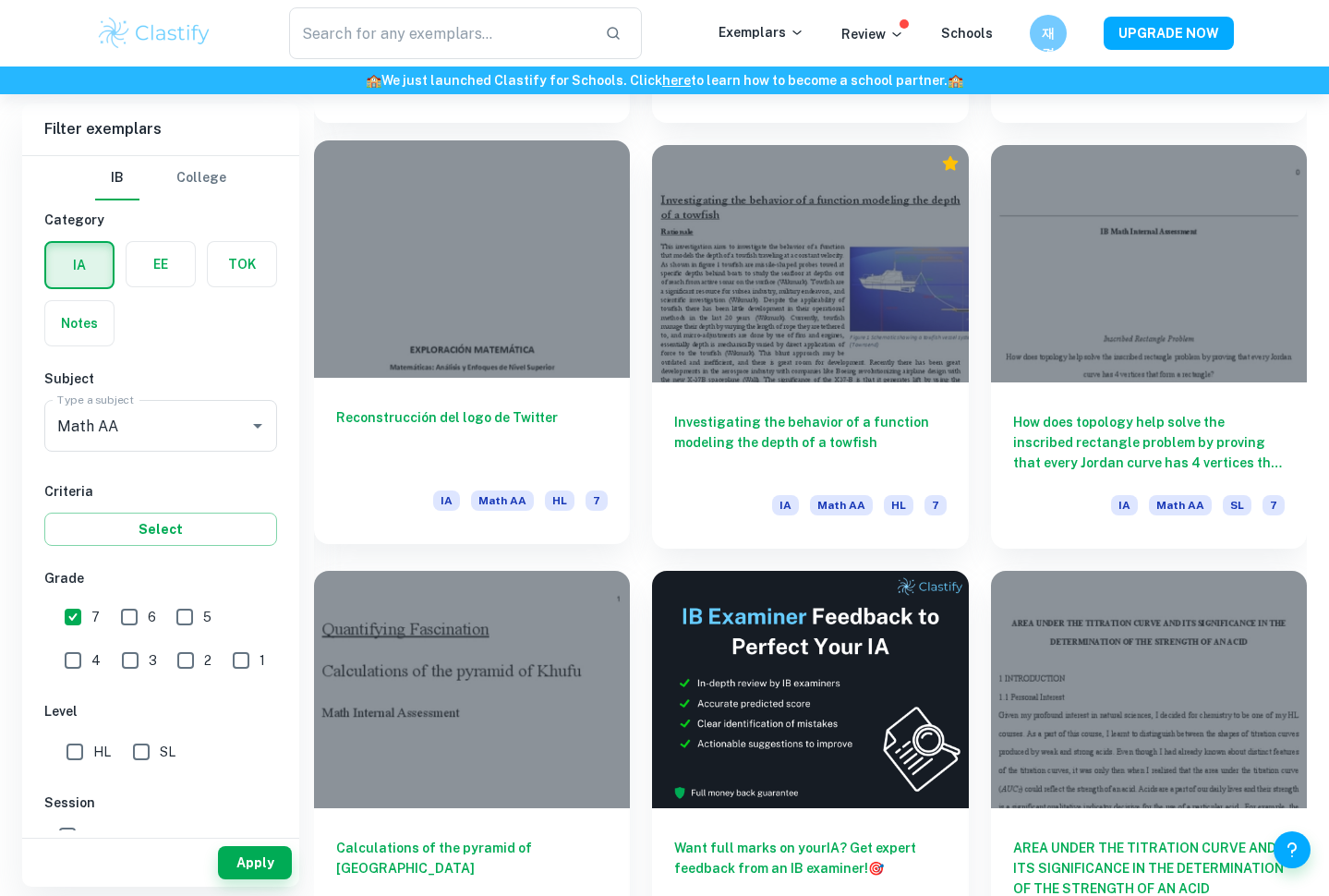
click at [612, 426] on div "Reconstrucción del logo de Twitter IA Math AA HL 7" at bounding box center [472, 461] width 316 height 167
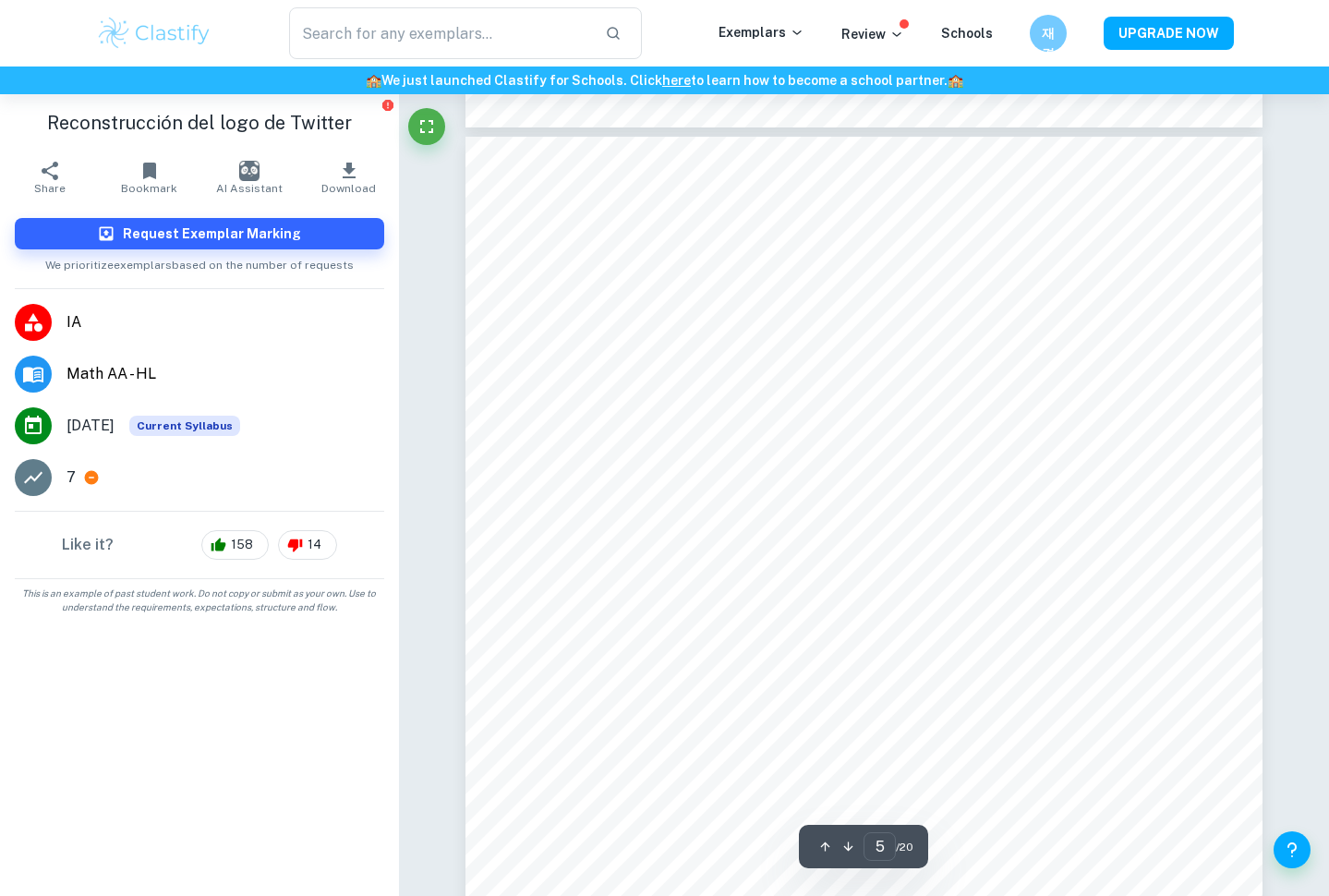
scroll to position [4503, 0]
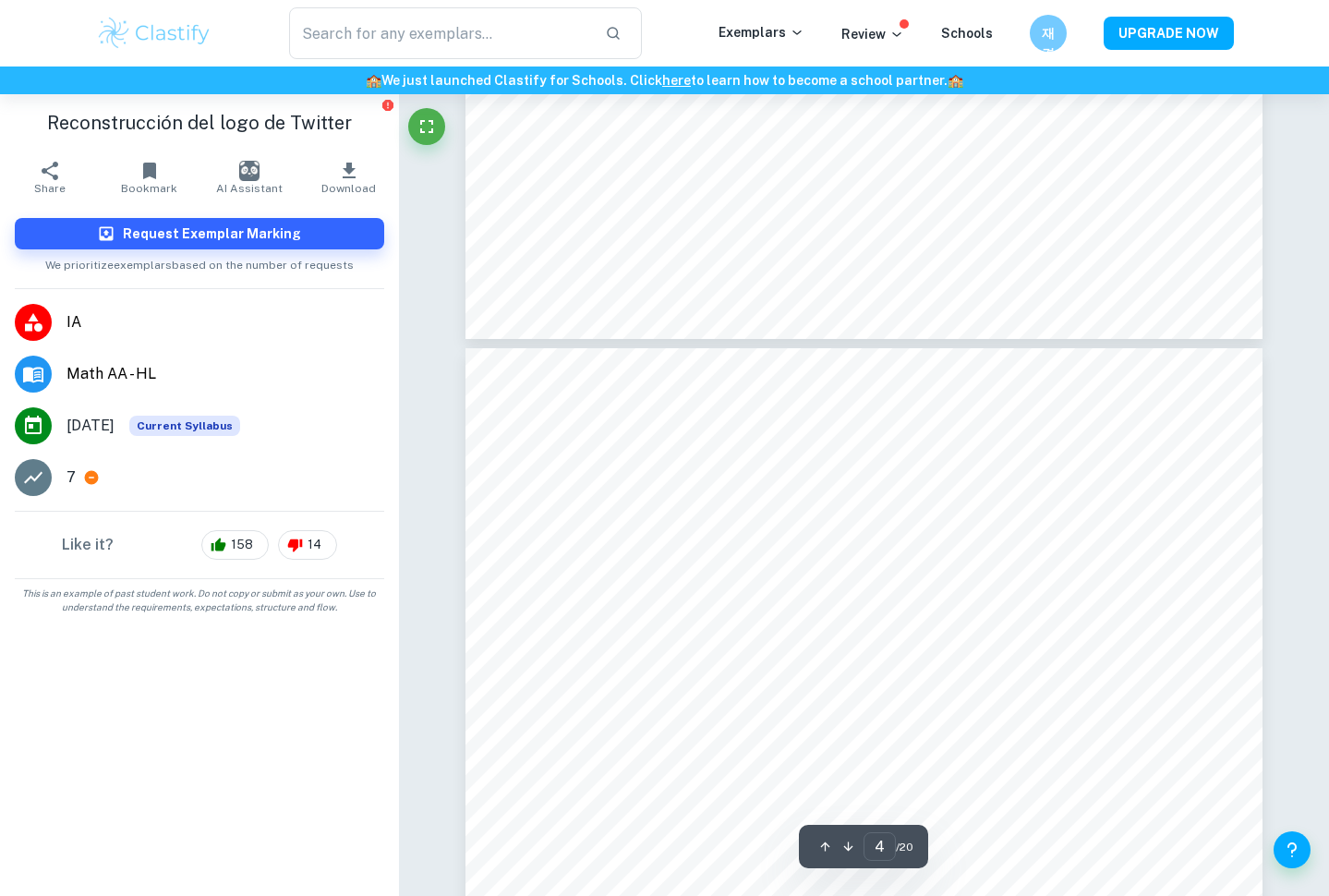
type input "3"
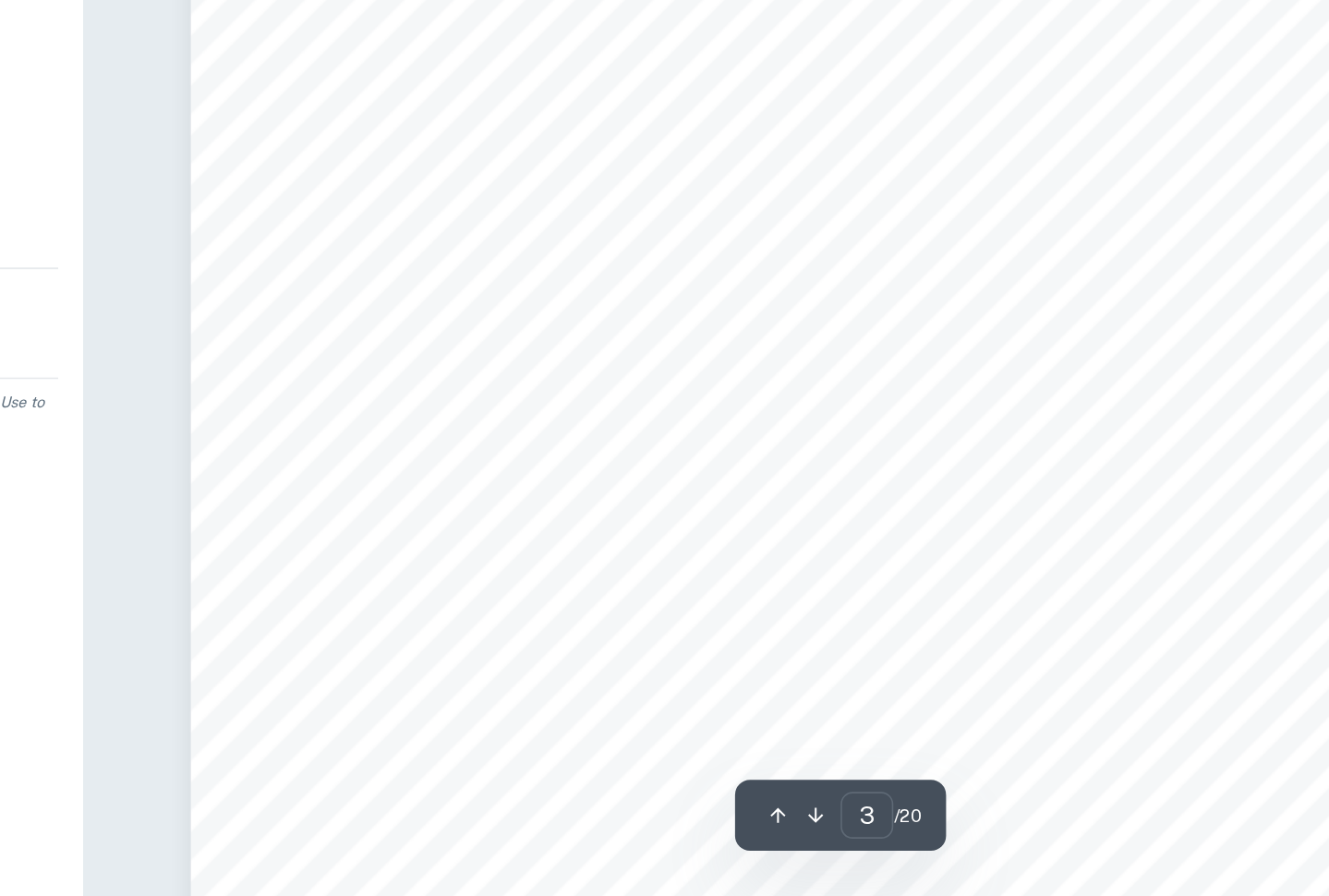
scroll to position [2579, 0]
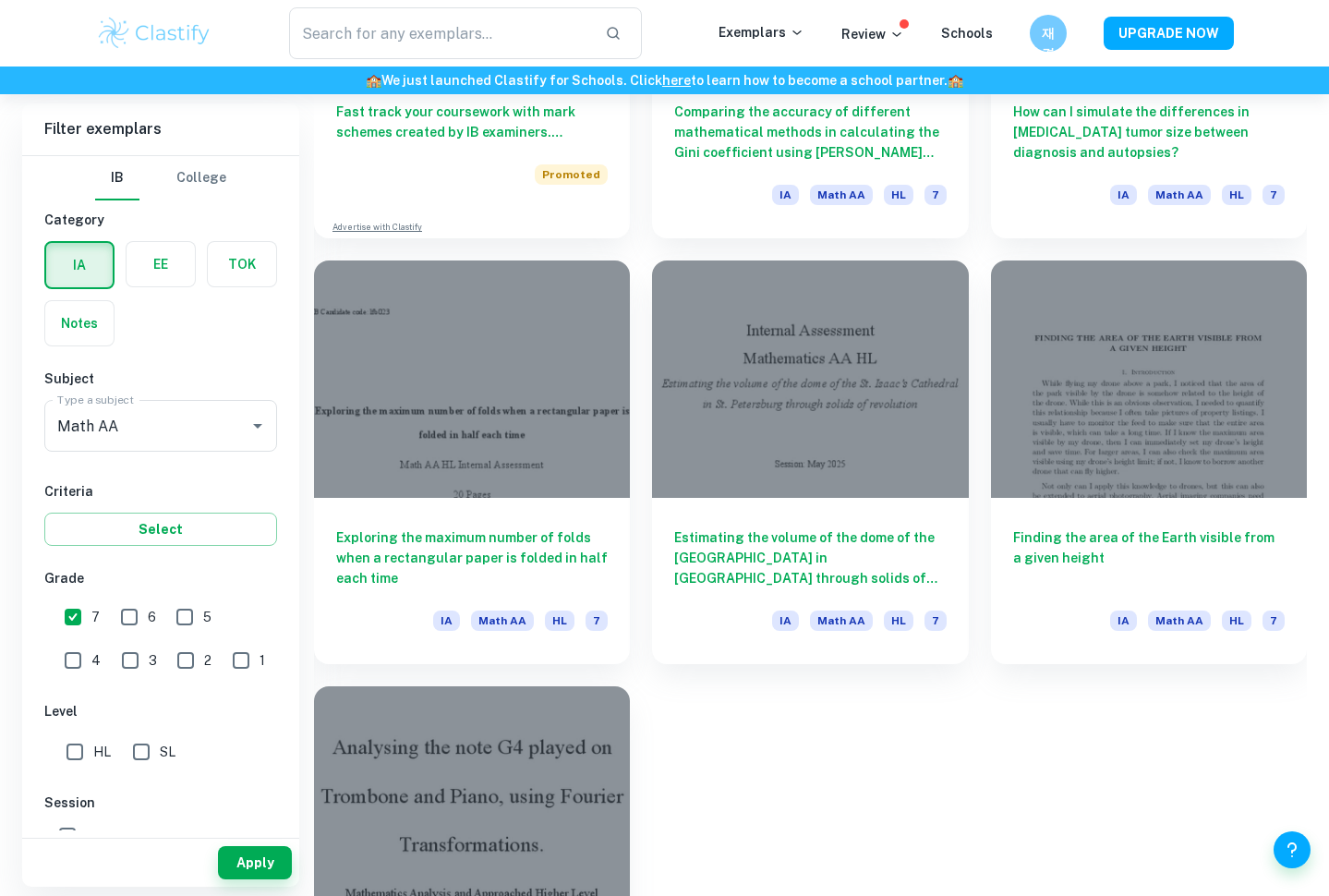
scroll to position [8268, 0]
